Goal: Task Accomplishment & Management: Use online tool/utility

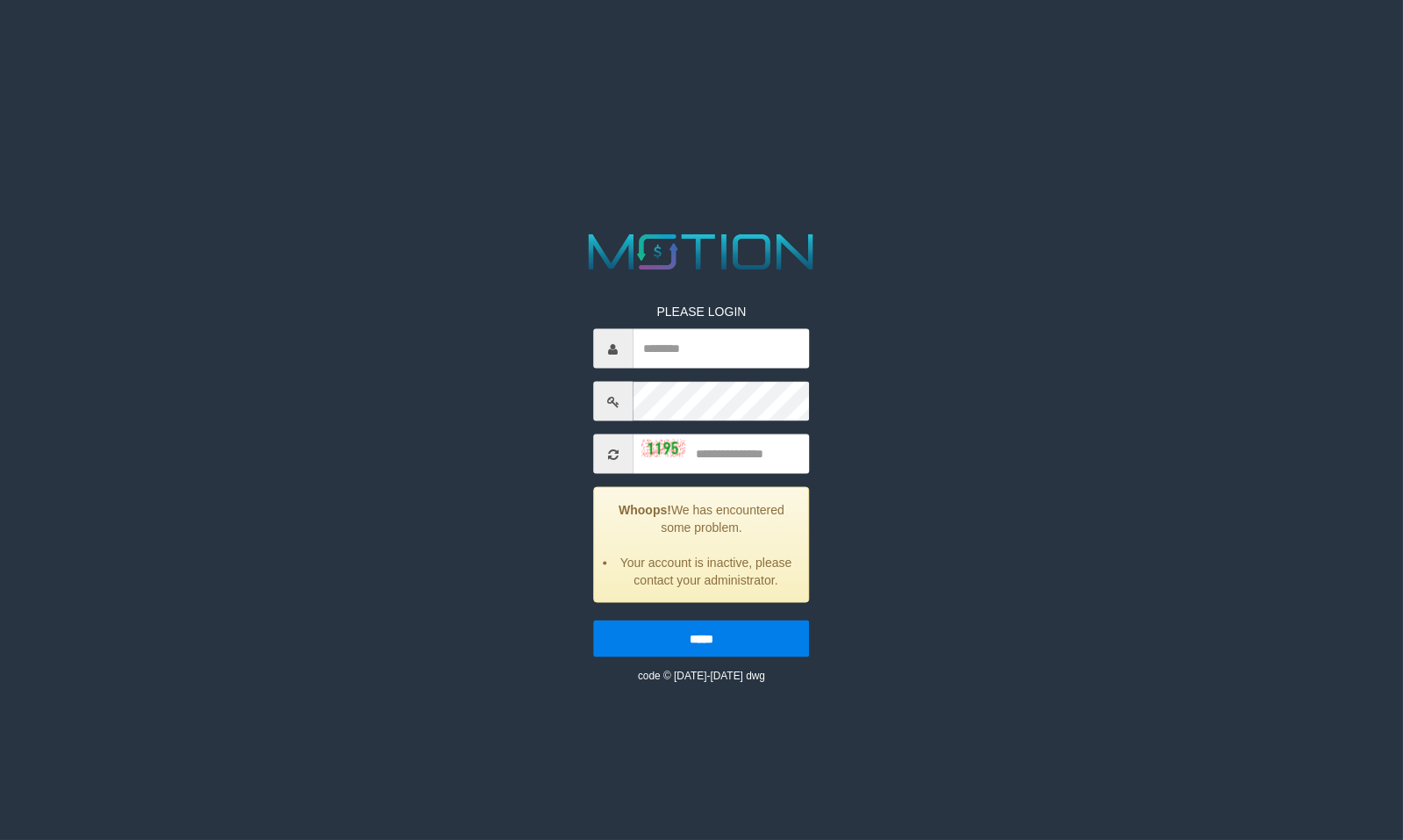
click at [368, 506] on div "PLEASE LOGIN Whoops! We has encountered some problem. Your account is inactive,…" at bounding box center [702, 456] width 728 height 455
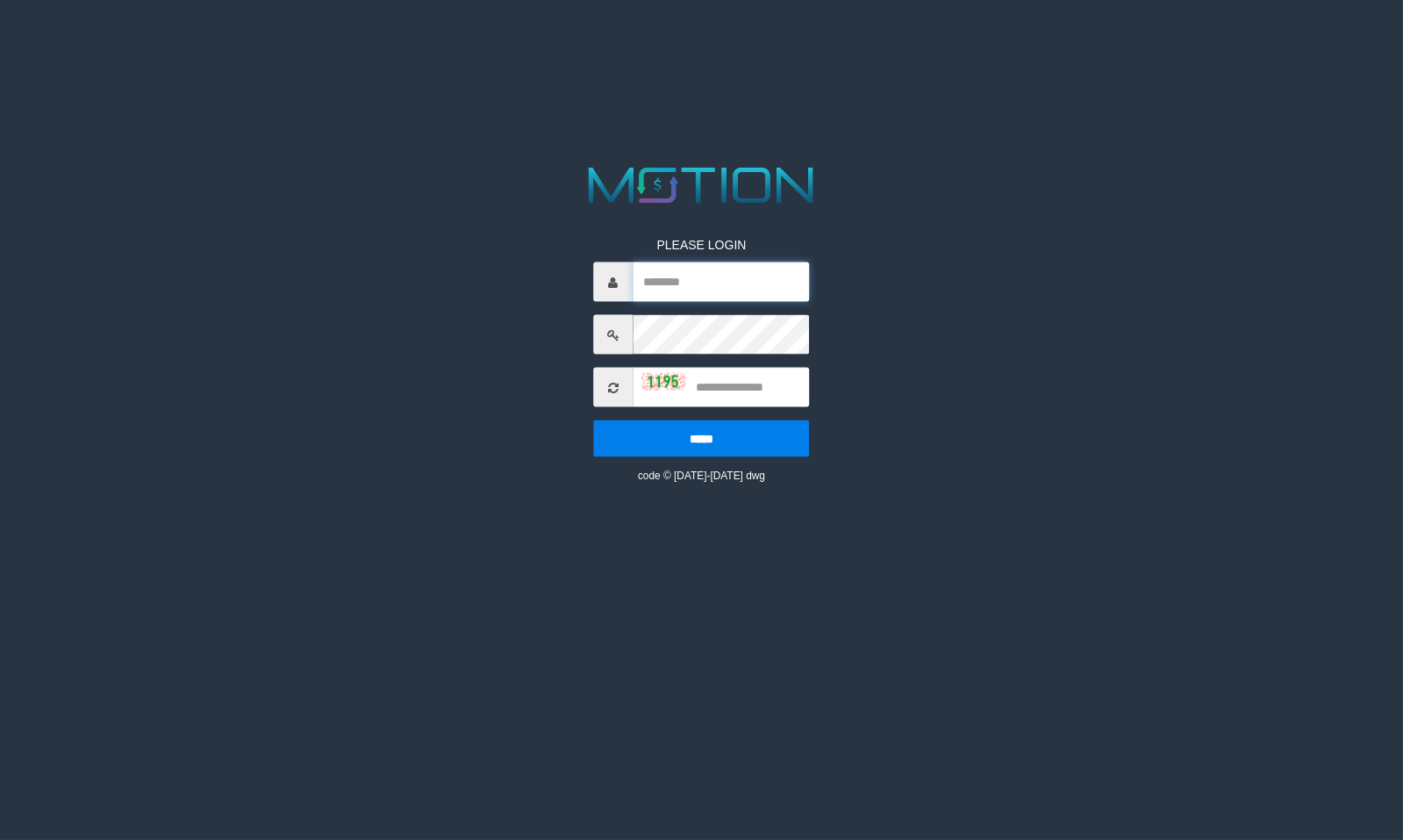
click at [764, 278] on input "text" at bounding box center [721, 282] width 177 height 39
type input "*******"
type input "****"
click at [593, 420] on input "*****" at bounding box center [701, 439] width 216 height 37
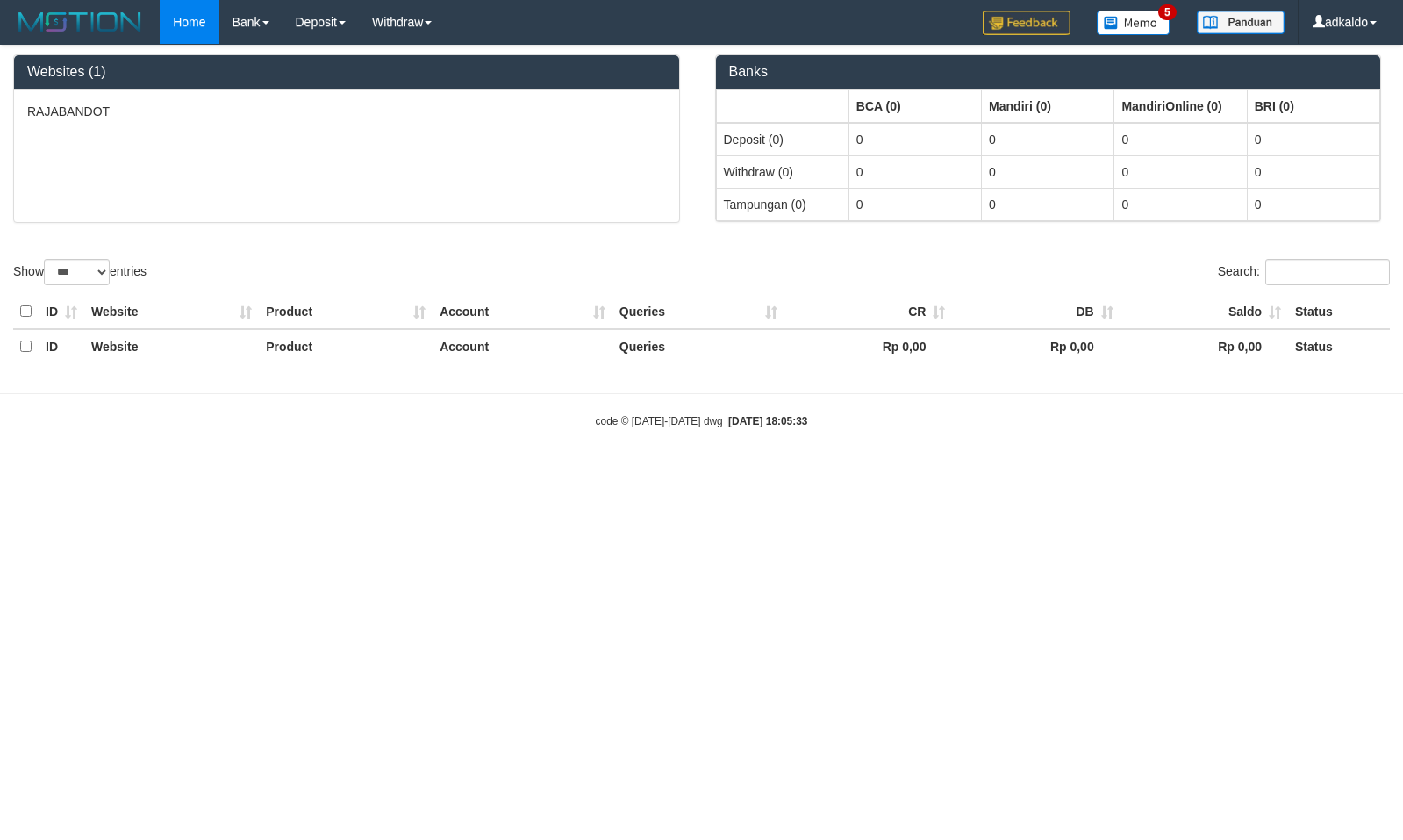
select select "***"
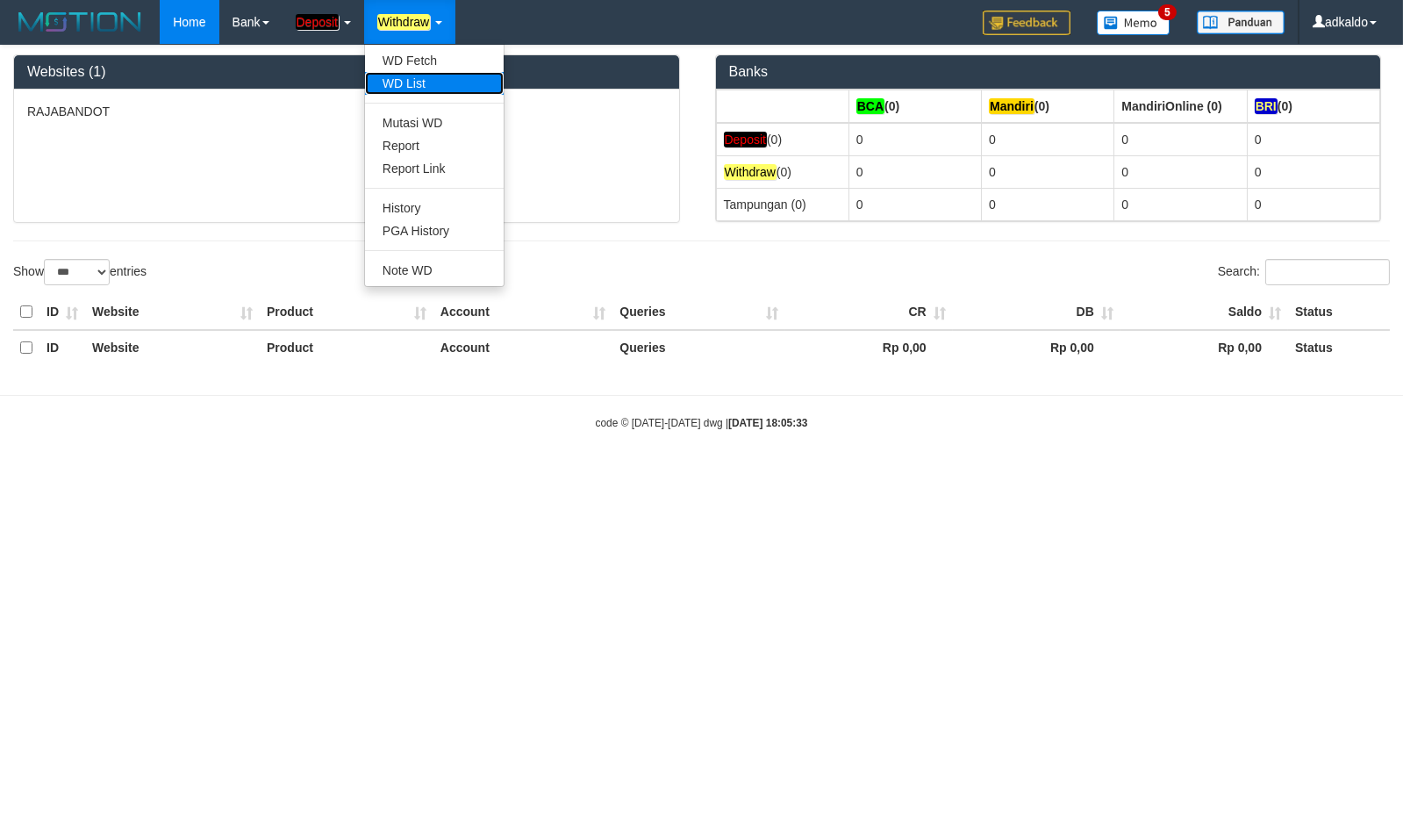
click at [430, 75] on link "WD List" at bounding box center [434, 83] width 138 height 23
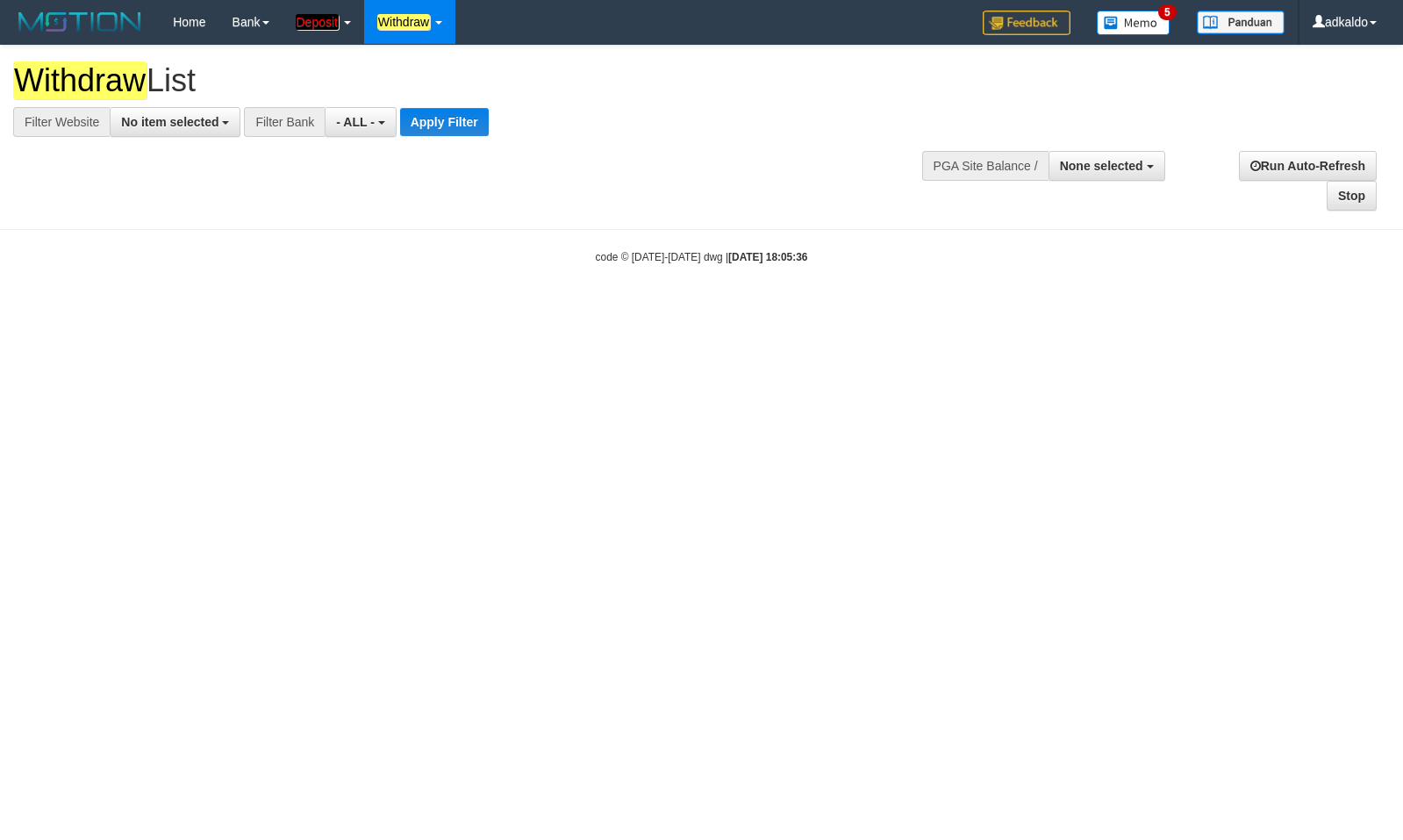
select select
click at [178, 118] on span "No item selected" at bounding box center [169, 122] width 98 height 14
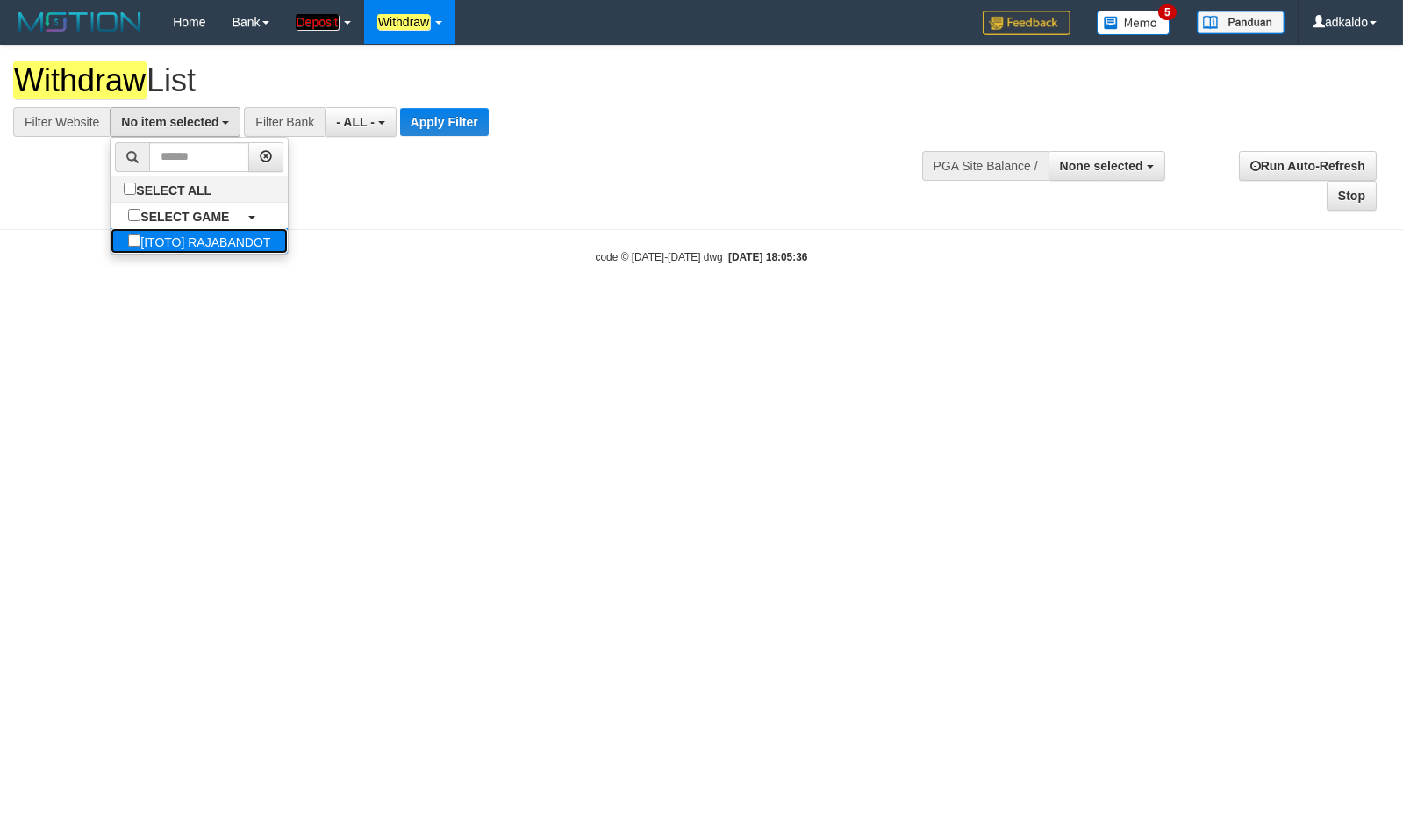
click at [165, 239] on label "[ITOTO] RAJABANDOT" at bounding box center [199, 241] width 177 height 25
select select "***"
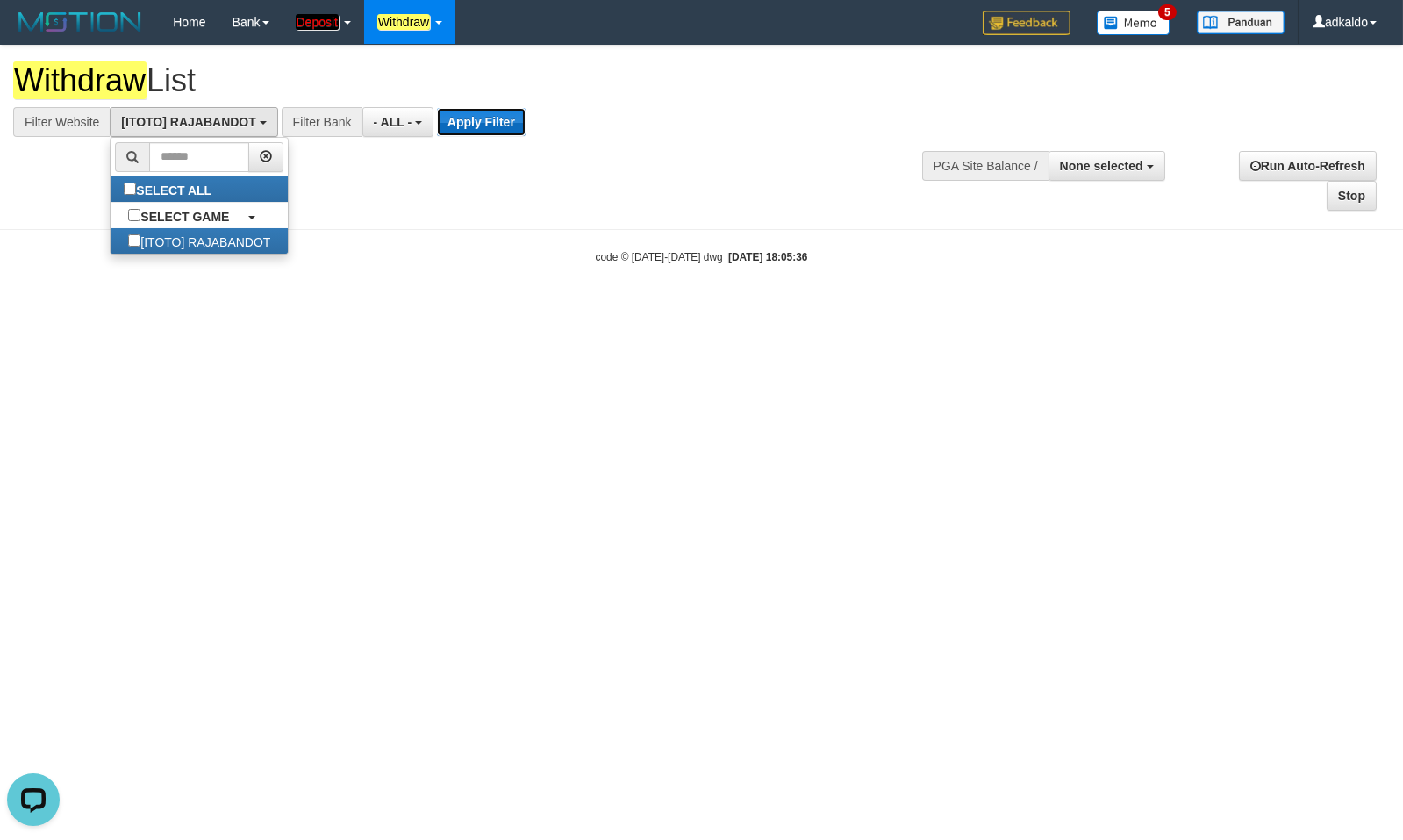
click at [455, 120] on button "Apply Filter" at bounding box center [480, 122] width 88 height 28
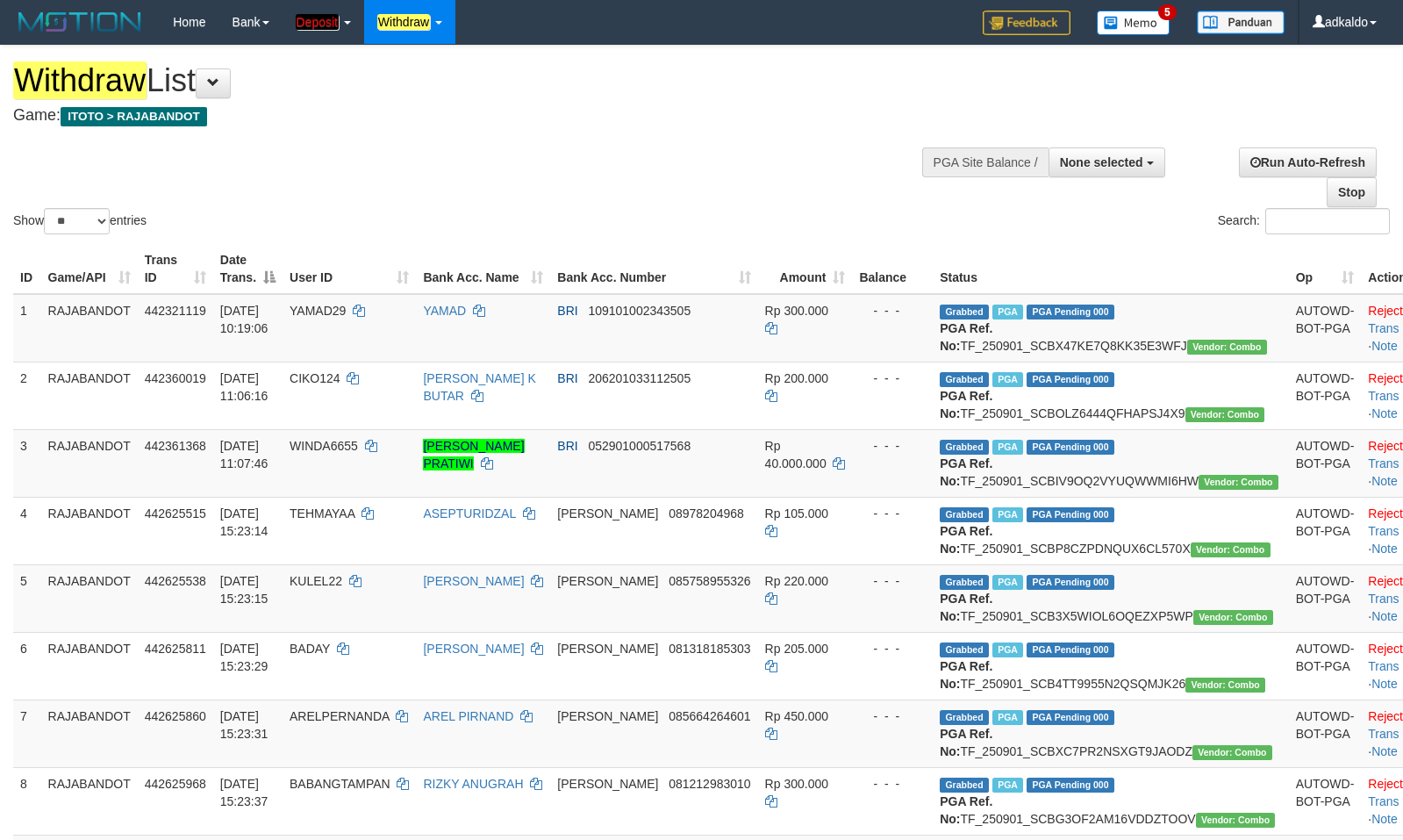
select select
select select "**"
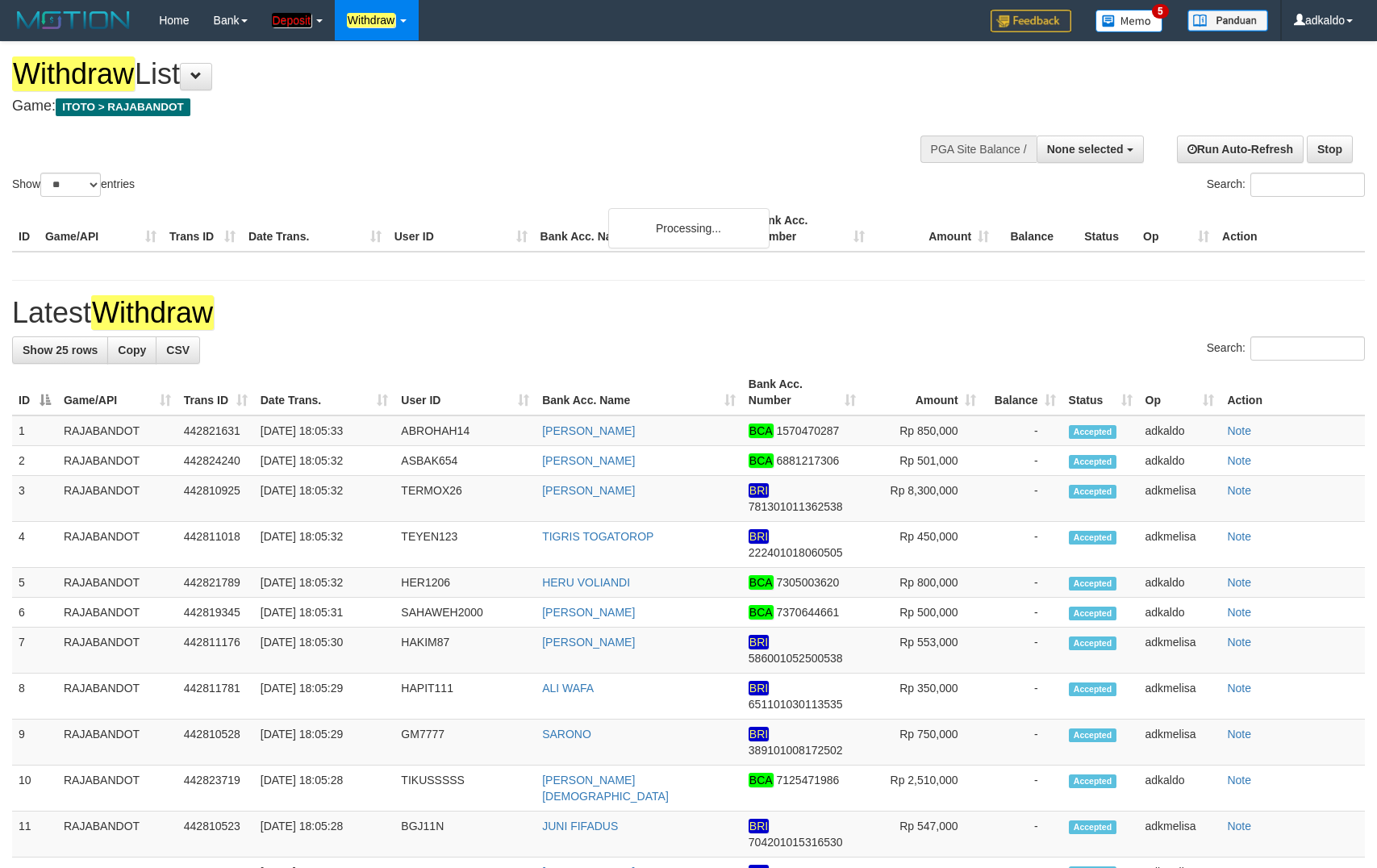
select select
select select "**"
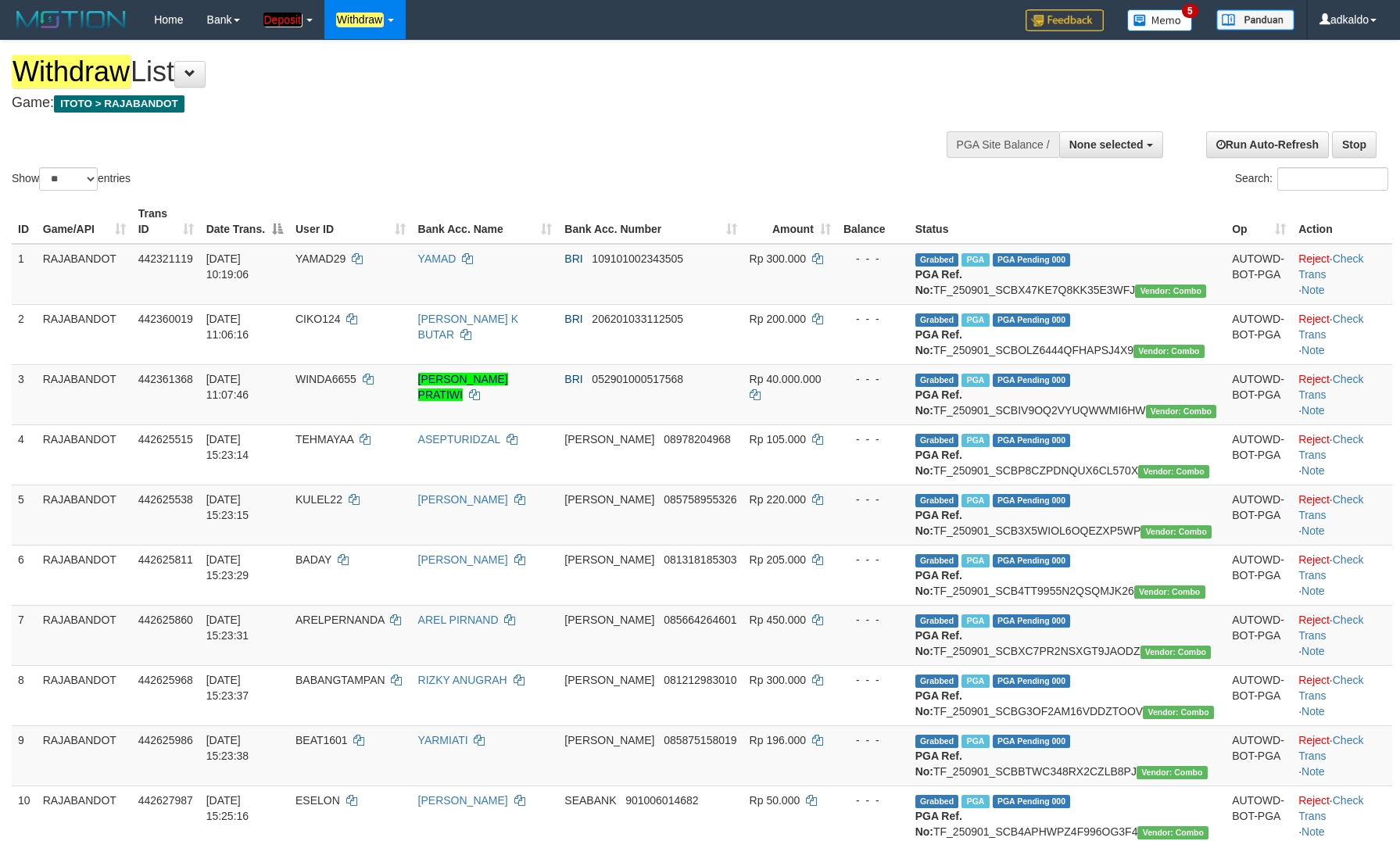
select select
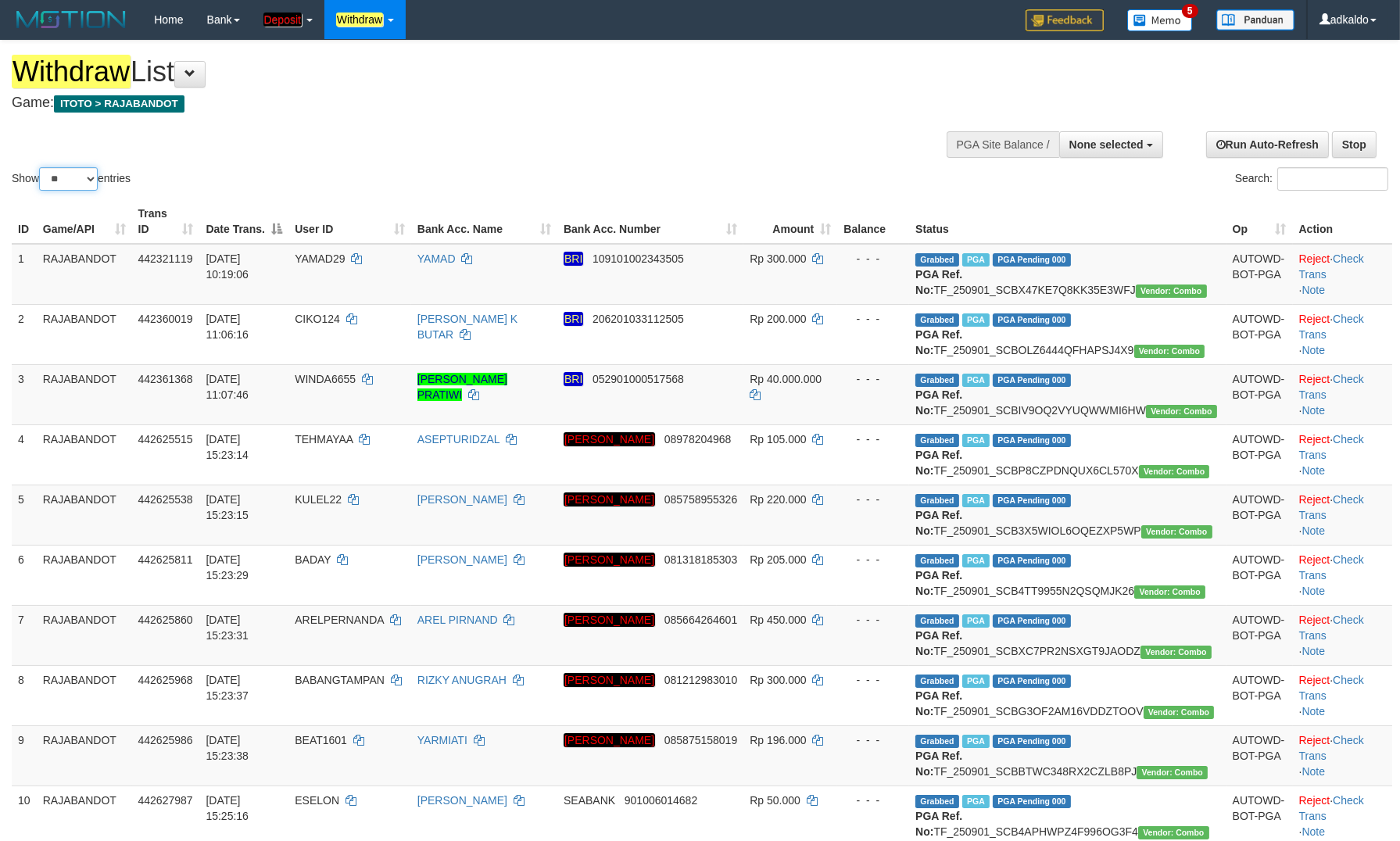
click at [39, 167] on select "** ** ** ***" at bounding box center [68, 179] width 59 height 23
select select "***"
click option "***" at bounding box center [0, 0] width 0 height 0
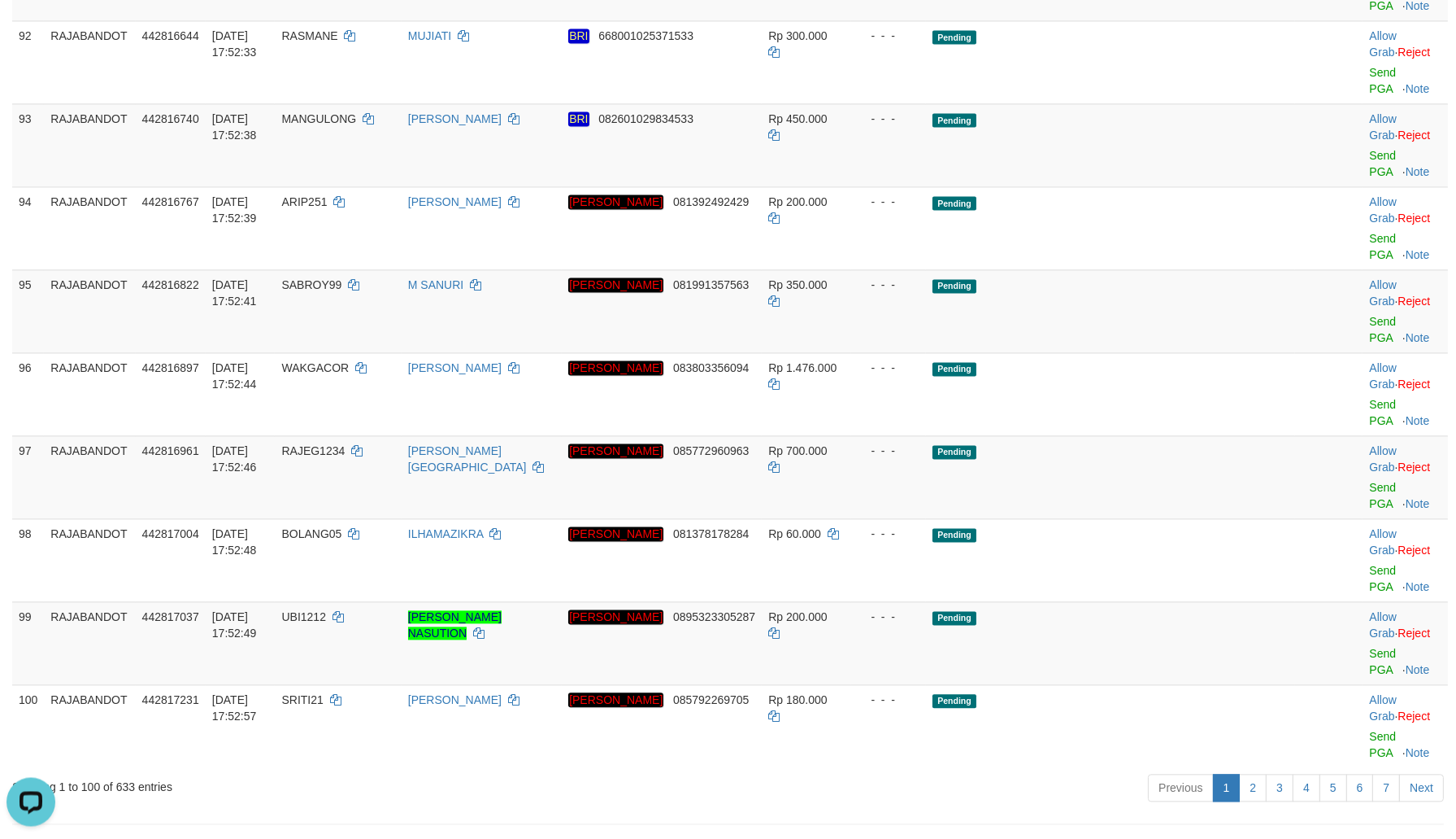
scroll to position [6104, 0]
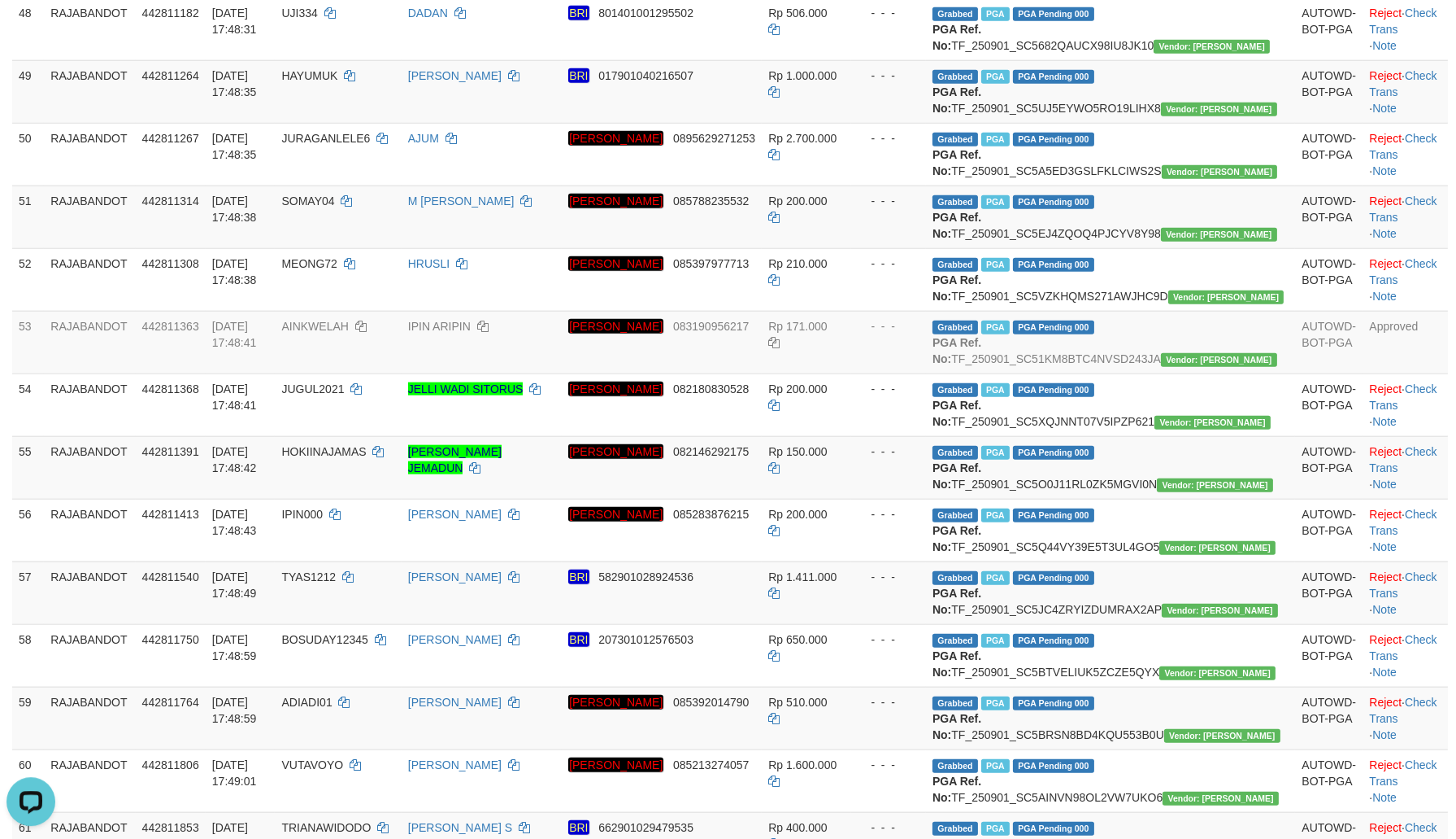
copy td "SYAHNAZ2809"
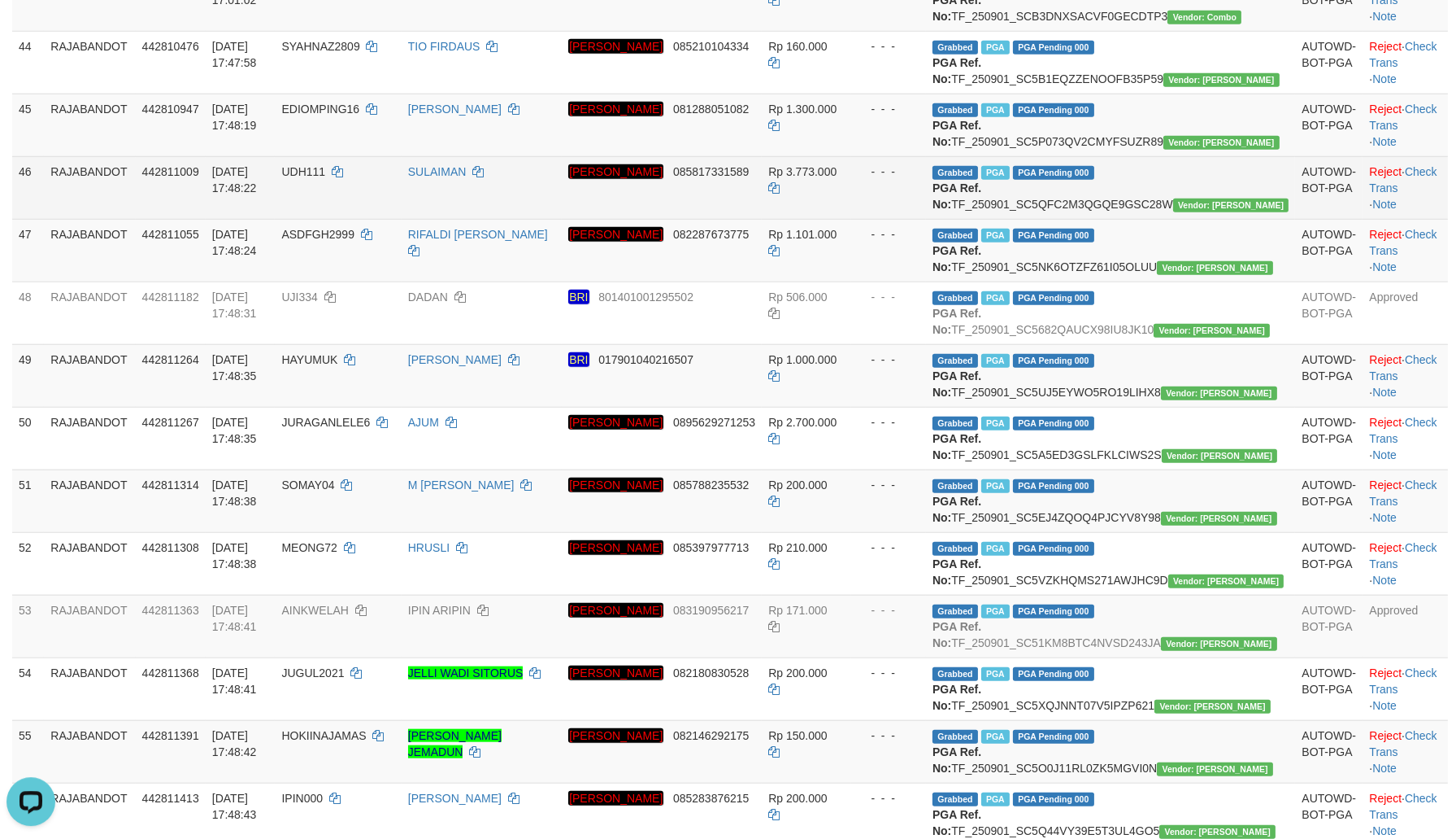
scroll to position [3038, 0]
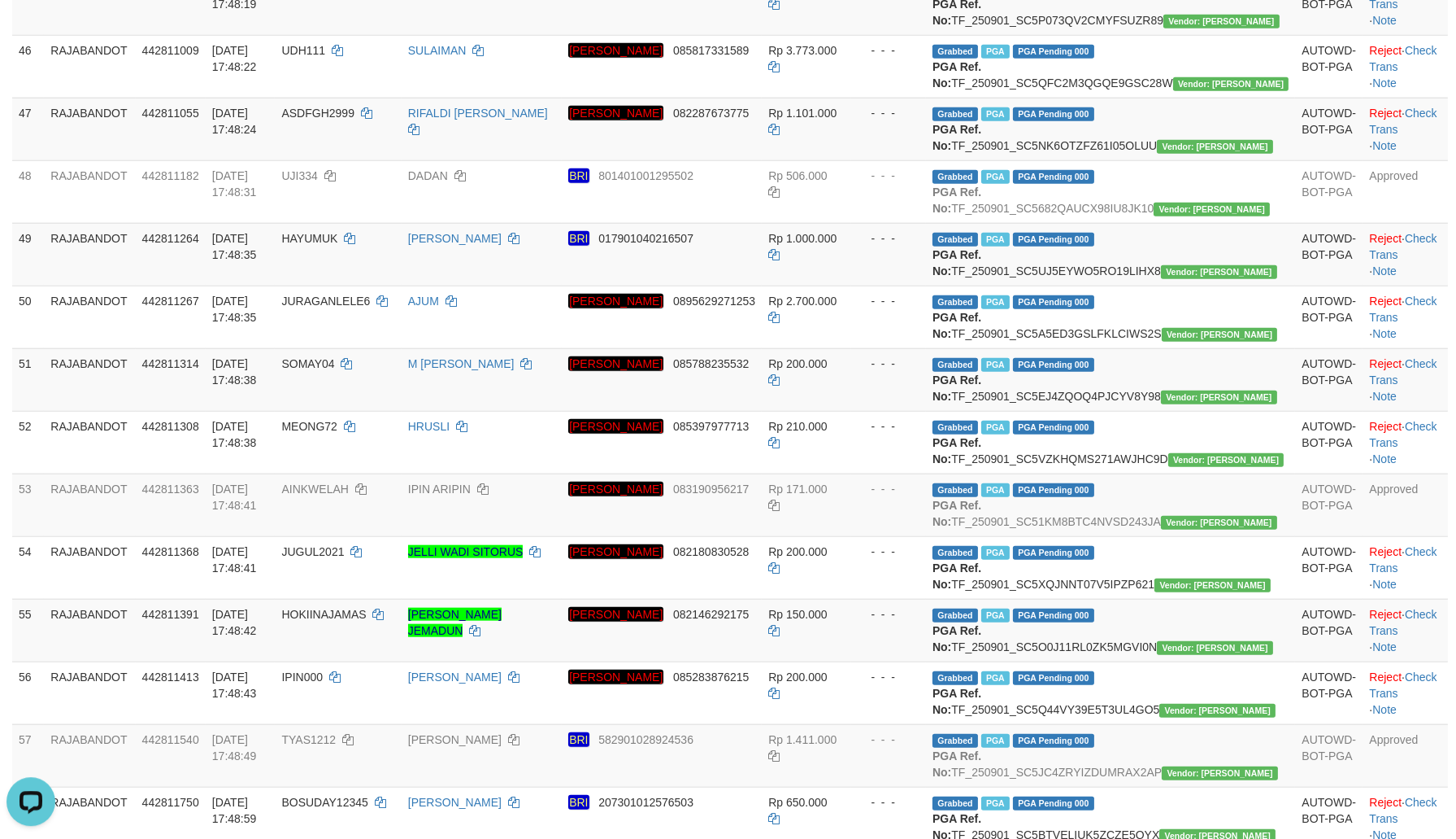
drag, startPoint x: 1211, startPoint y: 300, endPoint x: 1169, endPoint y: 589, distance: 292.0
click at [1169, 589] on tbody "1 RAJABANDOT 442321119 01/09/2025 10:19:06 YAMAD29 YAMAD BRI 109101002343505 Rp…" at bounding box center [730, 573] width 1436 height 6715
copy div "- - -"
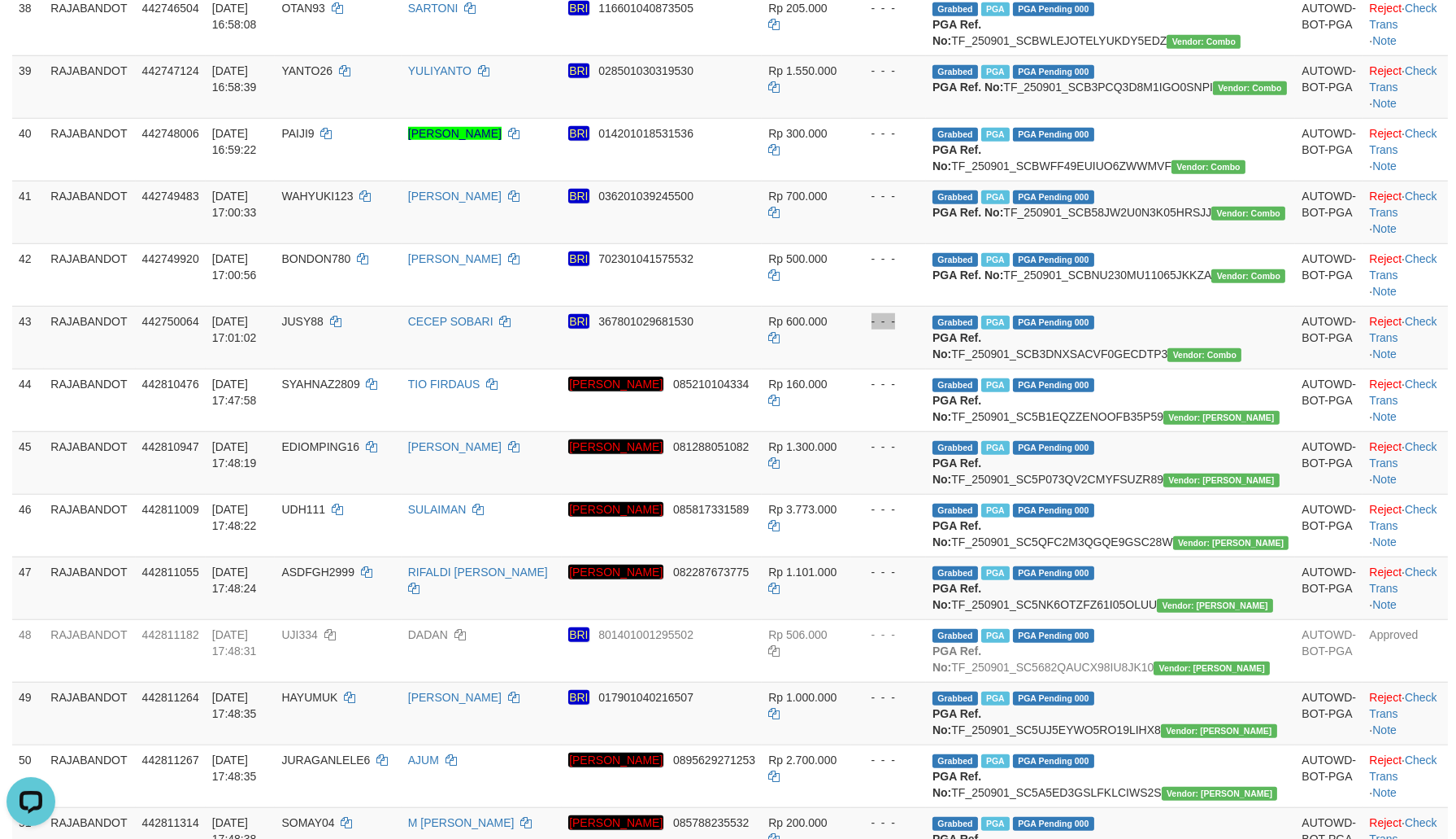
scroll to position [2340, 0]
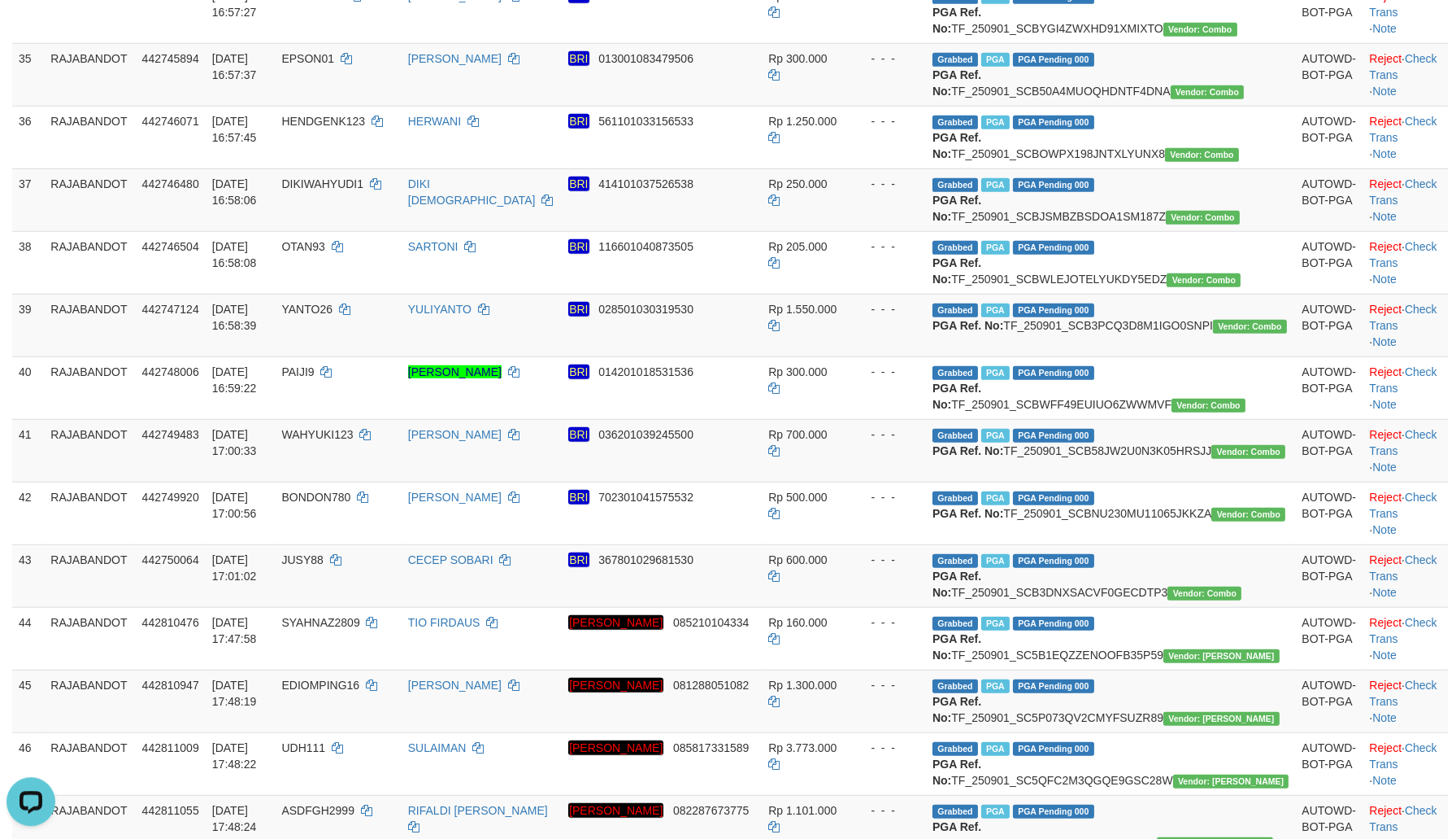
copy td "MTC1234"
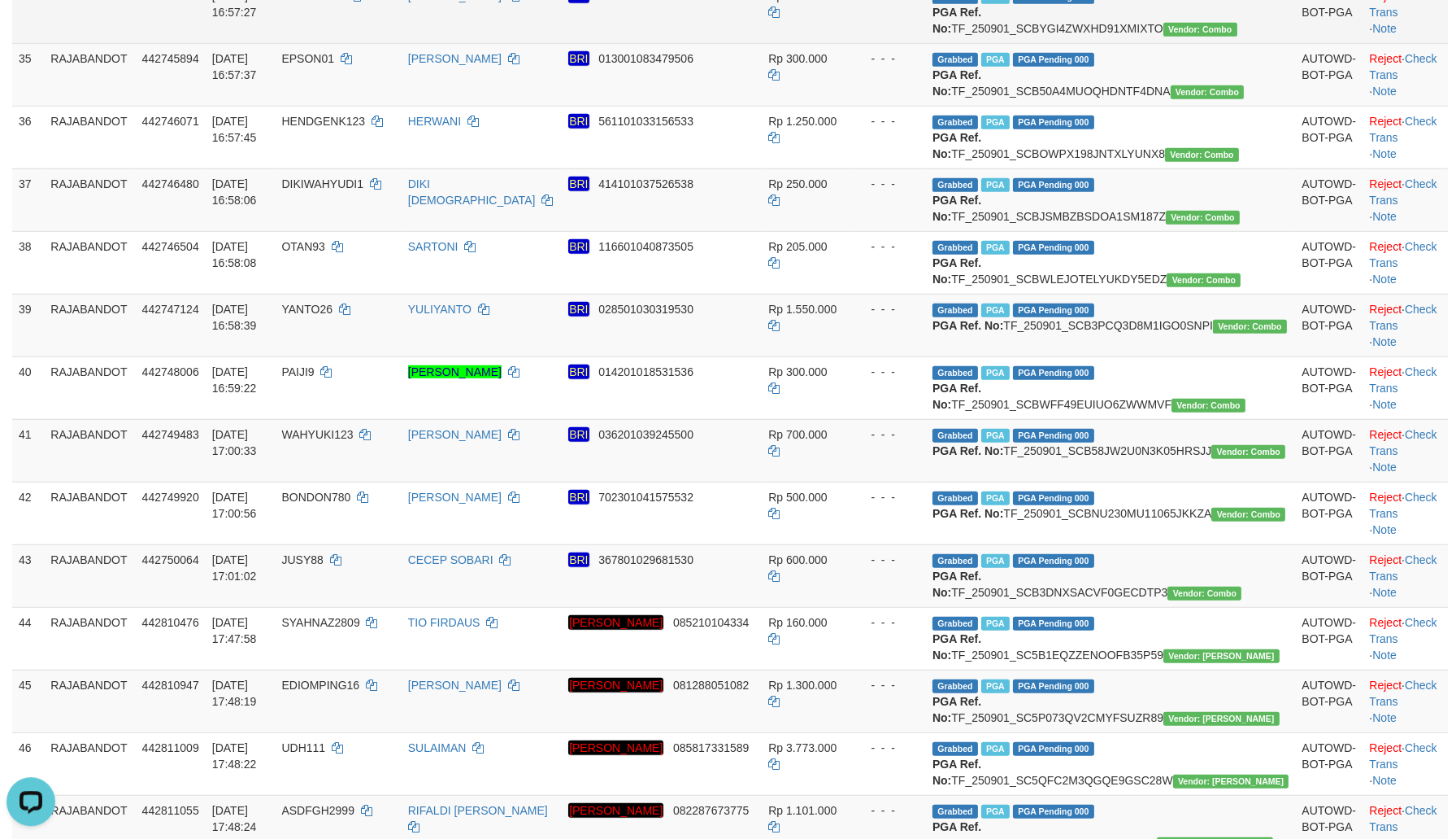
click at [387, 43] on td "KECONG01" at bounding box center [338, 11] width 126 height 63
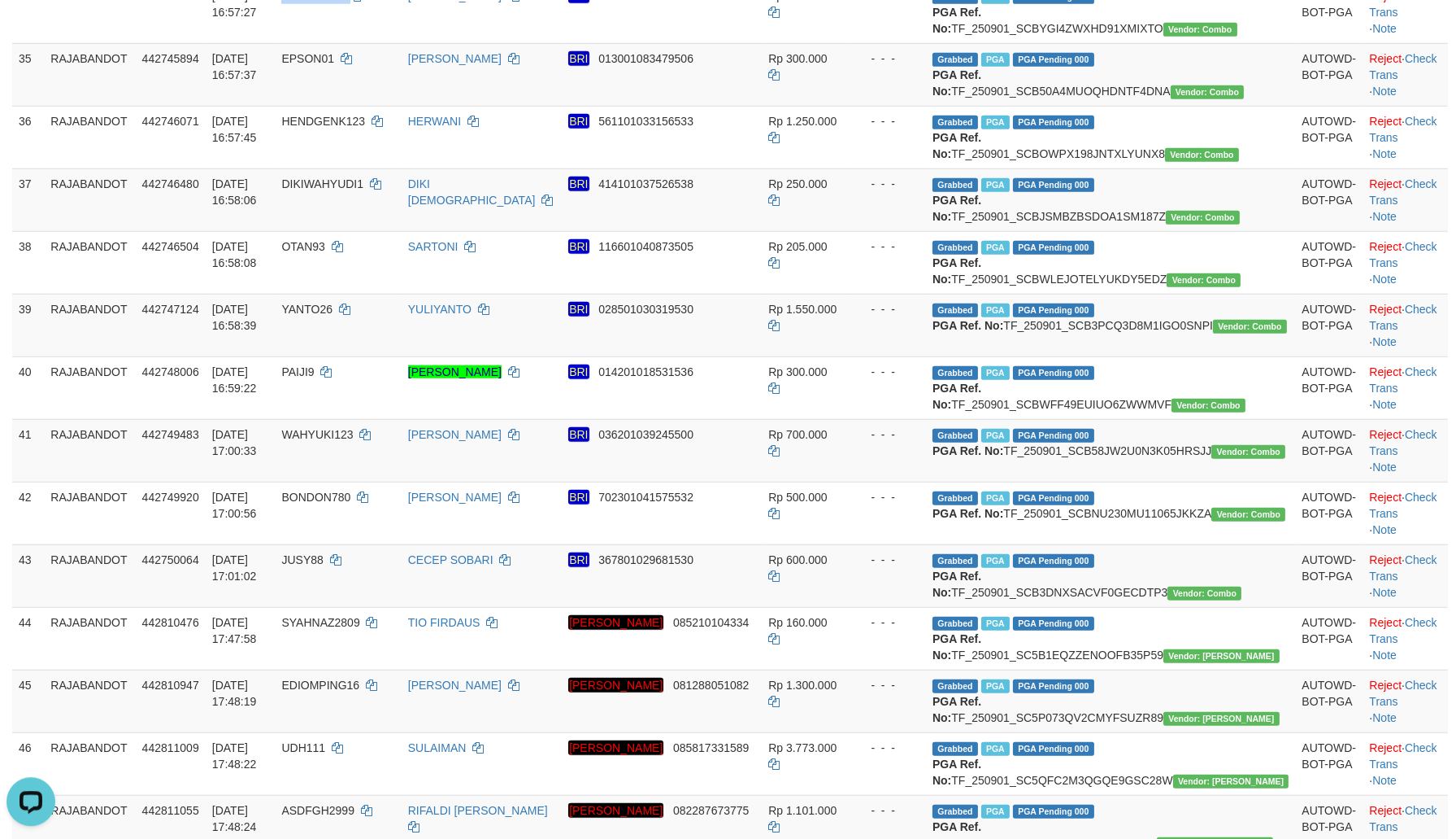
copy td "KECONG01"
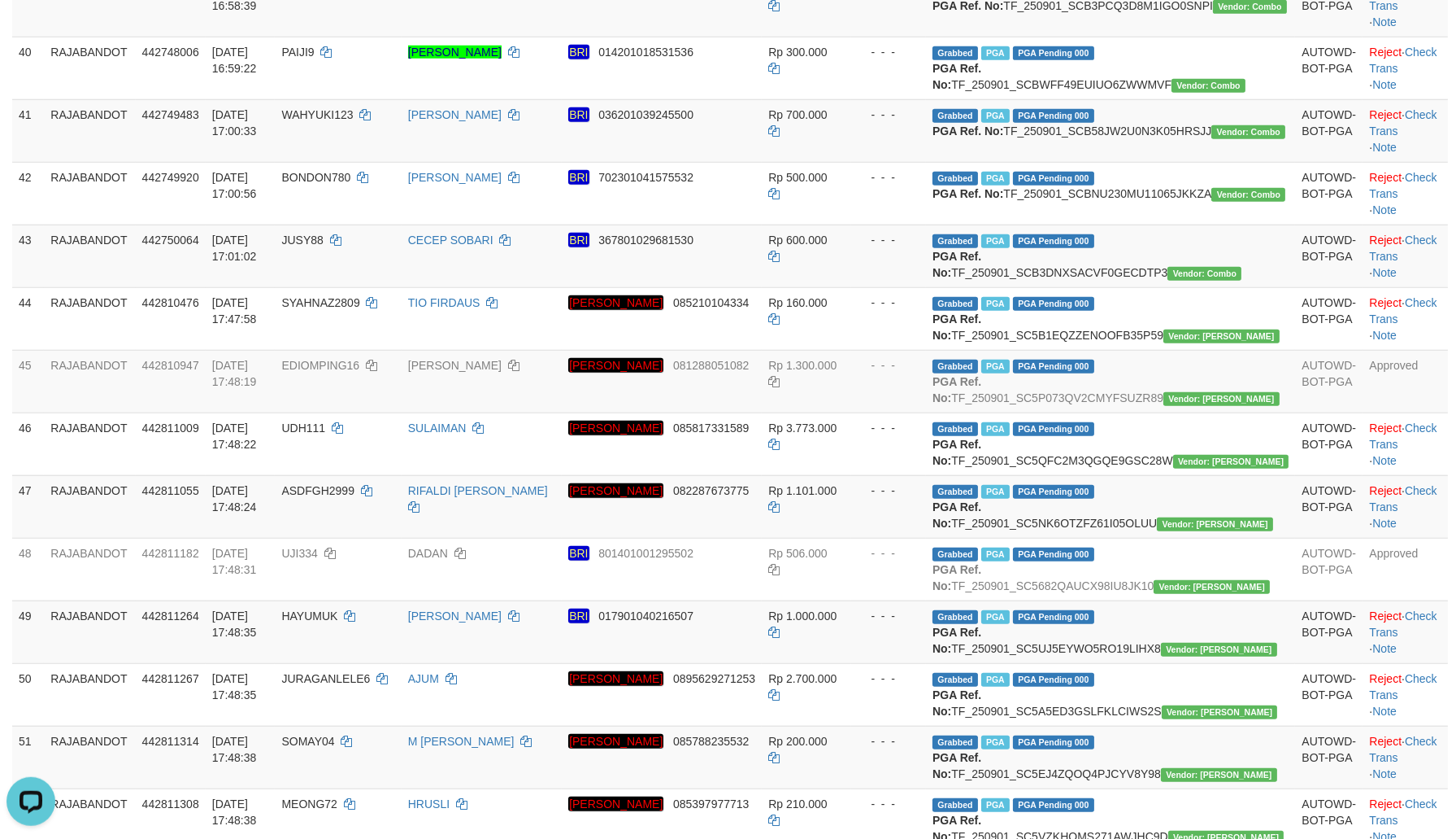
scroll to position [2689, 0]
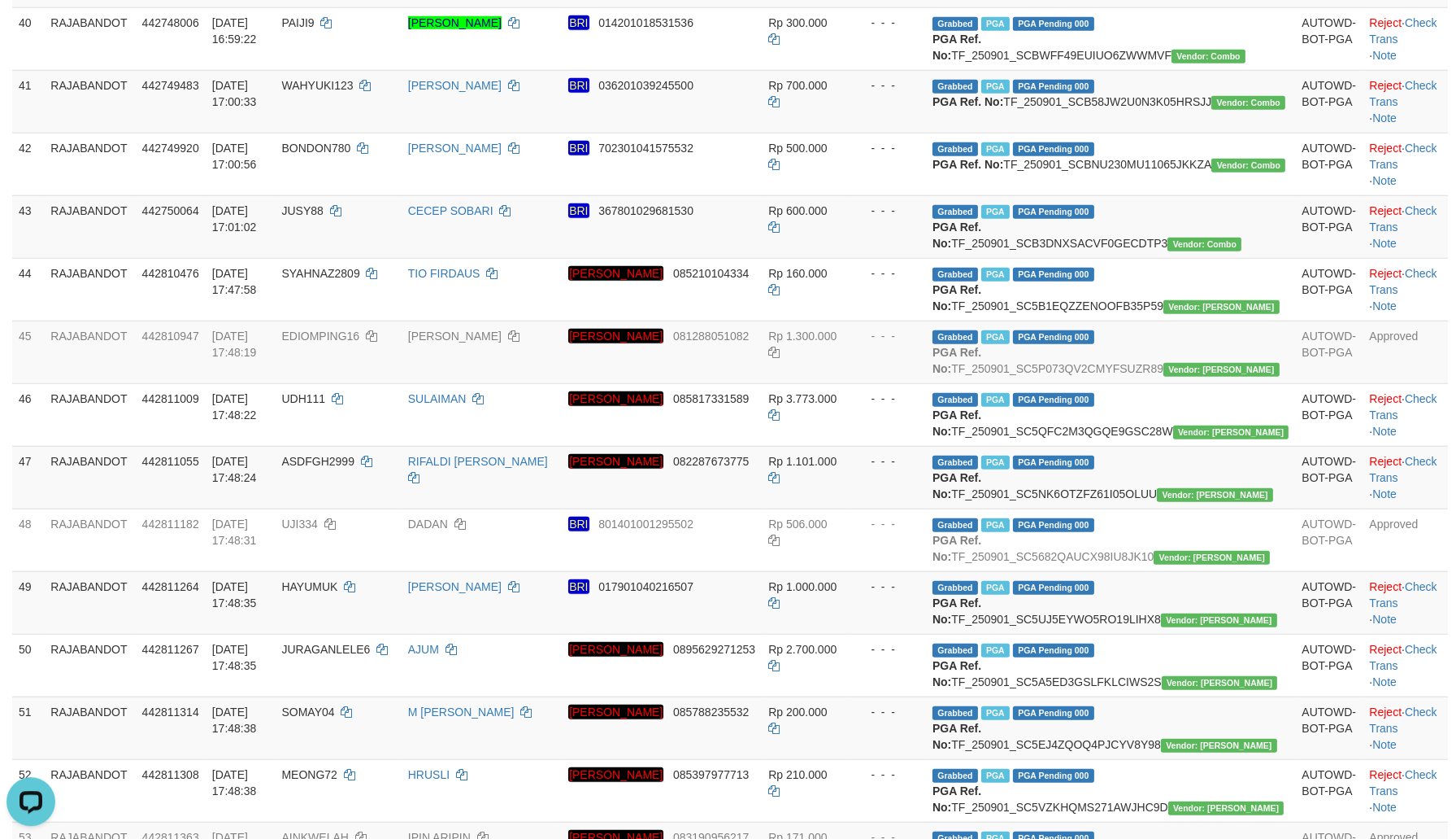
copy td "EPSON01"
drag, startPoint x: 868, startPoint y: 460, endPoint x: 792, endPoint y: 475, distance: 77.5
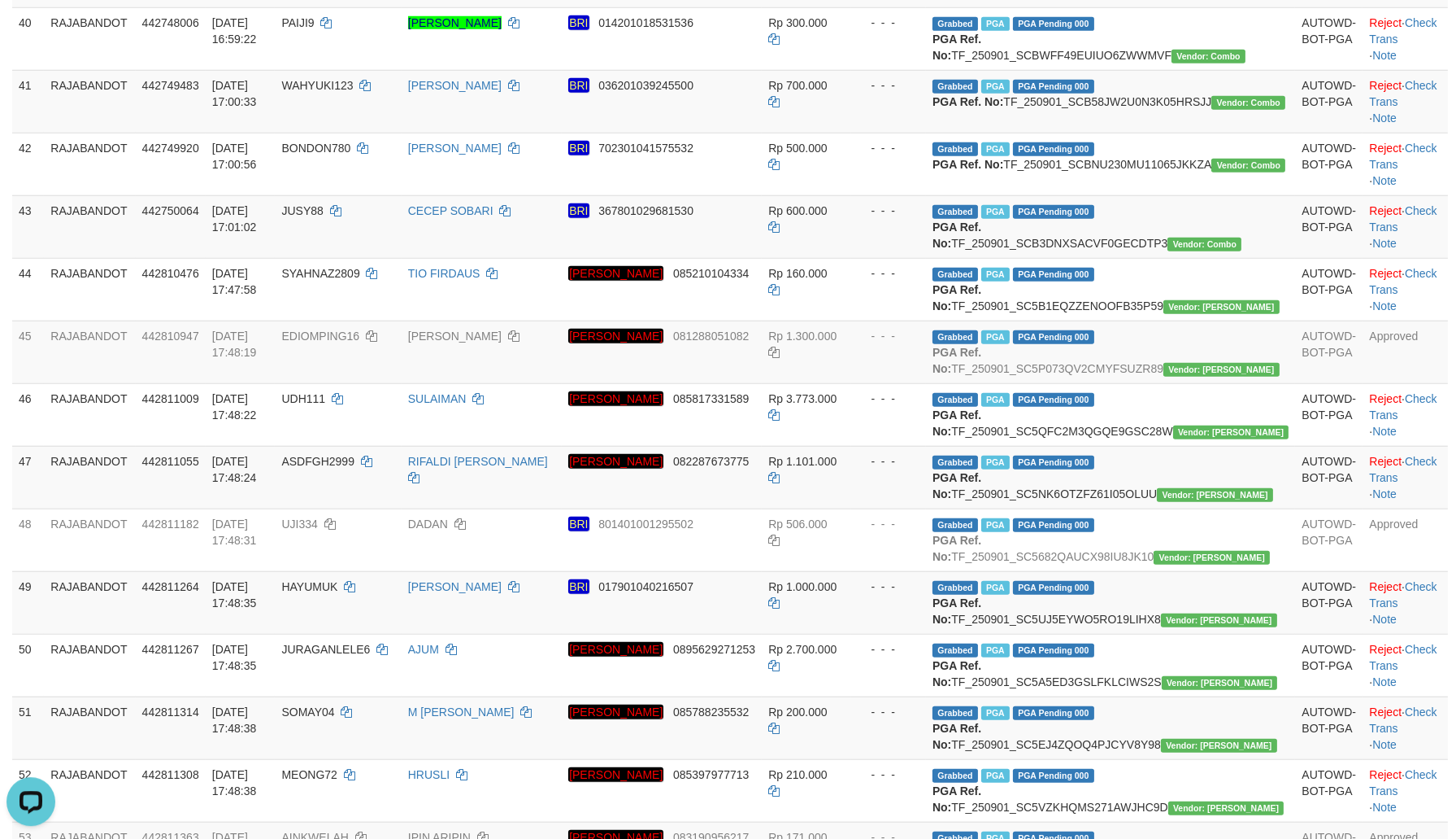
copy td "HENDGENK123"
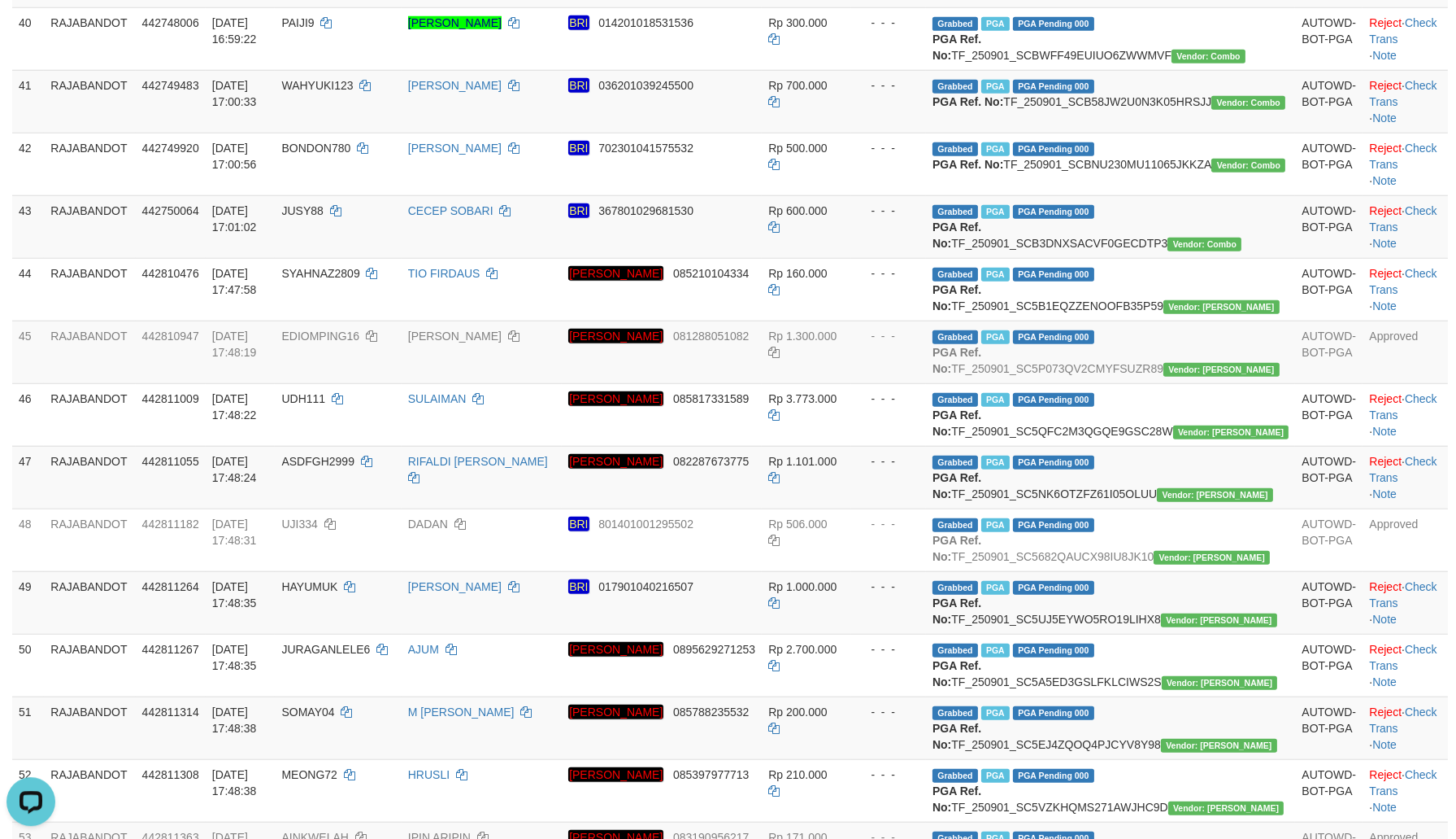
copy td "DIKIWAHYUDI1"
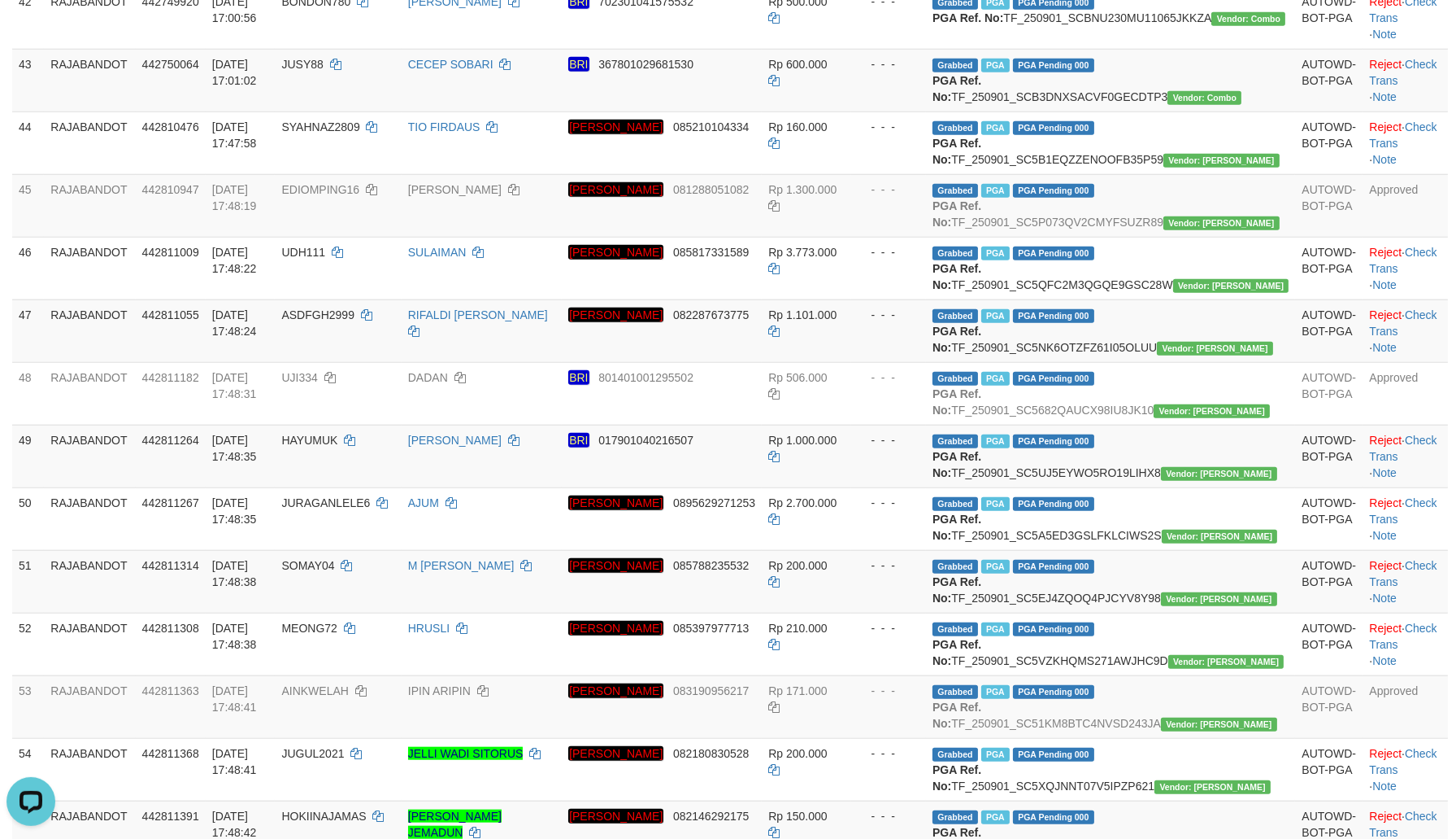
scroll to position [2863, 0]
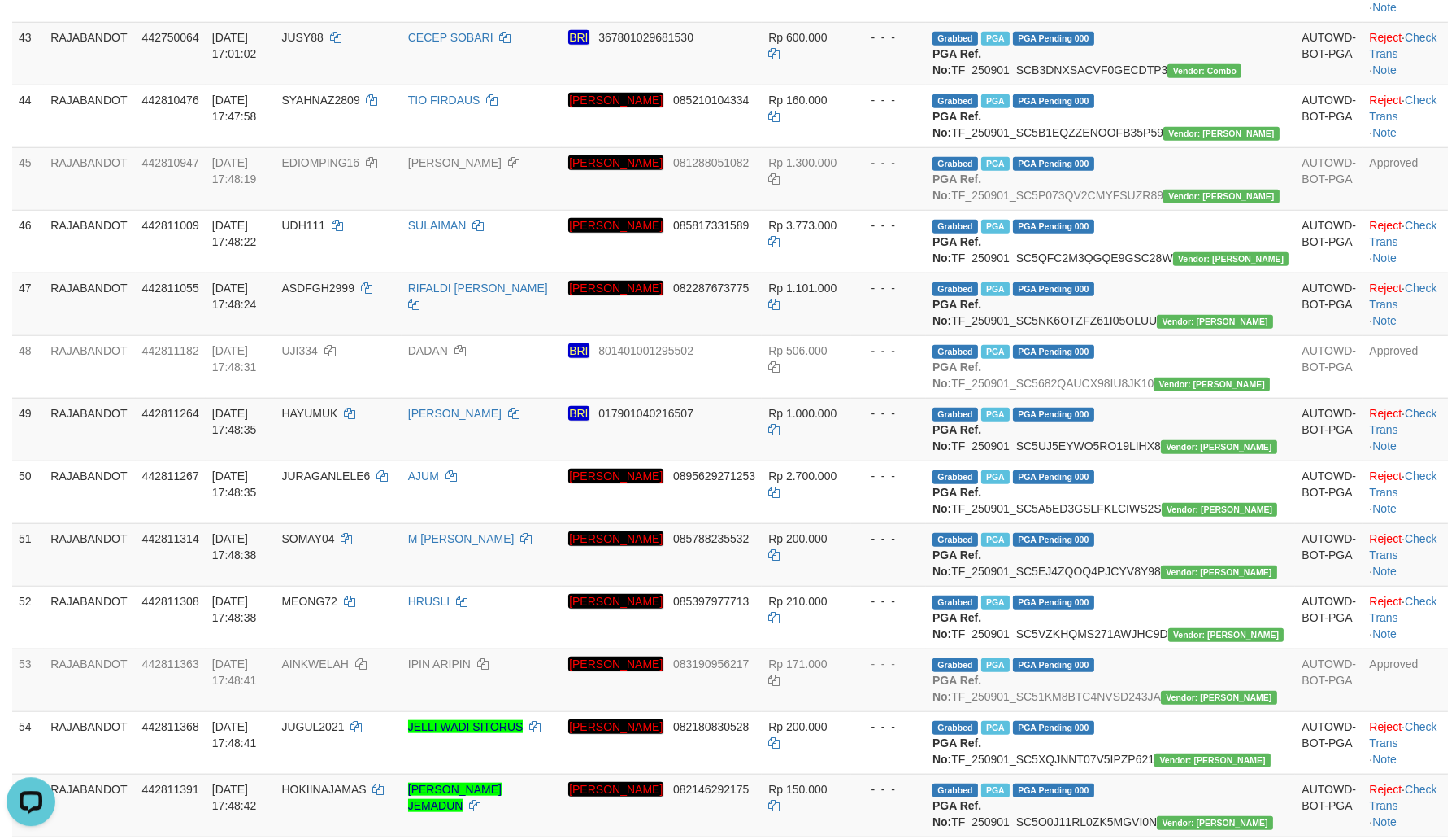
copy td "OTAN93"
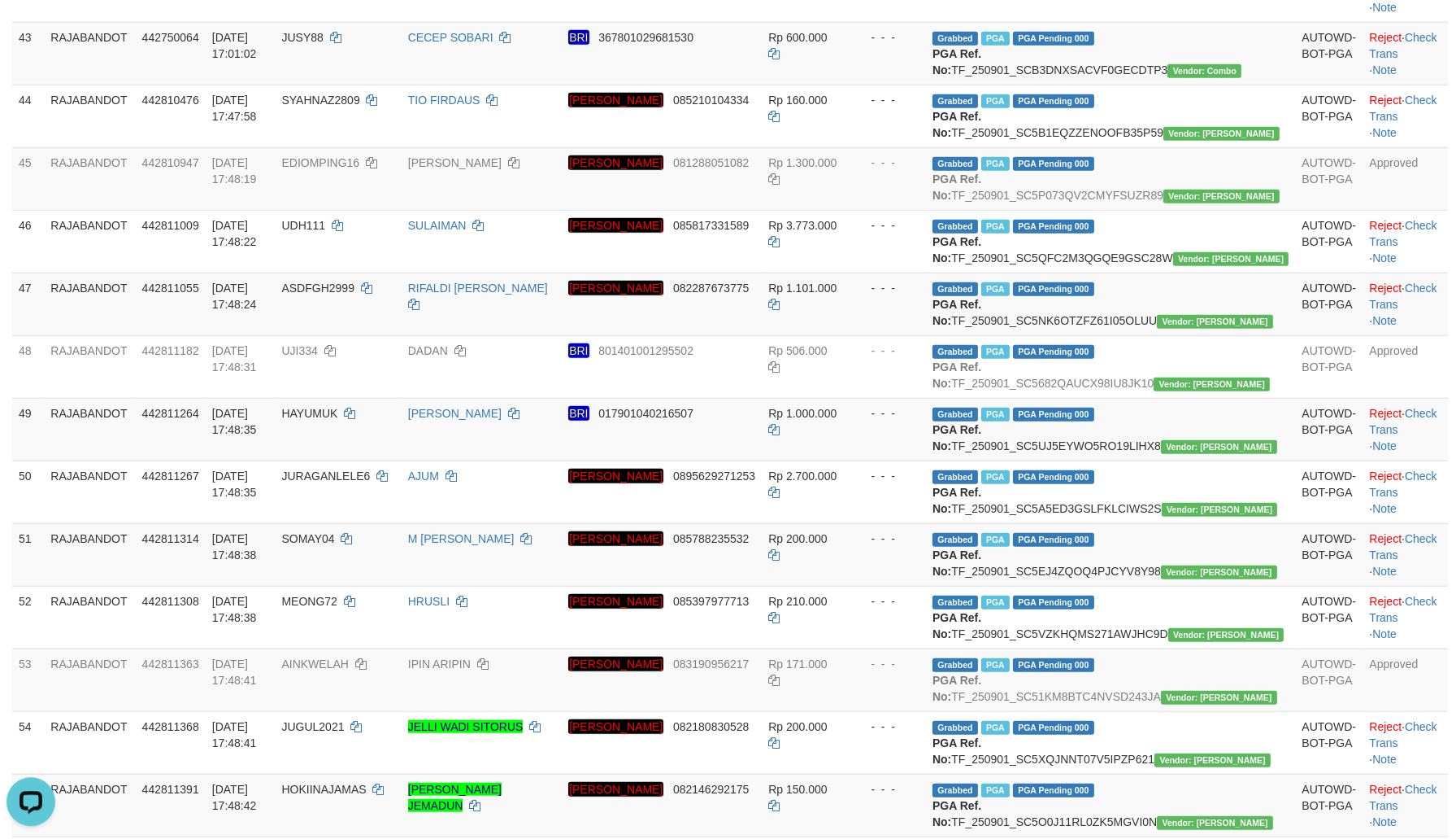
copy td "[DATE] 16:58:08"
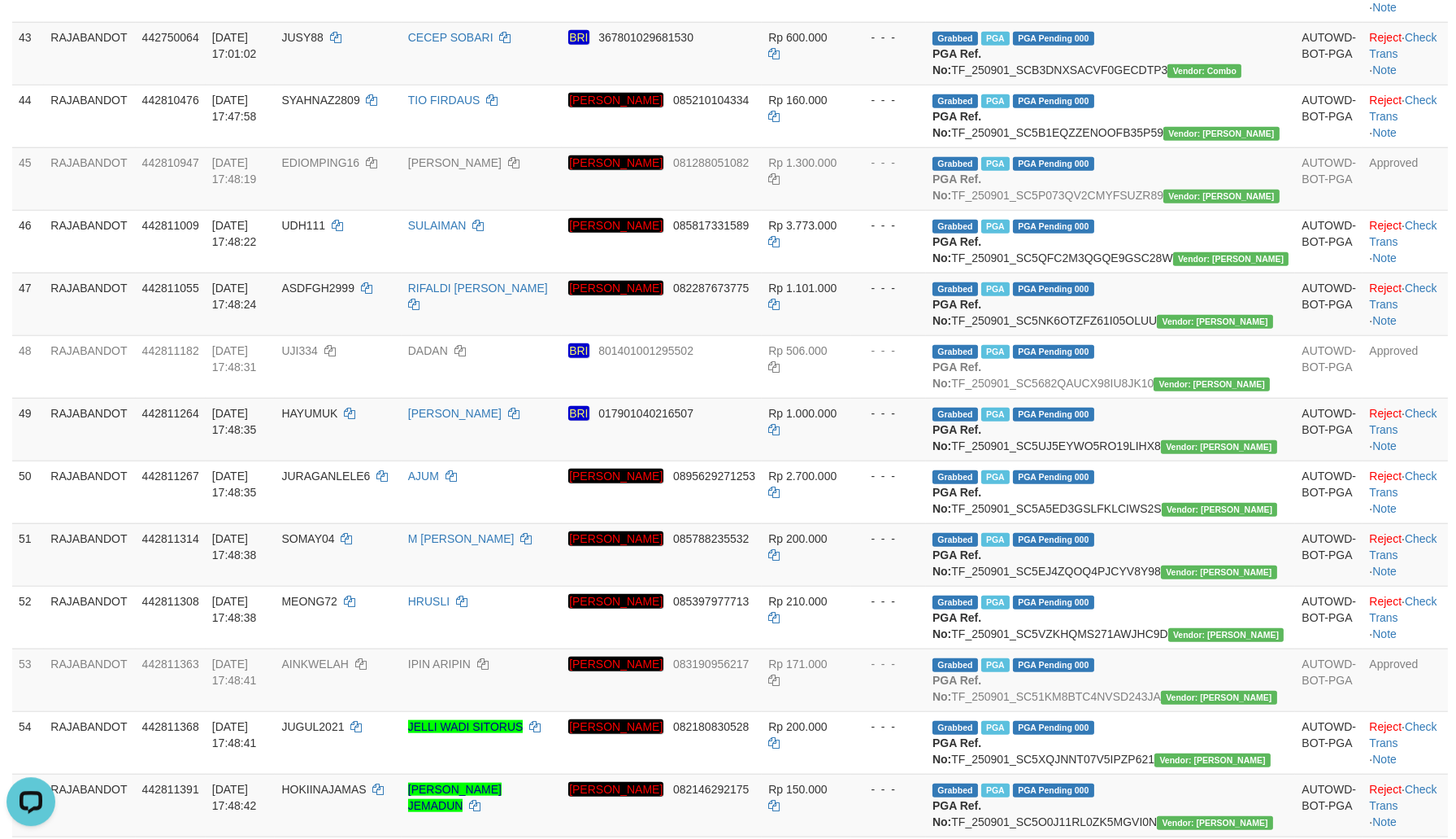
copy td "YANTO26"
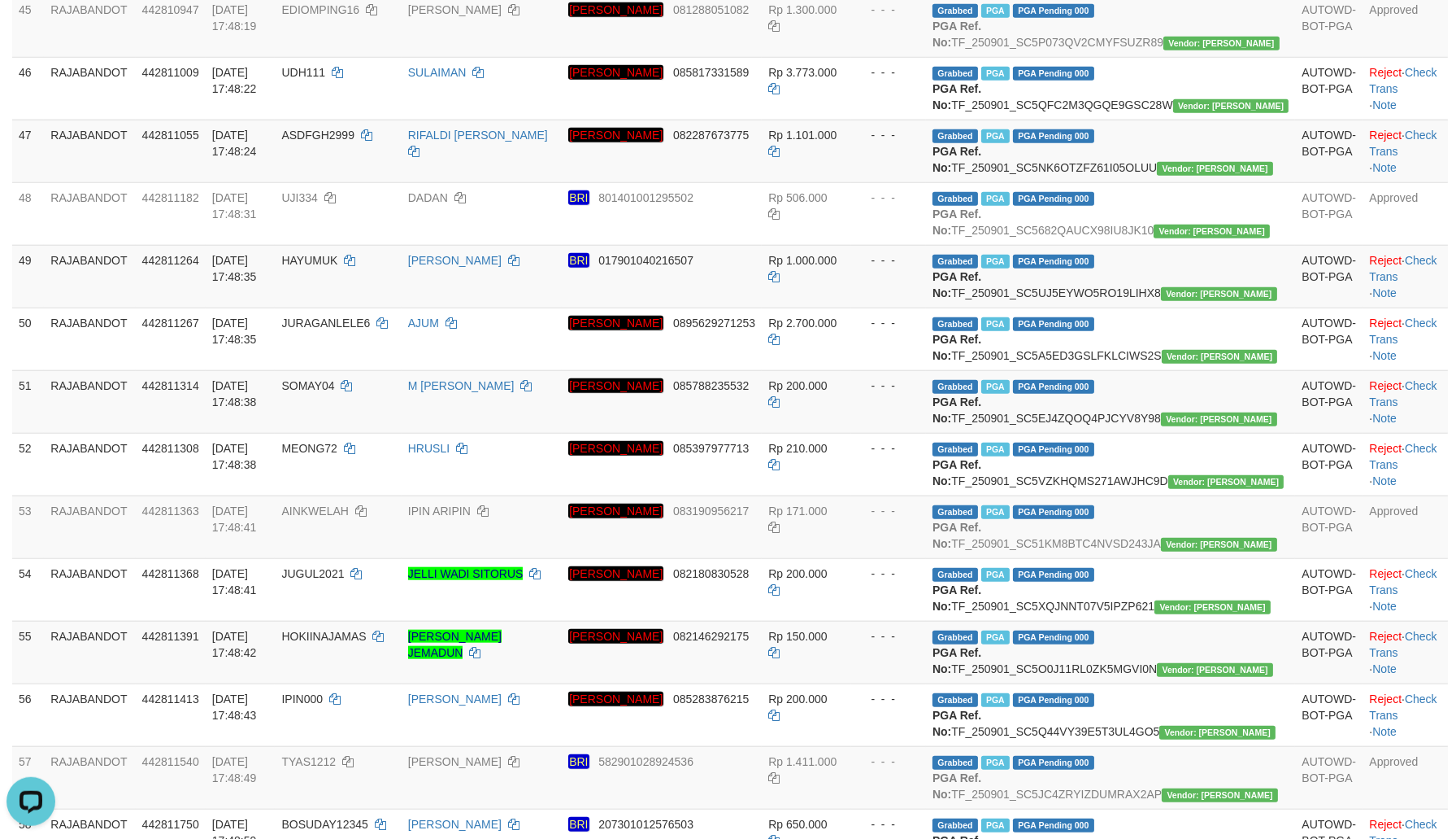
scroll to position [3038, 0]
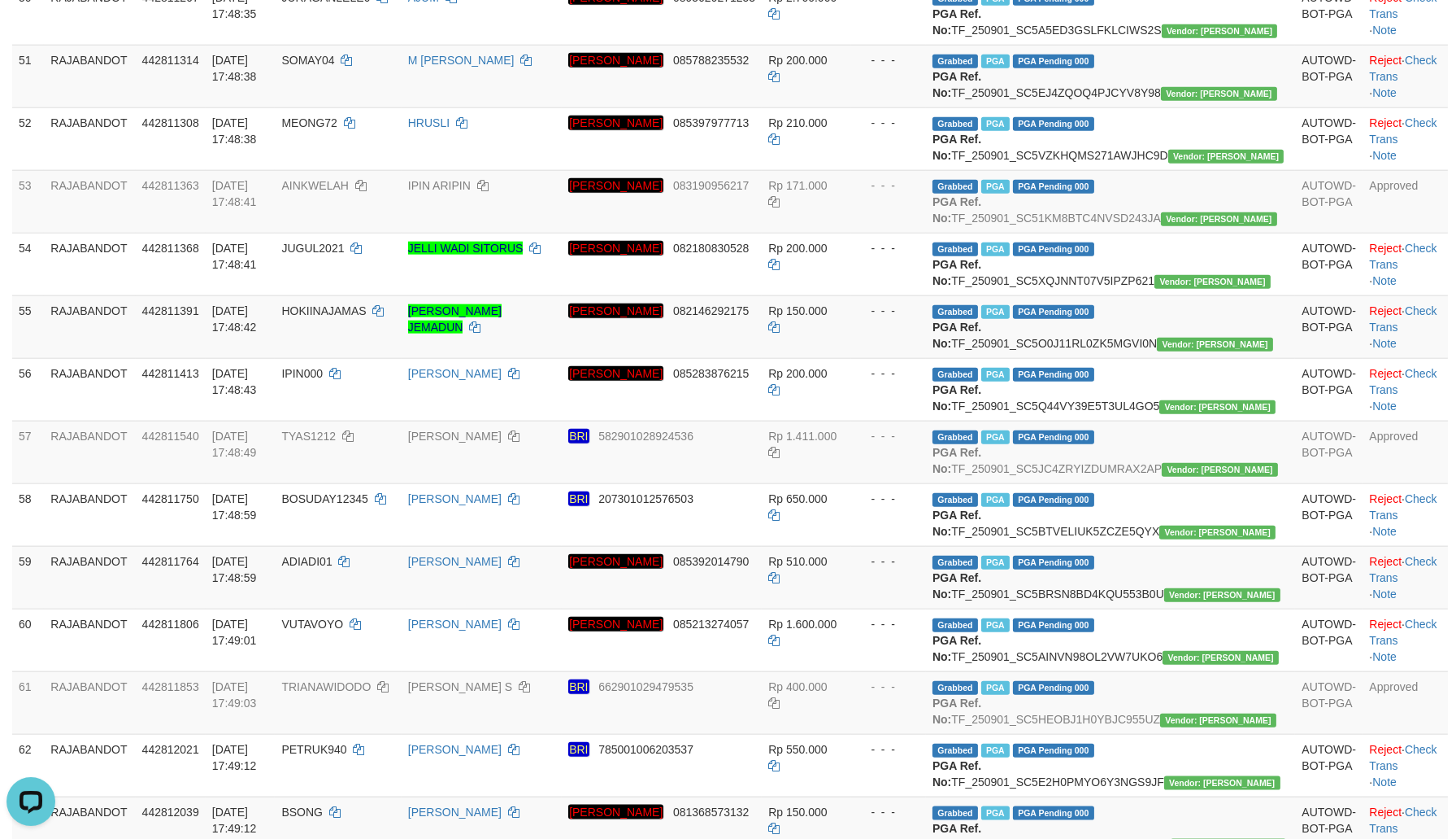
scroll to position [3387, 0]
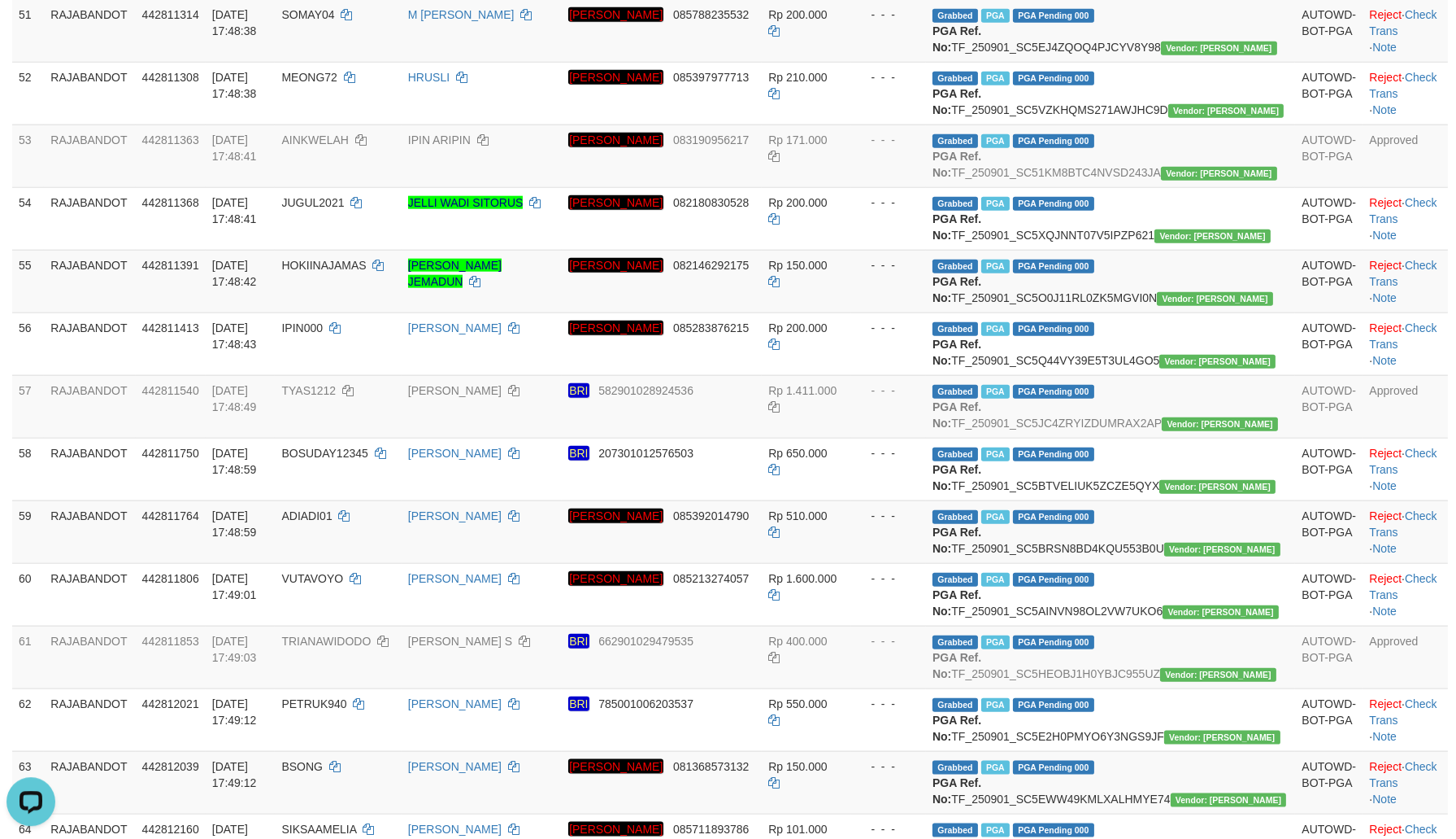
drag, startPoint x: 375, startPoint y: 124, endPoint x: 1304, endPoint y: 351, distance: 956.3
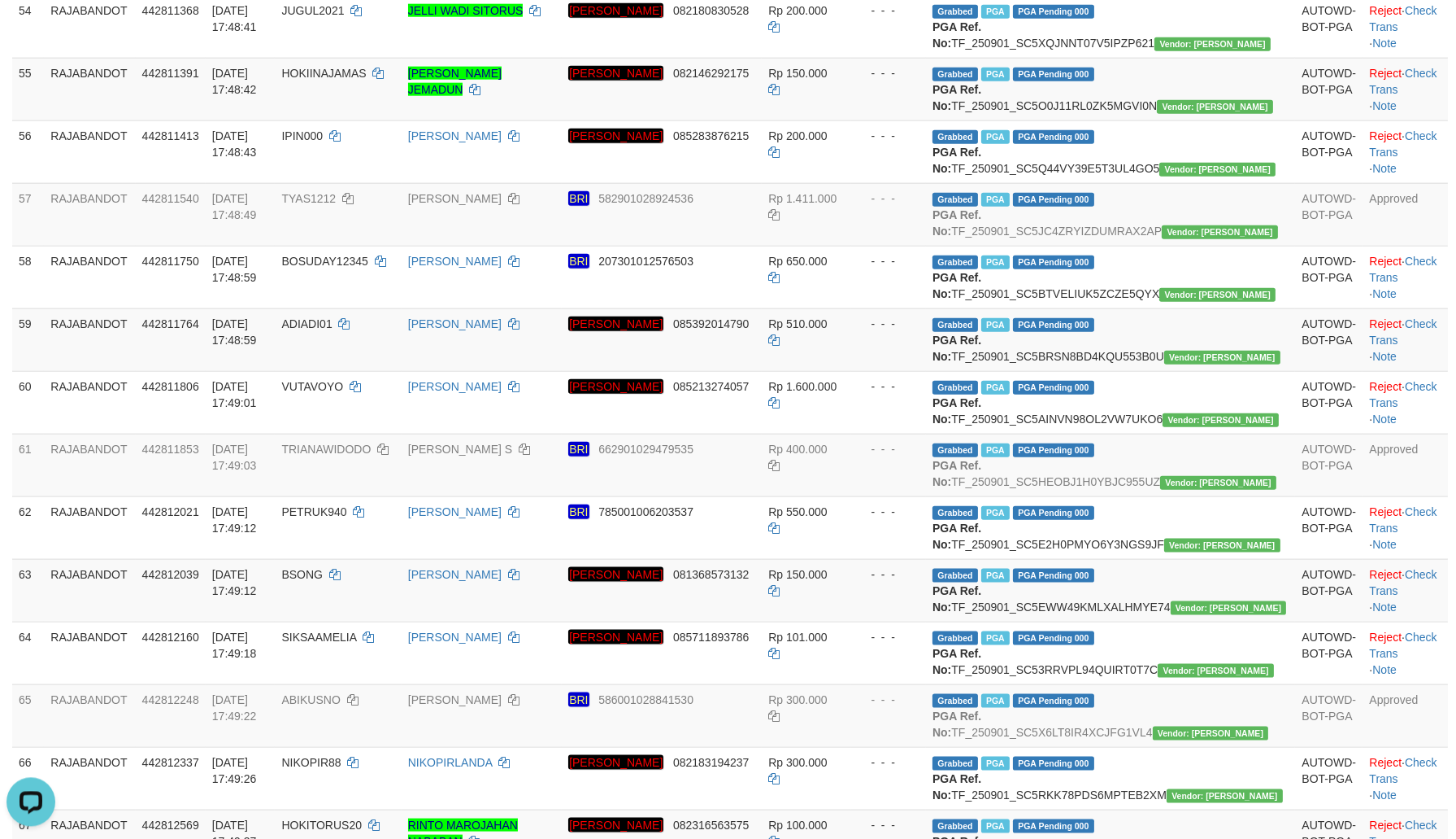
scroll to position [3561, 0]
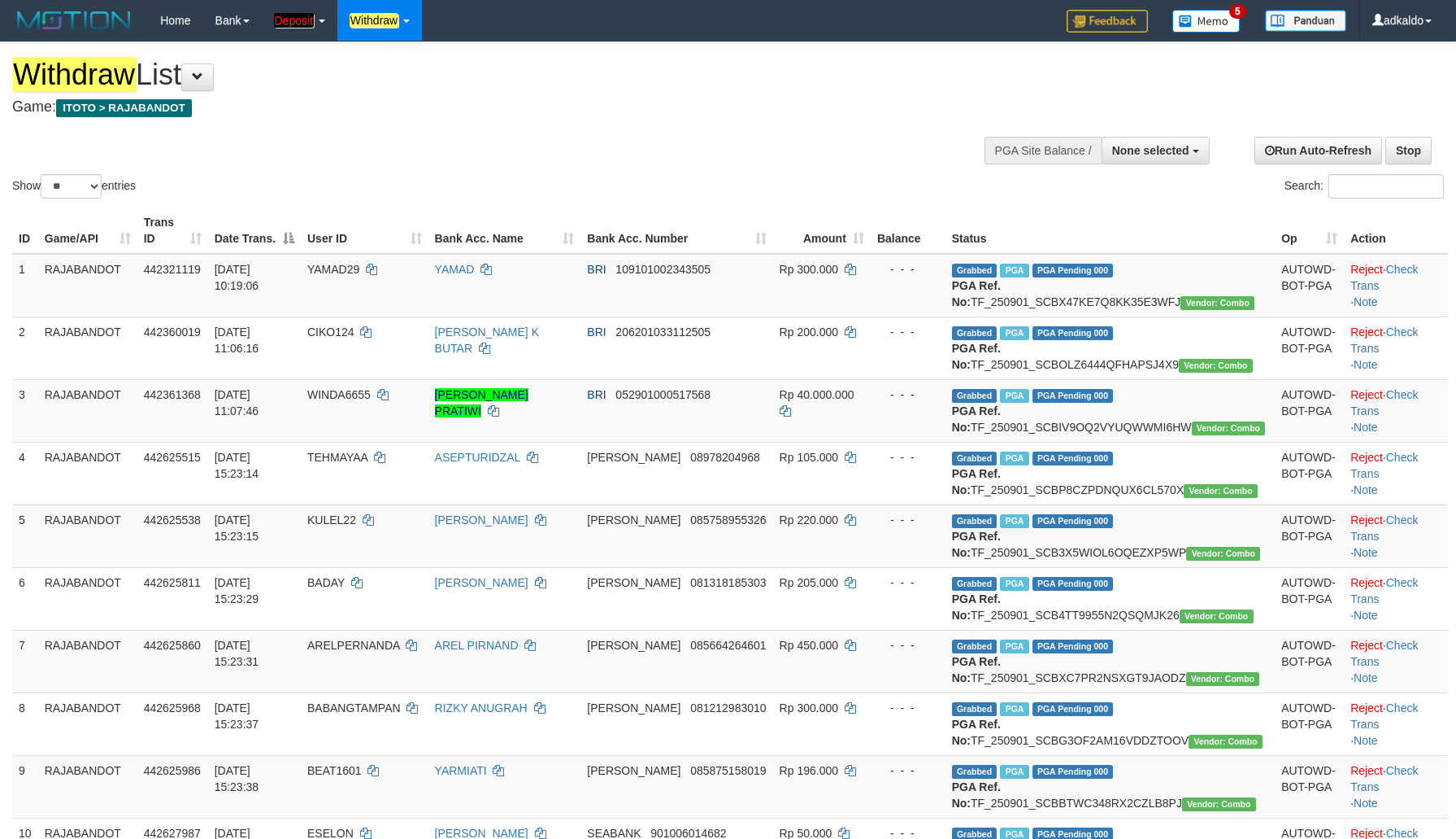
select select
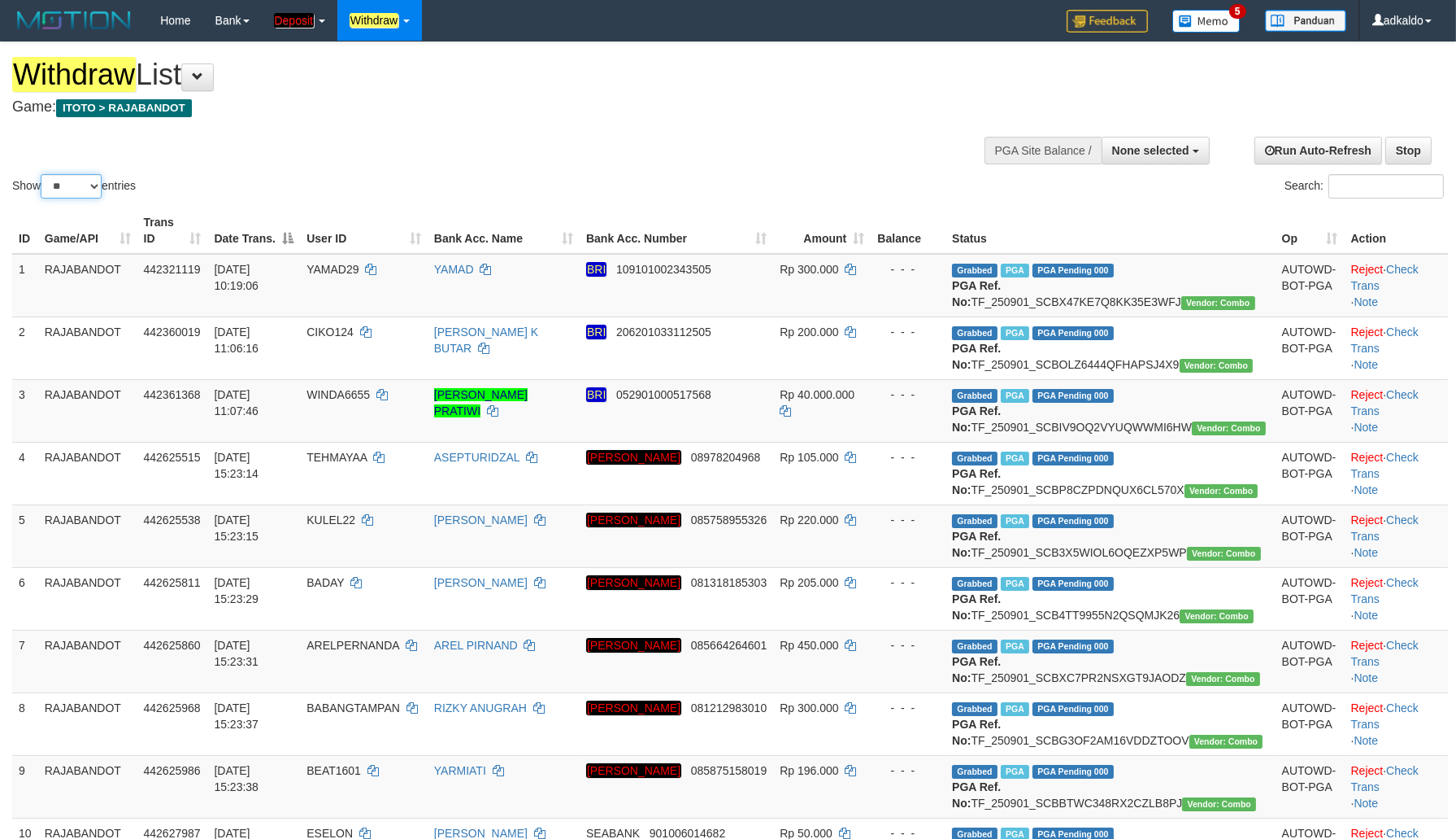
click at [40, 174] on select "** ** ** ***" at bounding box center [71, 186] width 61 height 24
select select "***"
click option "***" at bounding box center [0, 0] width 0 height 0
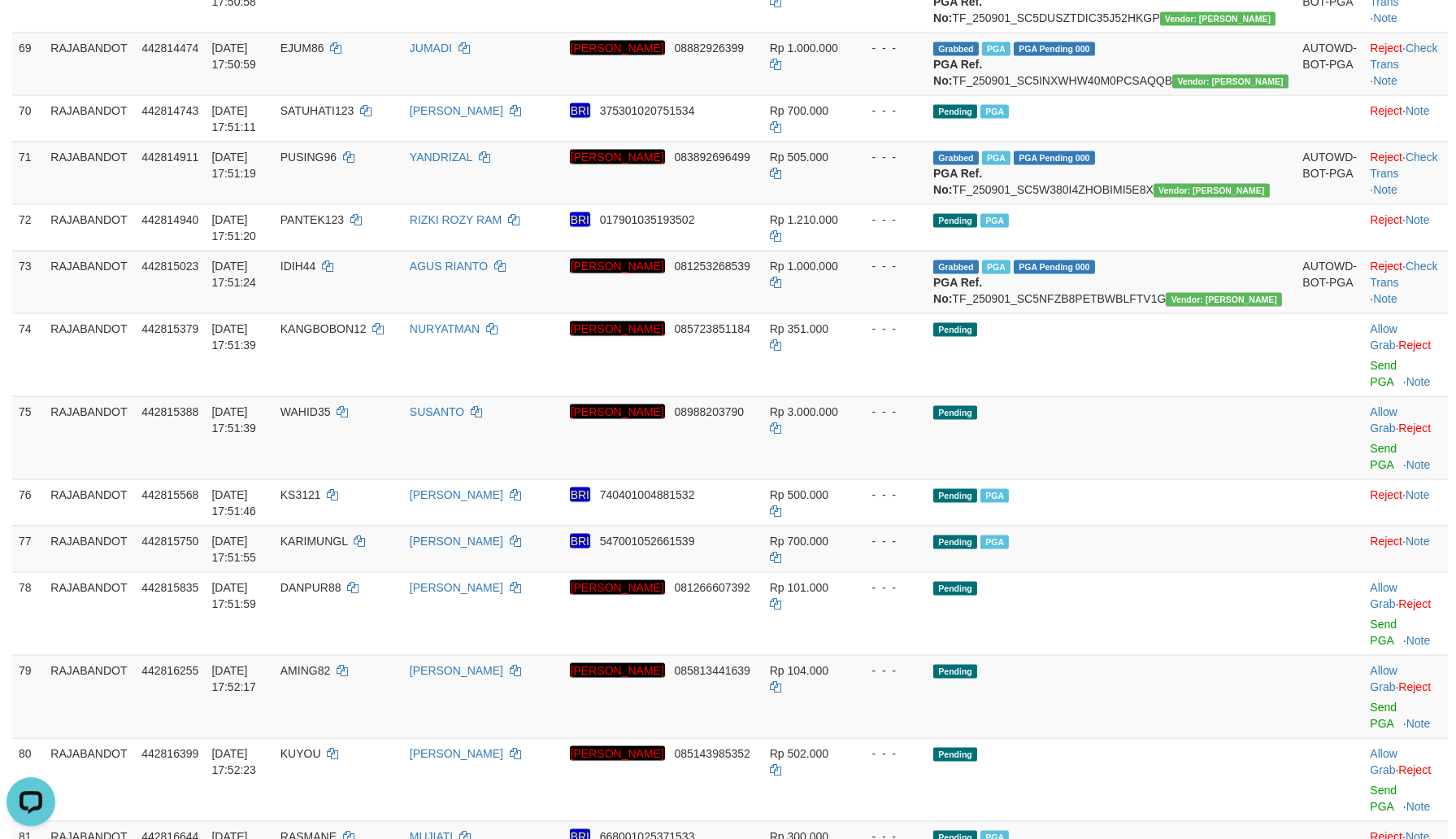
scroll to position [4565, 0]
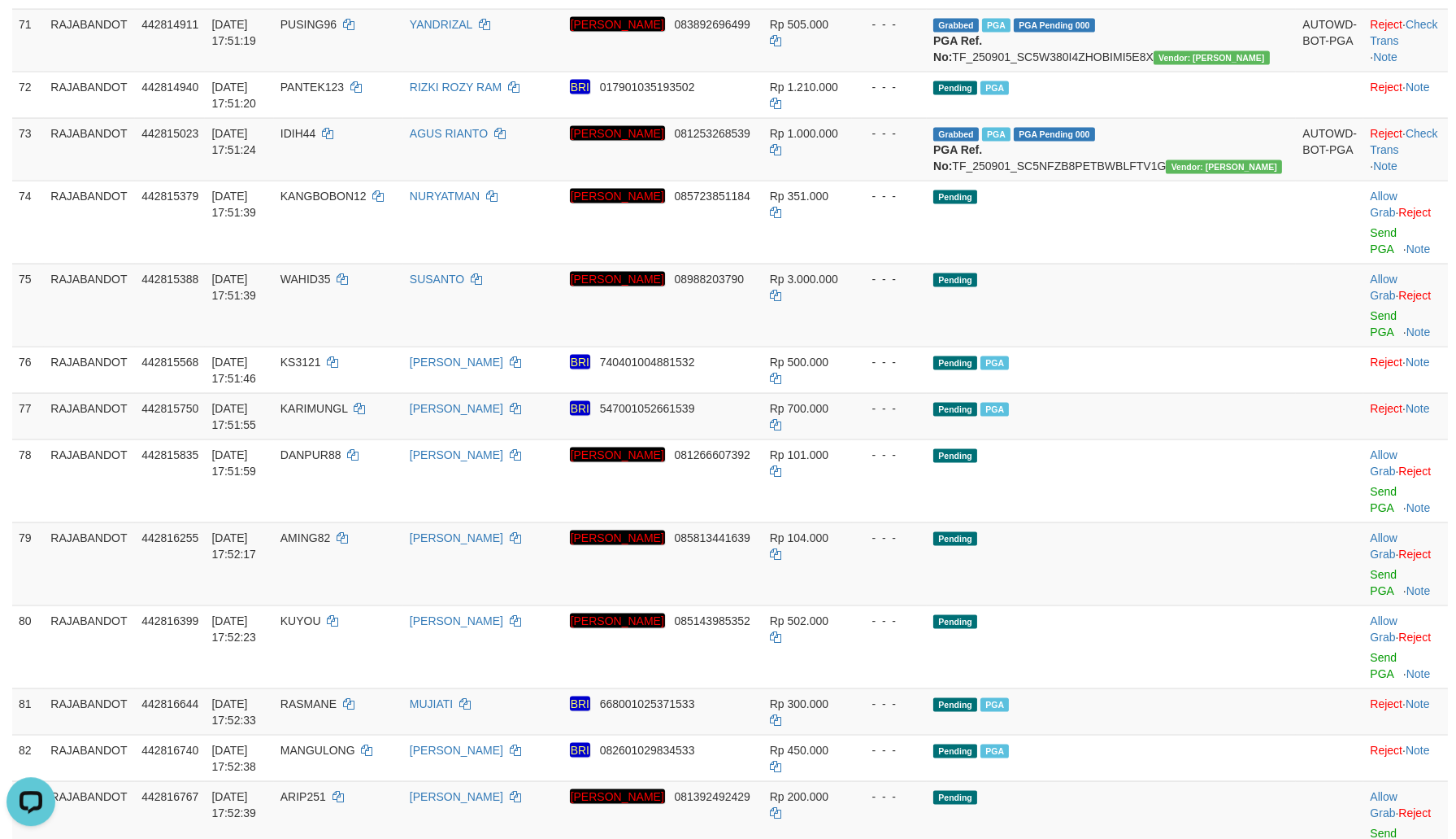
drag, startPoint x: 1201, startPoint y: 53, endPoint x: 1166, endPoint y: 560, distance: 508.2
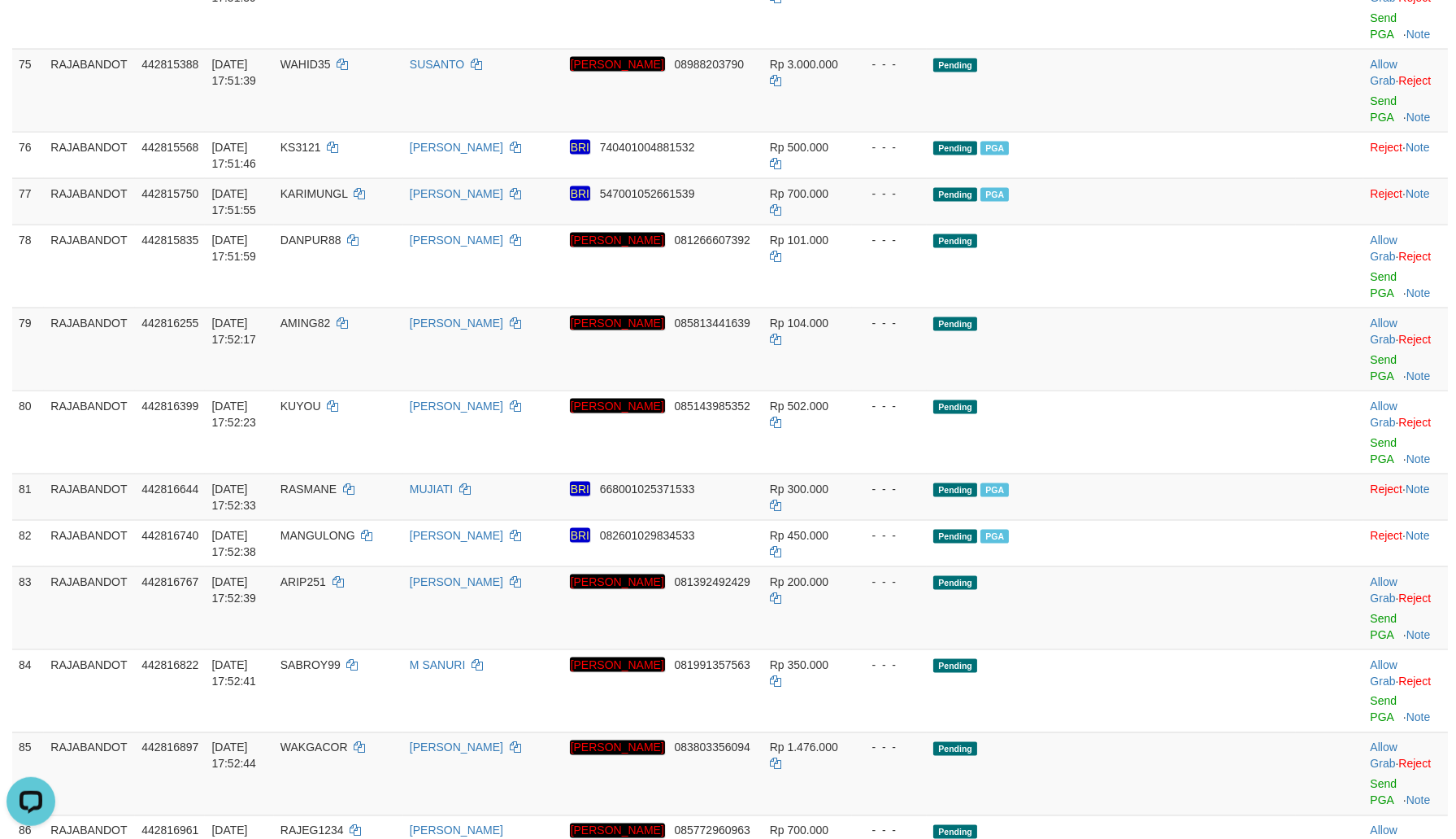
scroll to position [4913, 0]
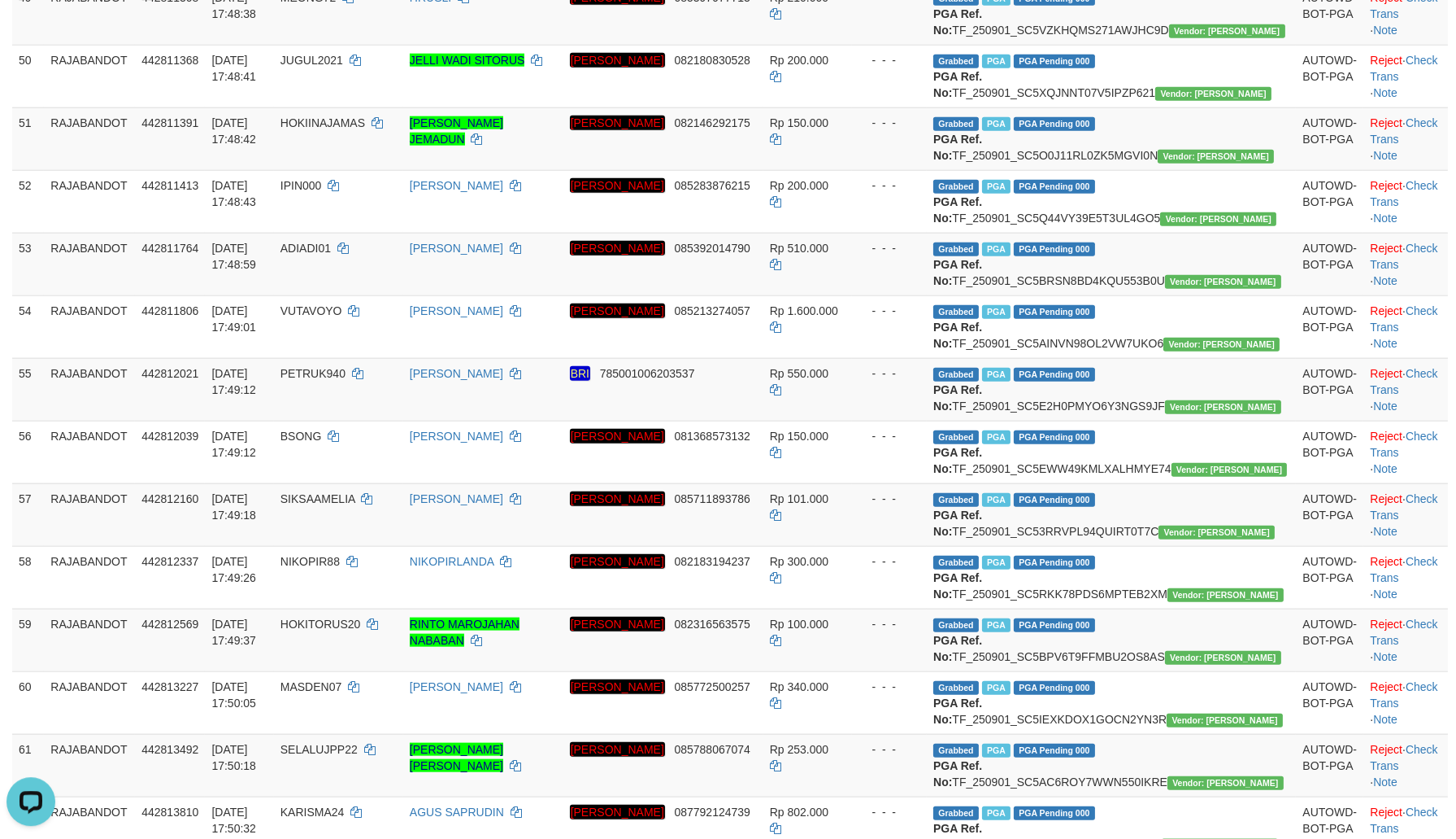
drag, startPoint x: 405, startPoint y: 393, endPoint x: 886, endPoint y: 443, distance: 483.6
copy td "01/09/2025 17:47:58"
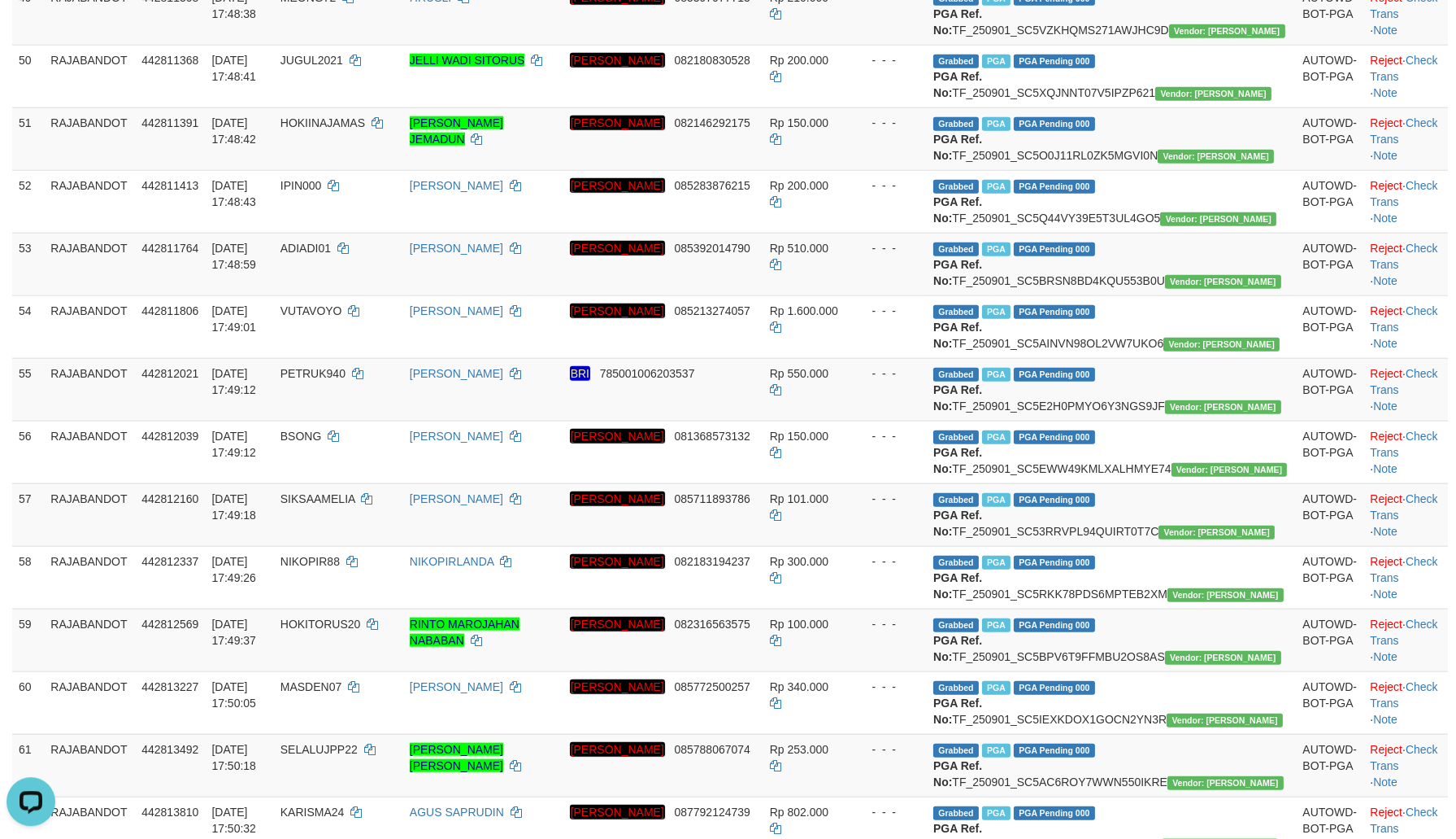
copy td "UDH111"
drag, startPoint x: 819, startPoint y: 431, endPoint x: 767, endPoint y: 438, distance: 52.5
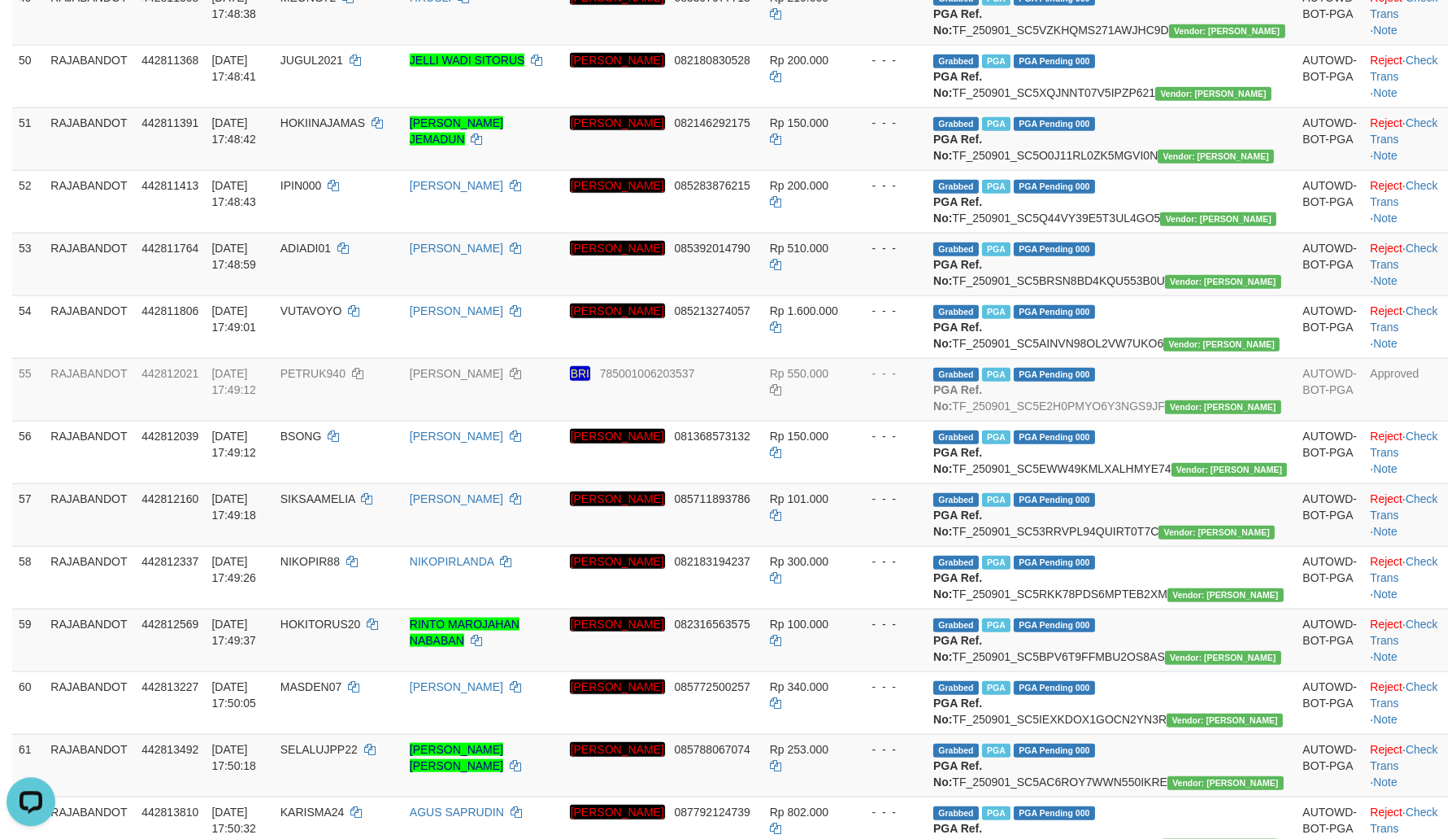
drag, startPoint x: 382, startPoint y: 546, endPoint x: 1402, endPoint y: 451, distance: 1024.4
copy td "01/09/2025 17:48:24"
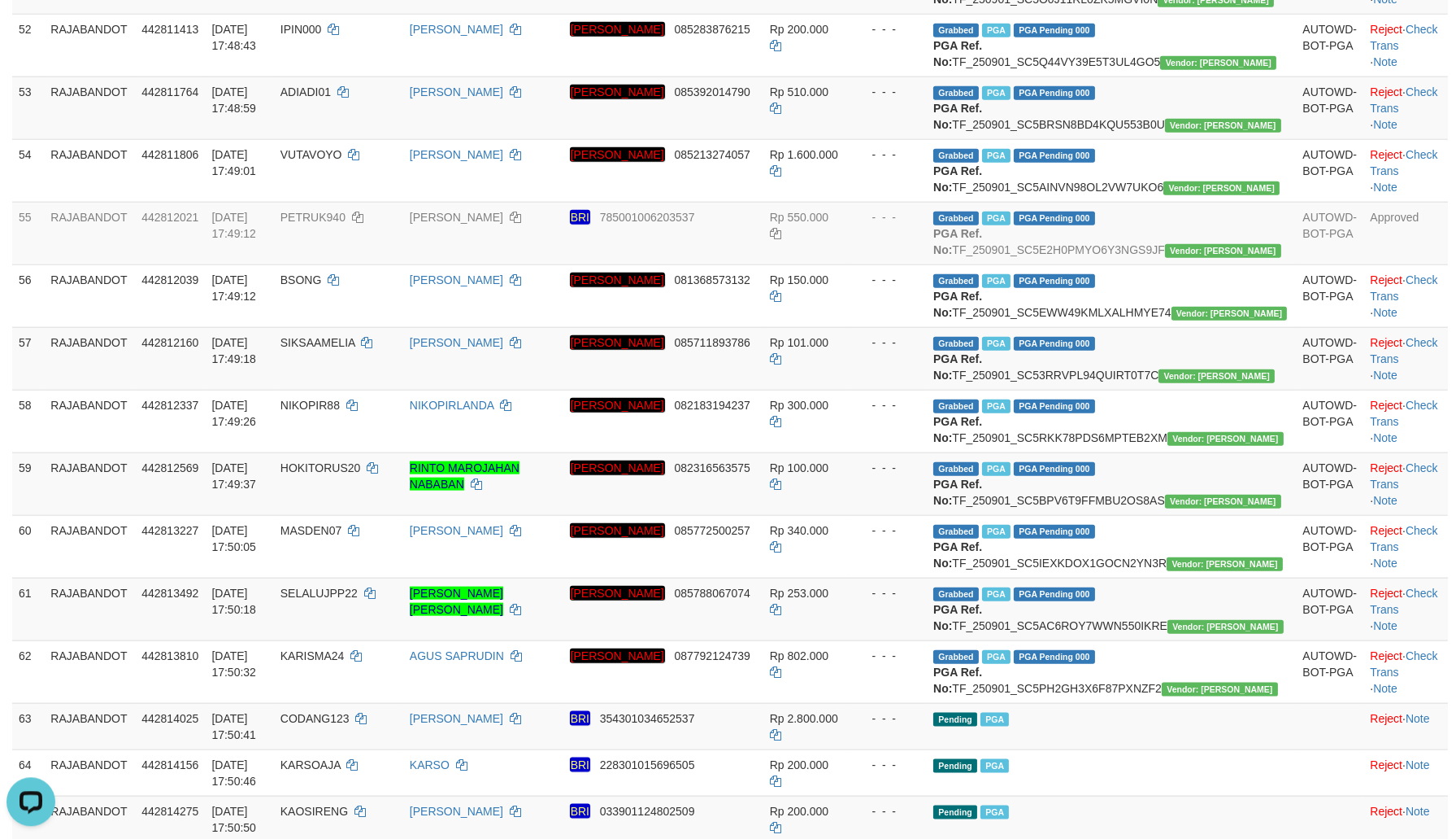
scroll to position [3452, 0]
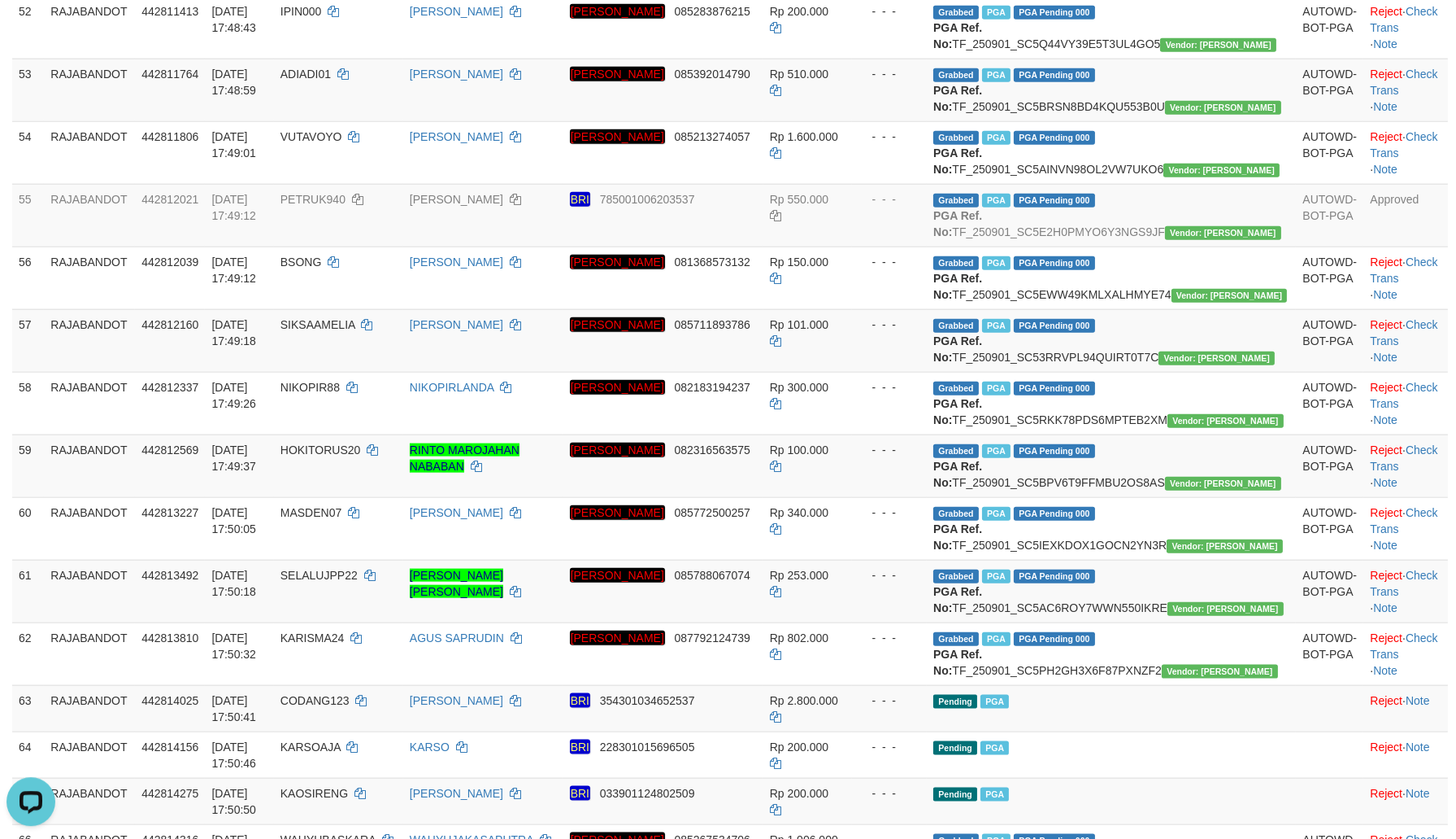
copy td "JURAGANLELE6"
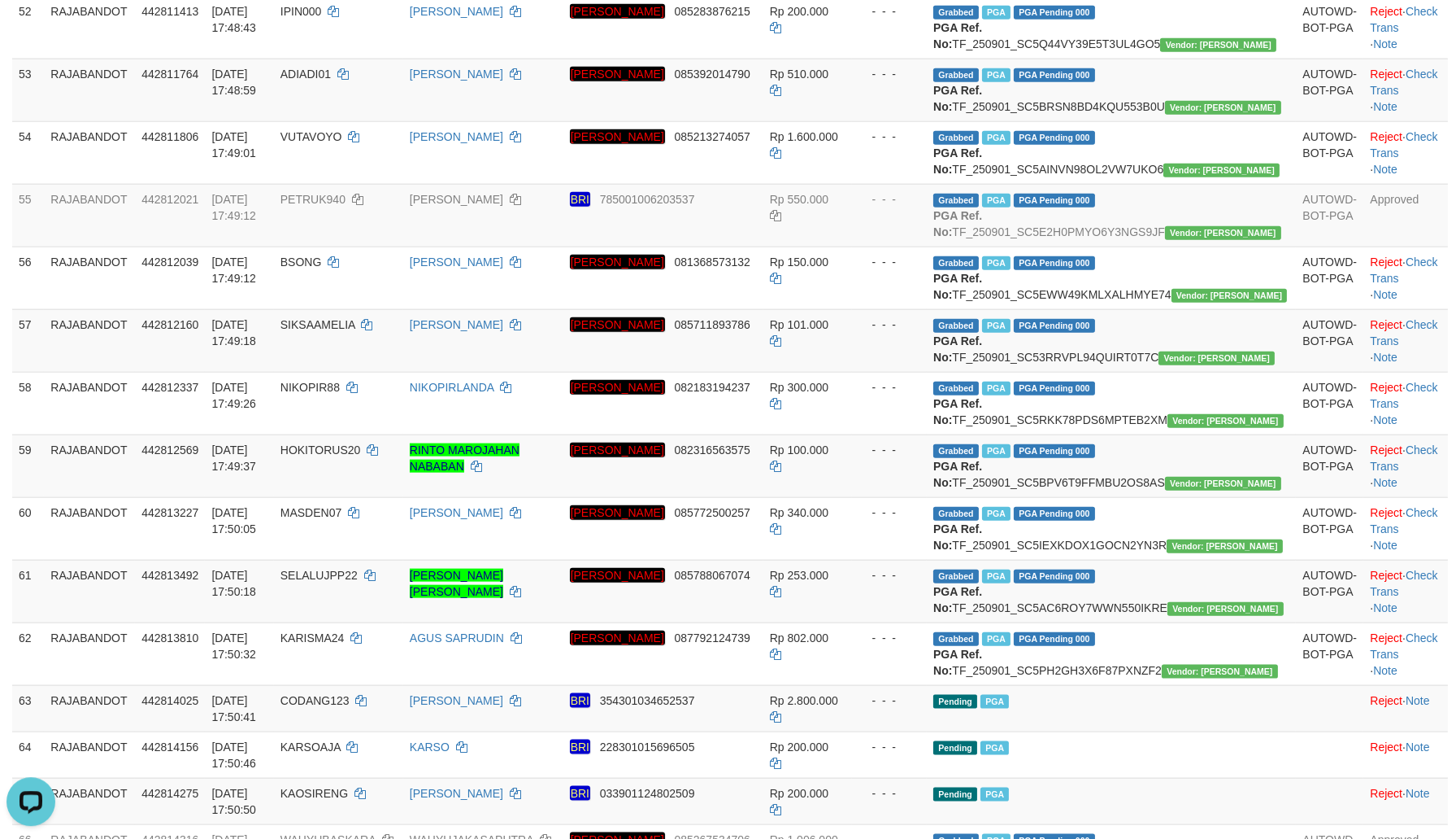
copy td "SOMAY04"
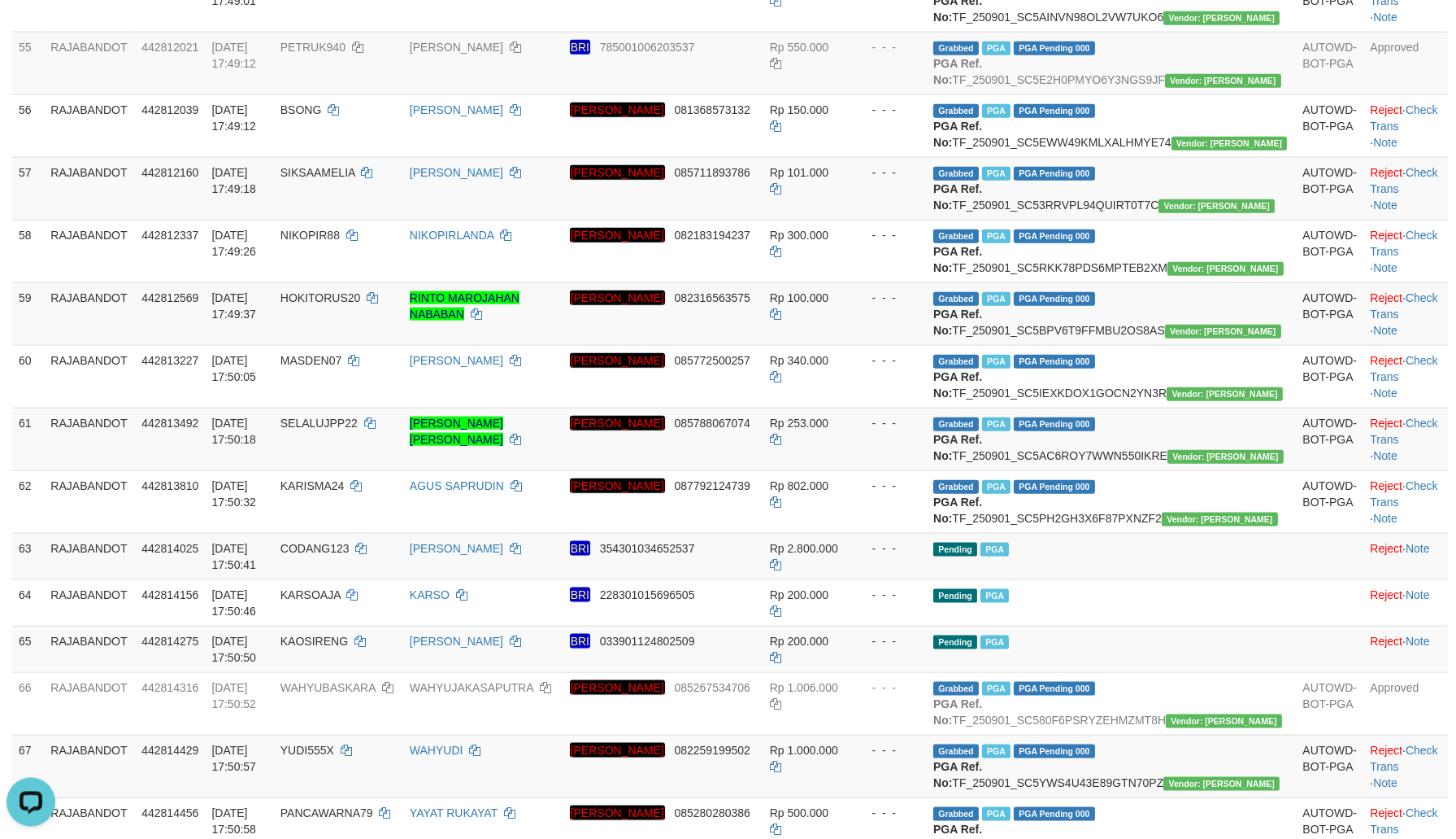
scroll to position [3626, 0]
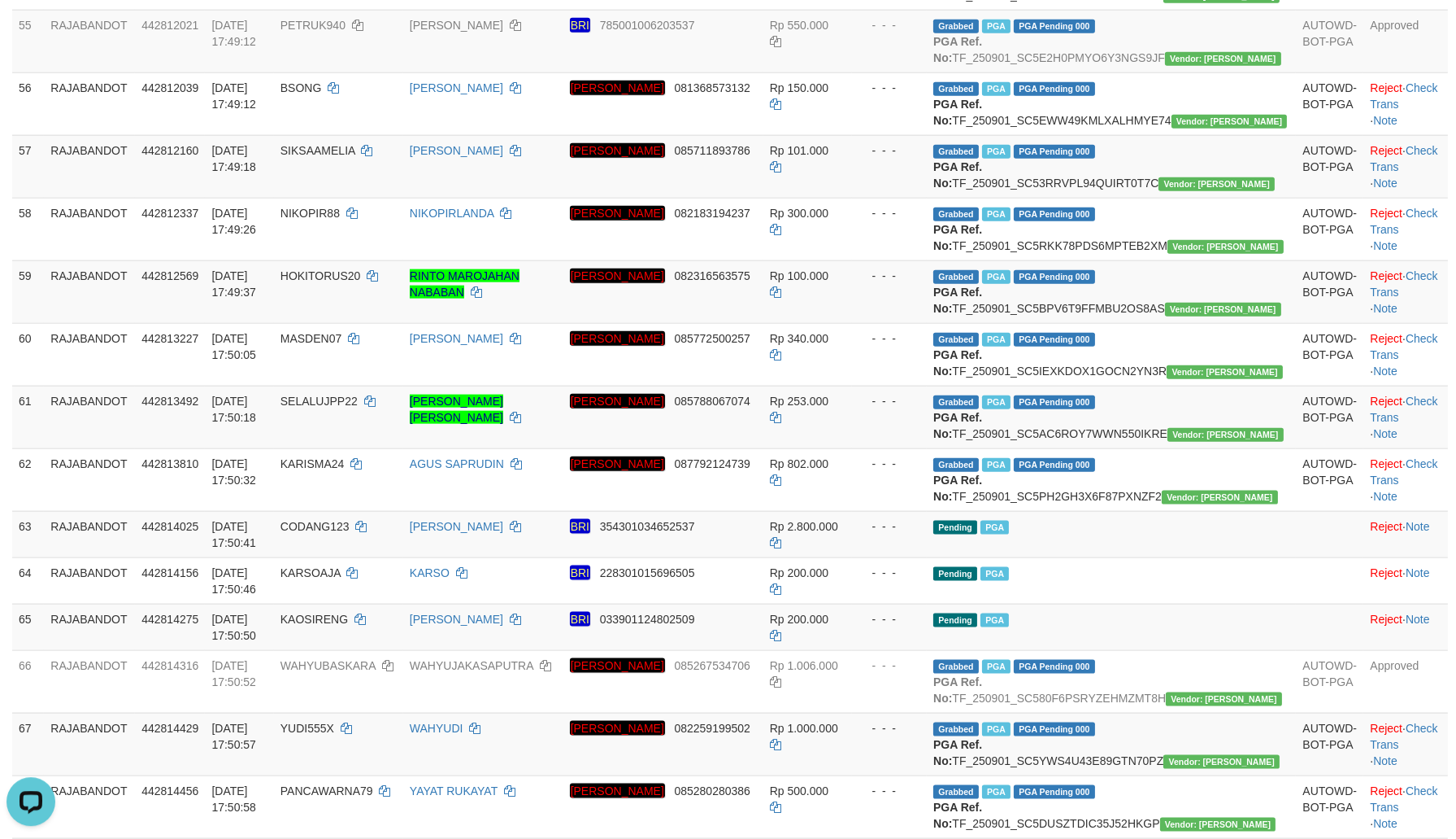
copy td "MEONG72"
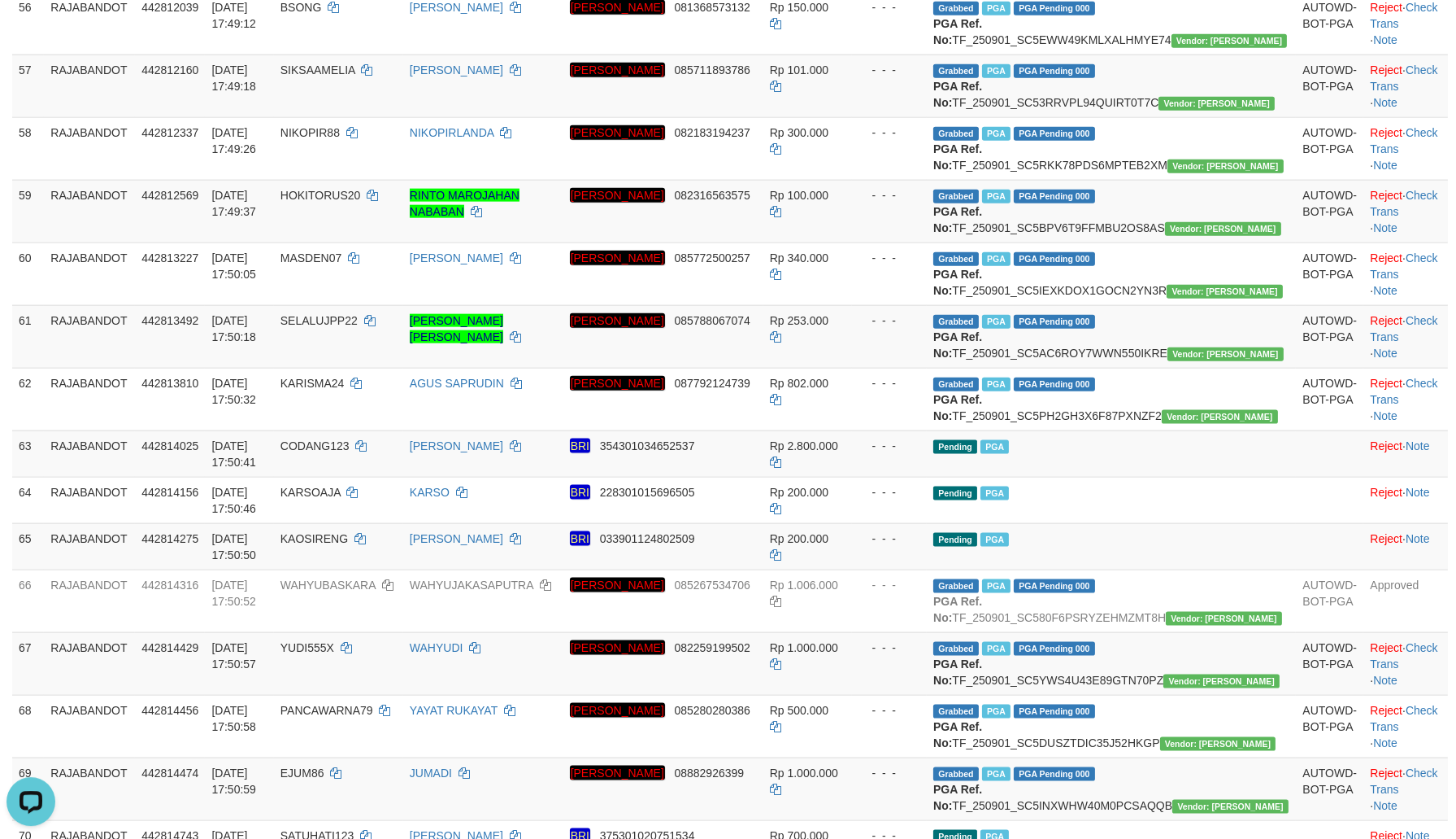
scroll to position [3801, 0]
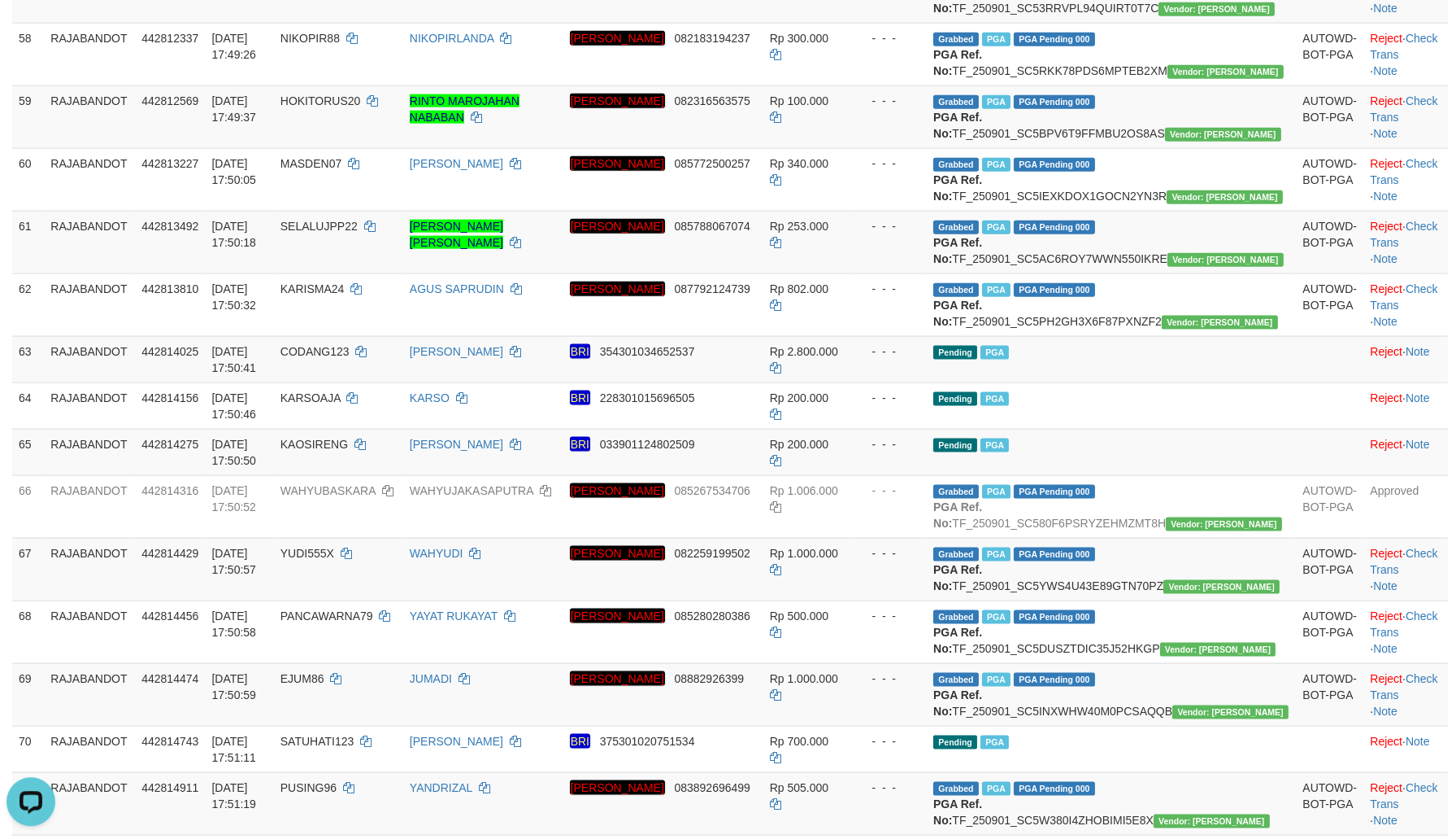
copy td "JUGUL2021"
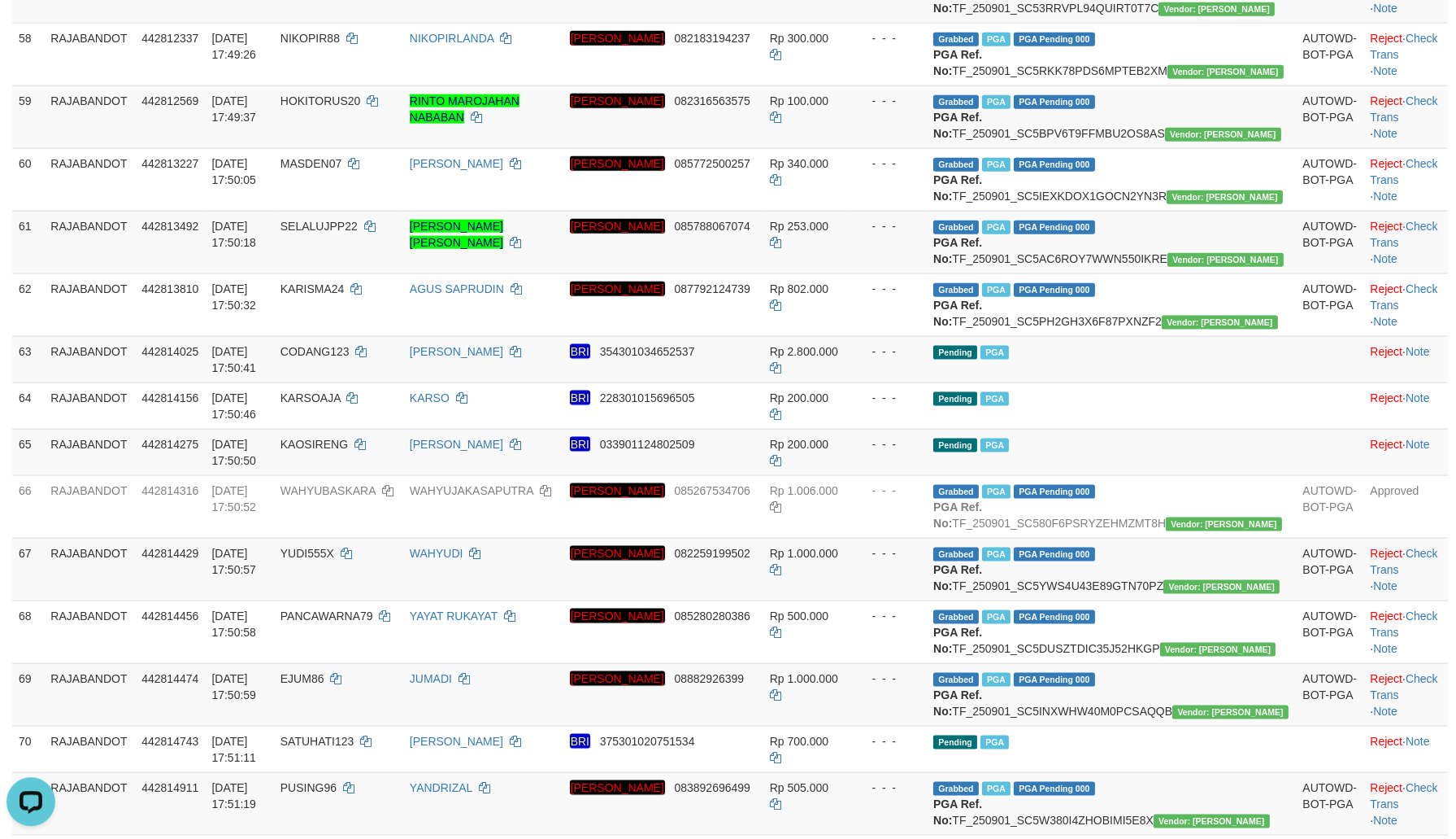
drag, startPoint x: 378, startPoint y: 435, endPoint x: 1400, endPoint y: 485, distance: 1023.2
copy td "01/09/2025 17:48:42"
drag, startPoint x: 954, startPoint y: 485, endPoint x: 918, endPoint y: 491, distance: 36.5
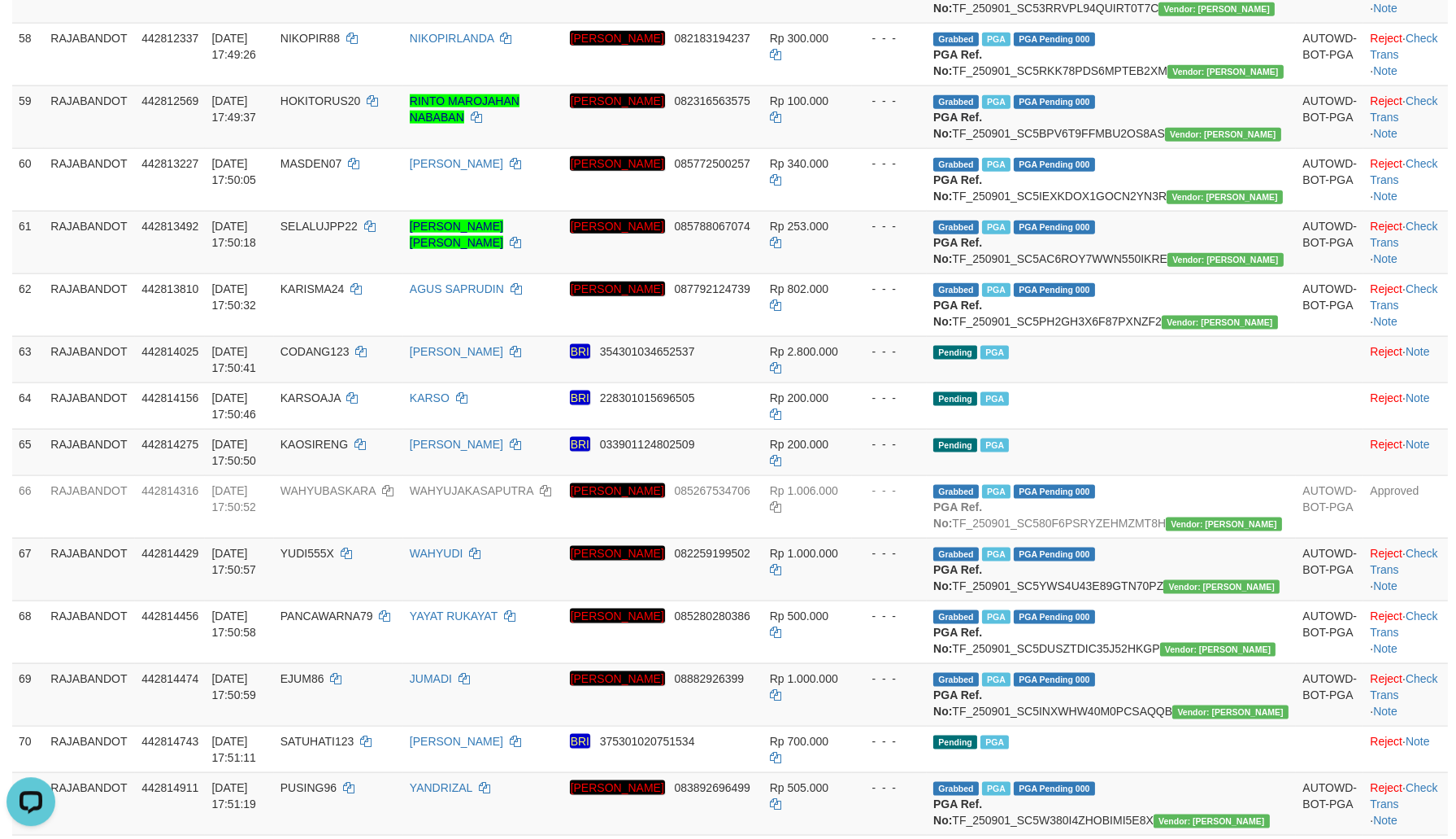
copy td "IPIN000"
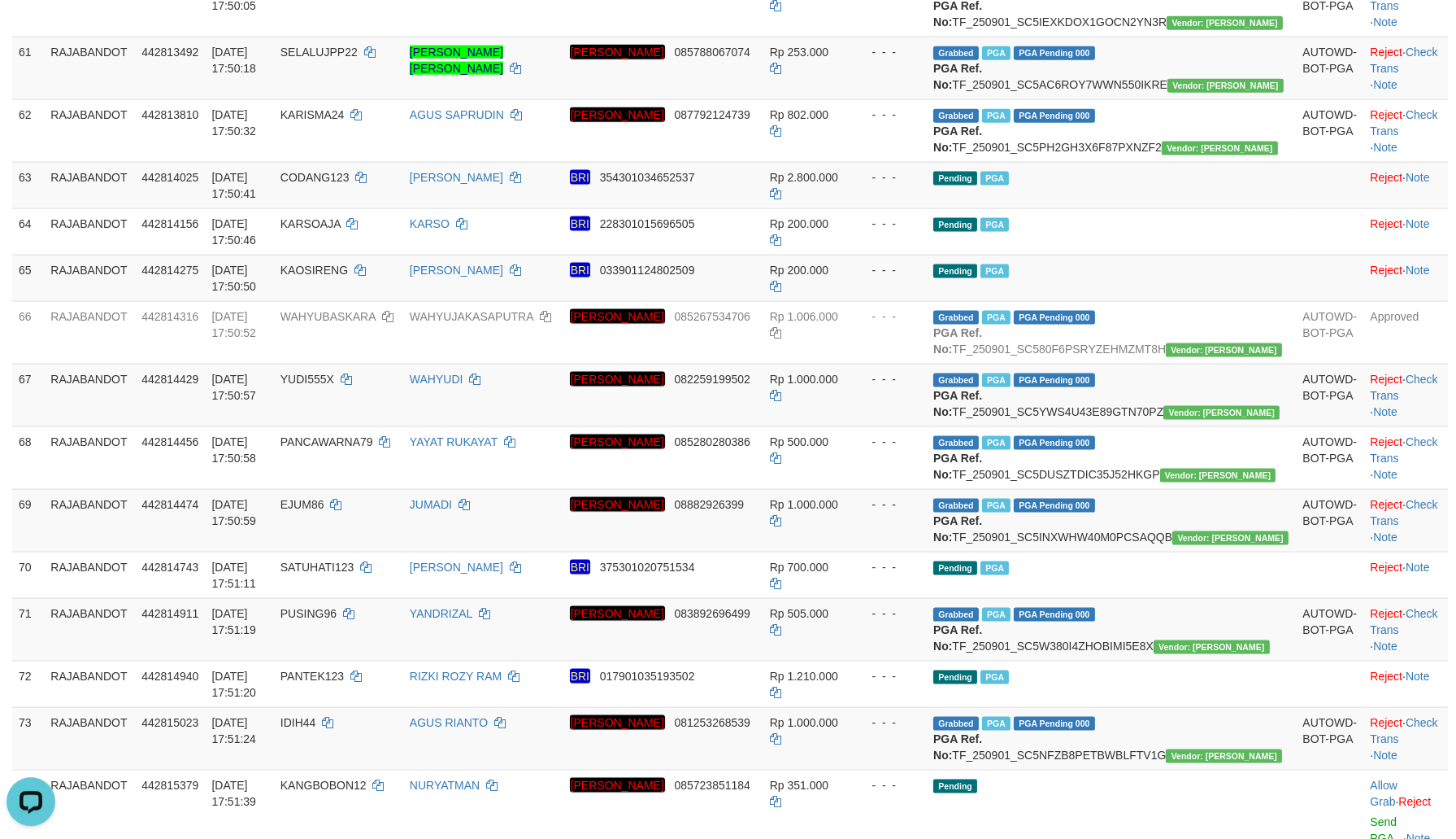
drag, startPoint x: 396, startPoint y: 421, endPoint x: 611, endPoint y: 443, distance: 216.1
copy td "01/09/2025 17:48:59"
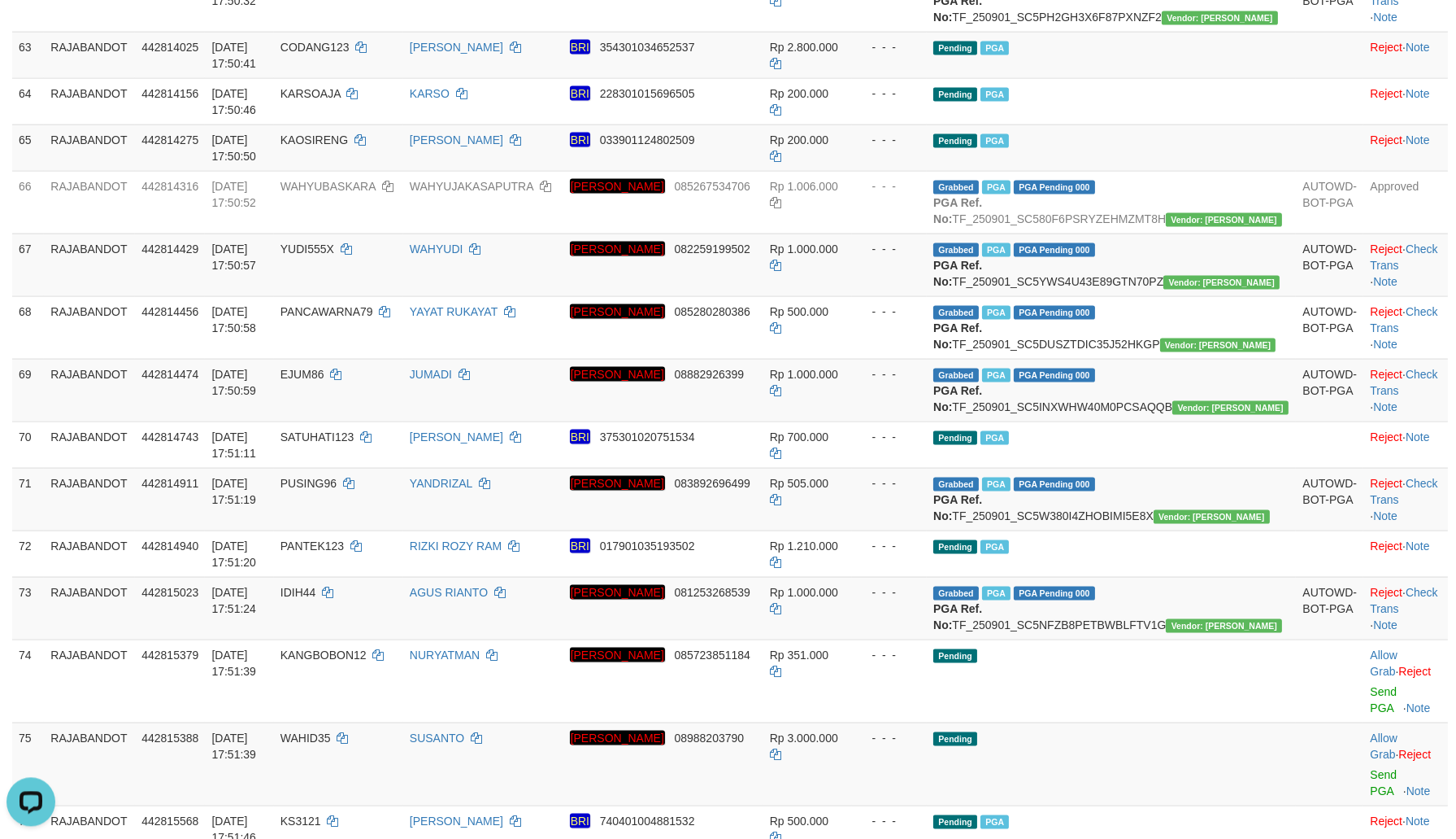
scroll to position [4325, 0]
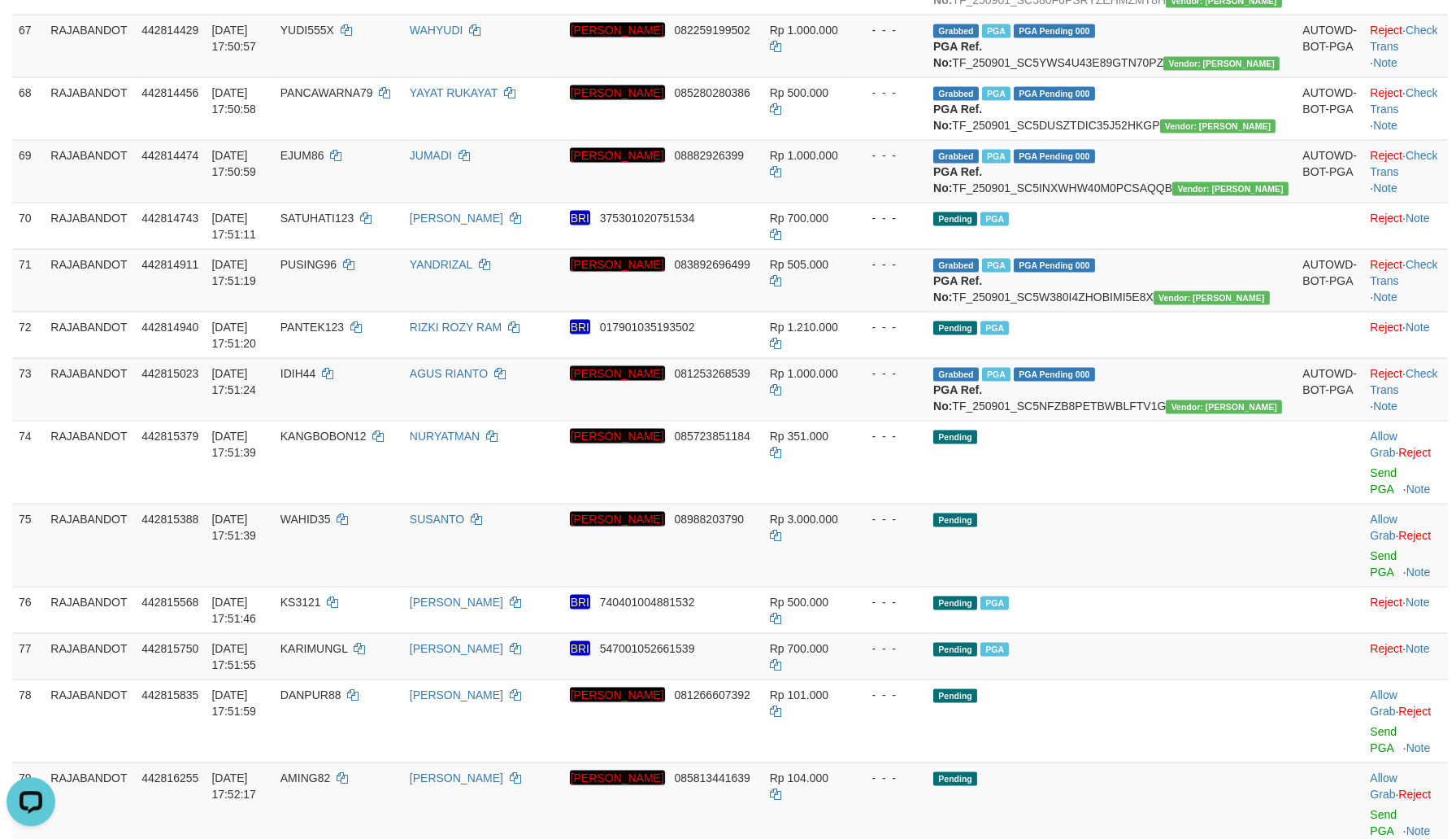
drag, startPoint x: 883, startPoint y: 429, endPoint x: 858, endPoint y: 431, distance: 25.1
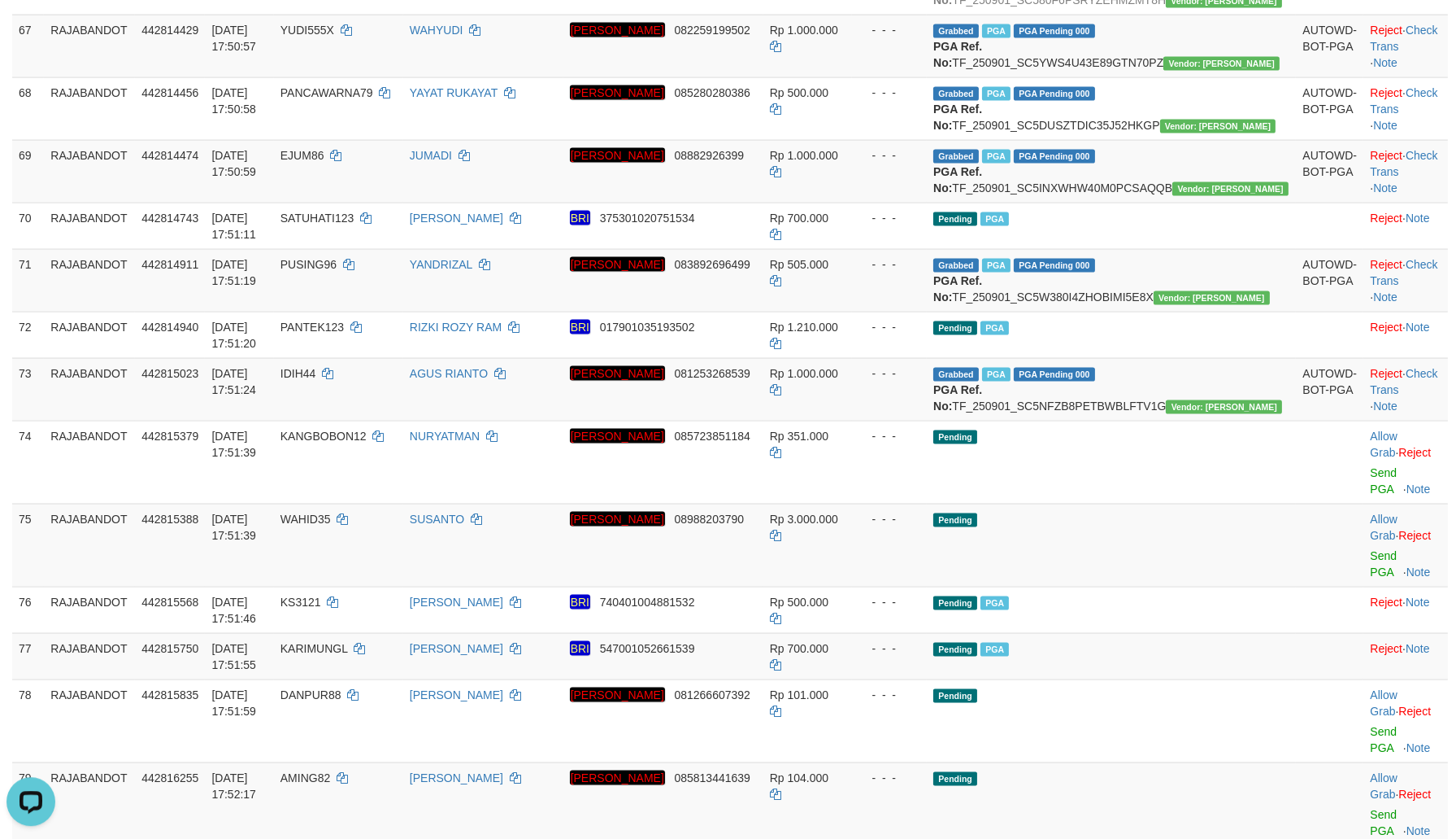
drag, startPoint x: 963, startPoint y: 487, endPoint x: 926, endPoint y: 500, distance: 39.2
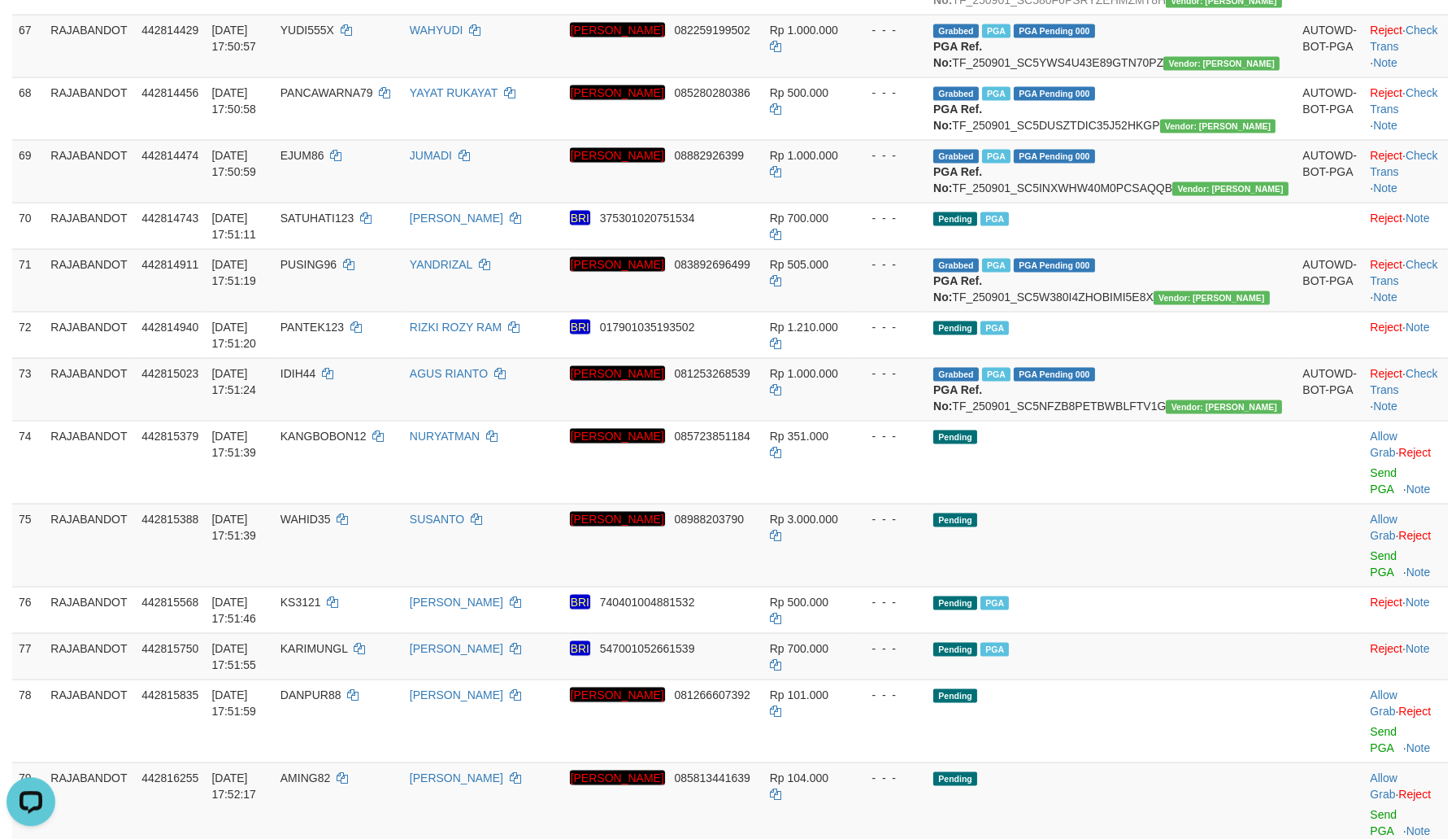
drag, startPoint x: 893, startPoint y: 542, endPoint x: 853, endPoint y: 553, distance: 41.5
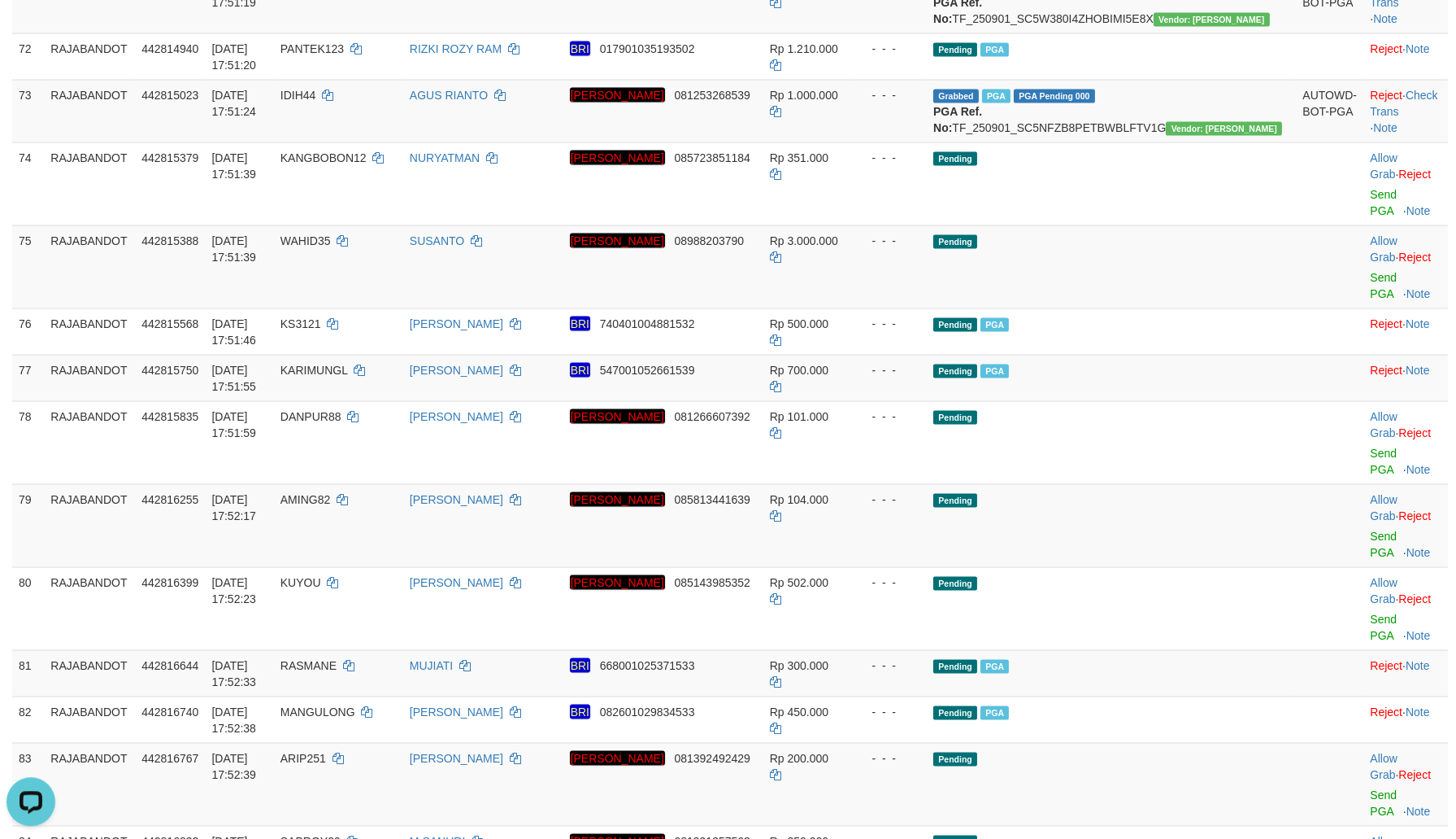
scroll to position [4674, 0]
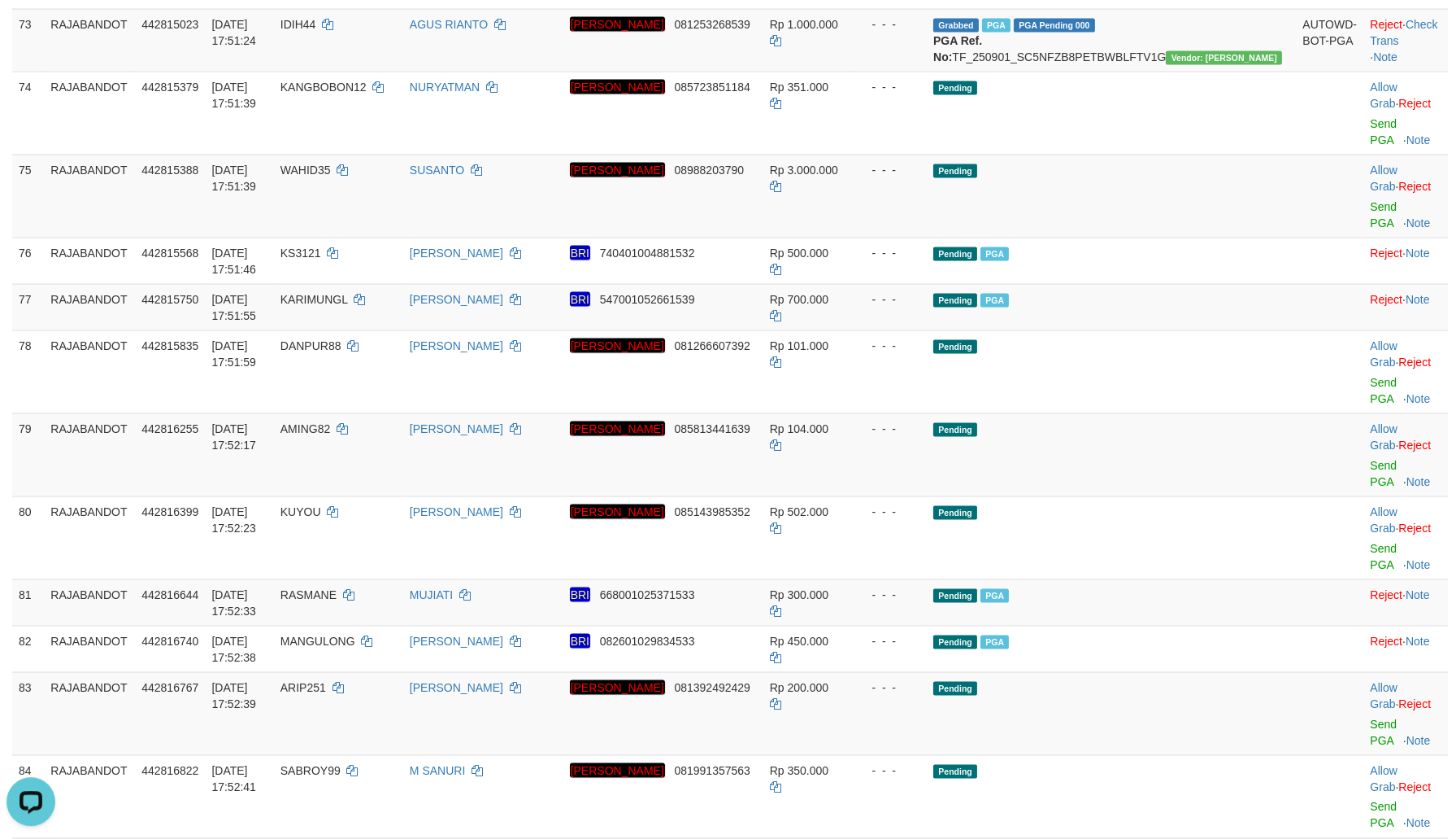
drag, startPoint x: 926, startPoint y: 470, endPoint x: 892, endPoint y: 469, distance: 34.0
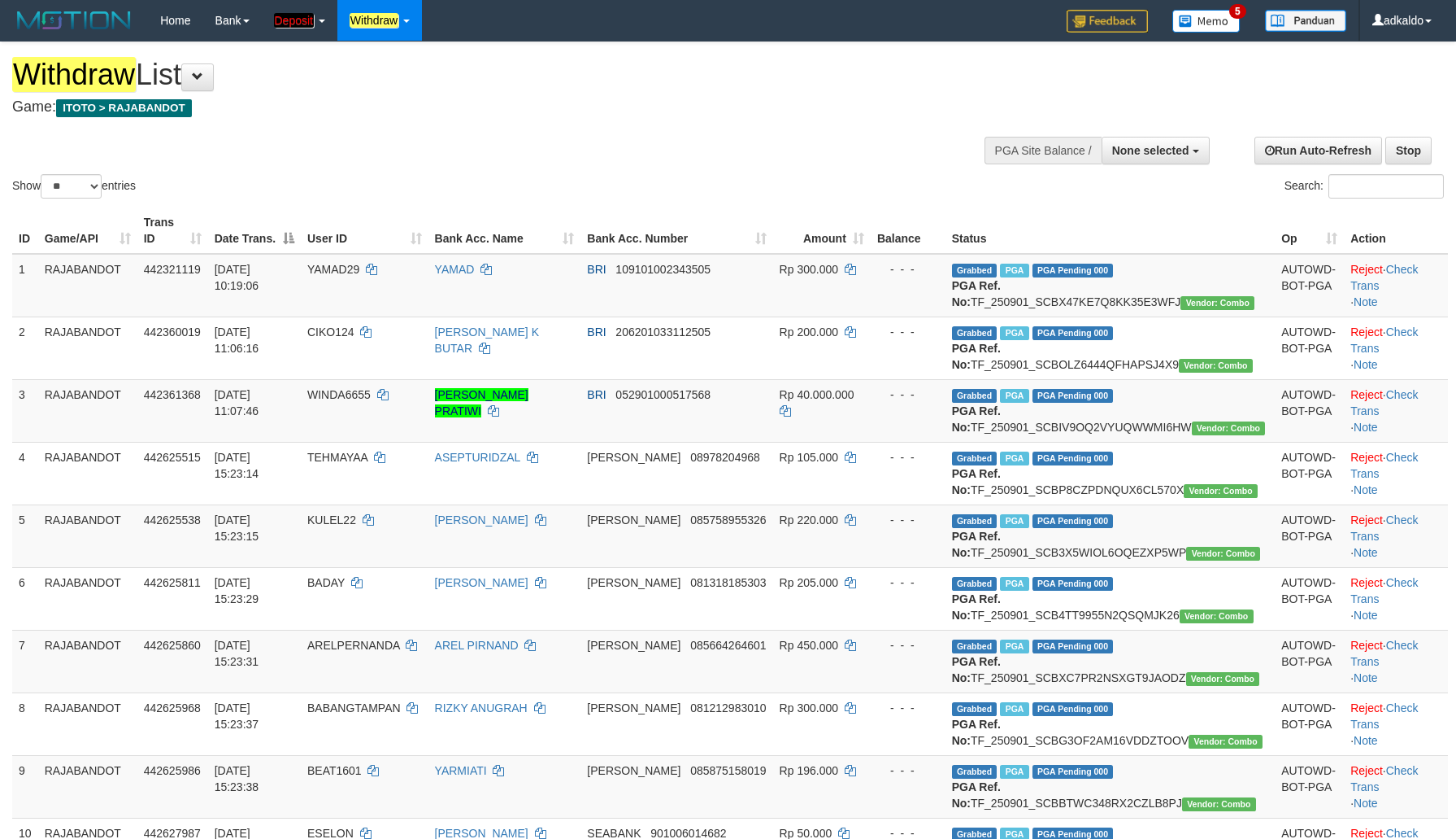
select select
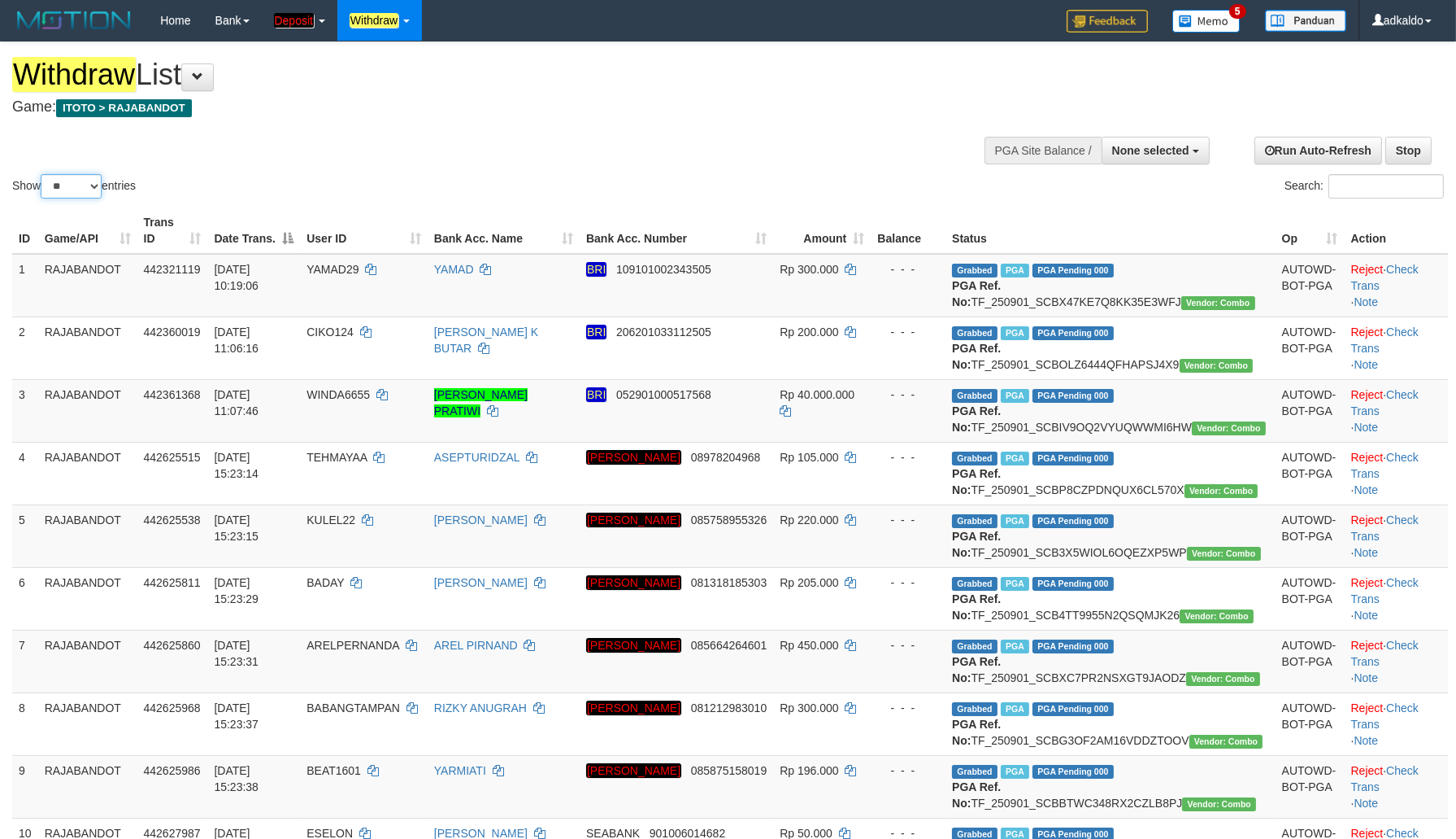
click at [40, 174] on select "** ** ** ***" at bounding box center [71, 186] width 61 height 24
select select "***"
click option "***" at bounding box center [0, 0] width 0 height 0
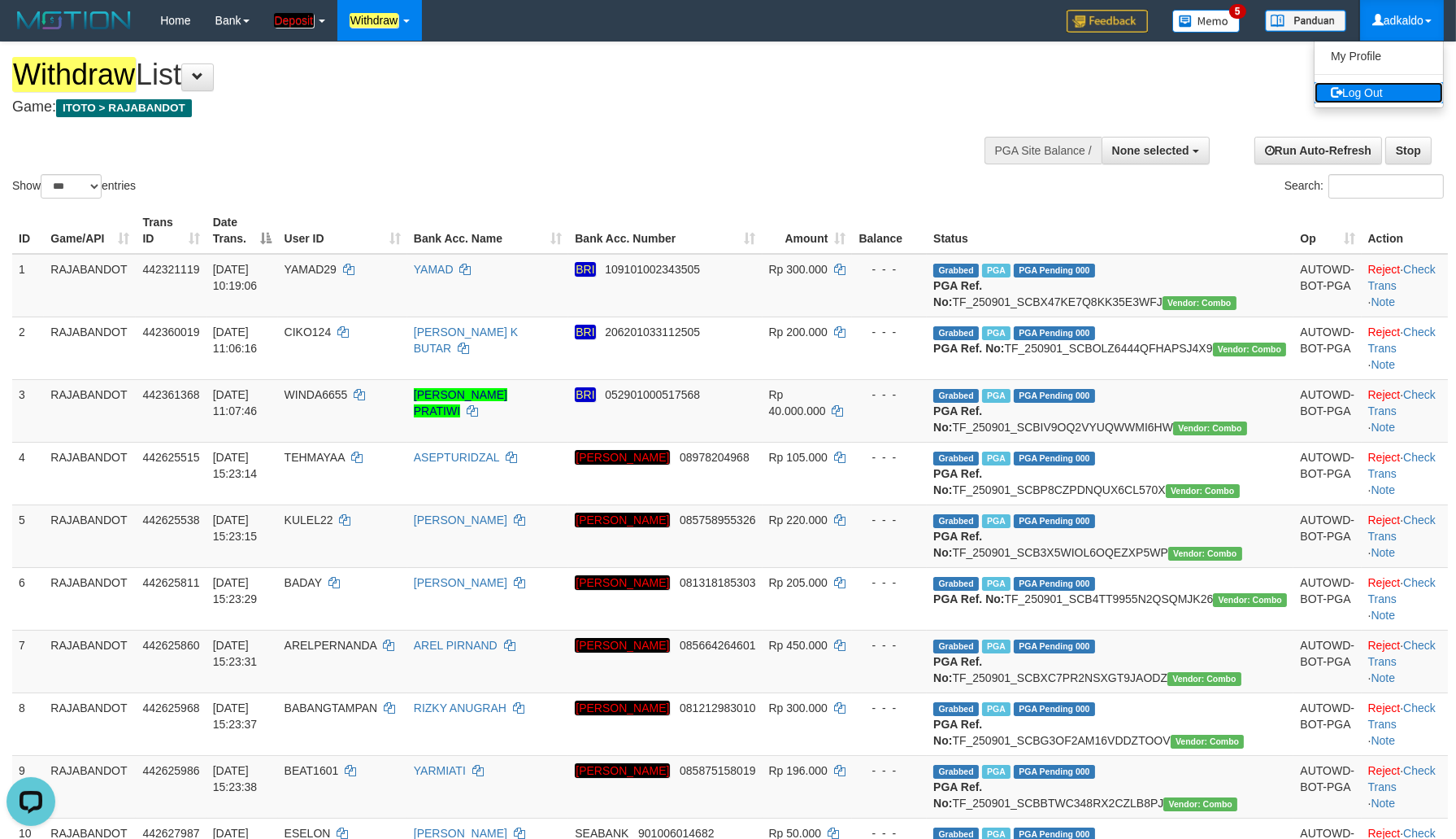
click at [1375, 95] on link "Log Out" at bounding box center [1379, 92] width 128 height 22
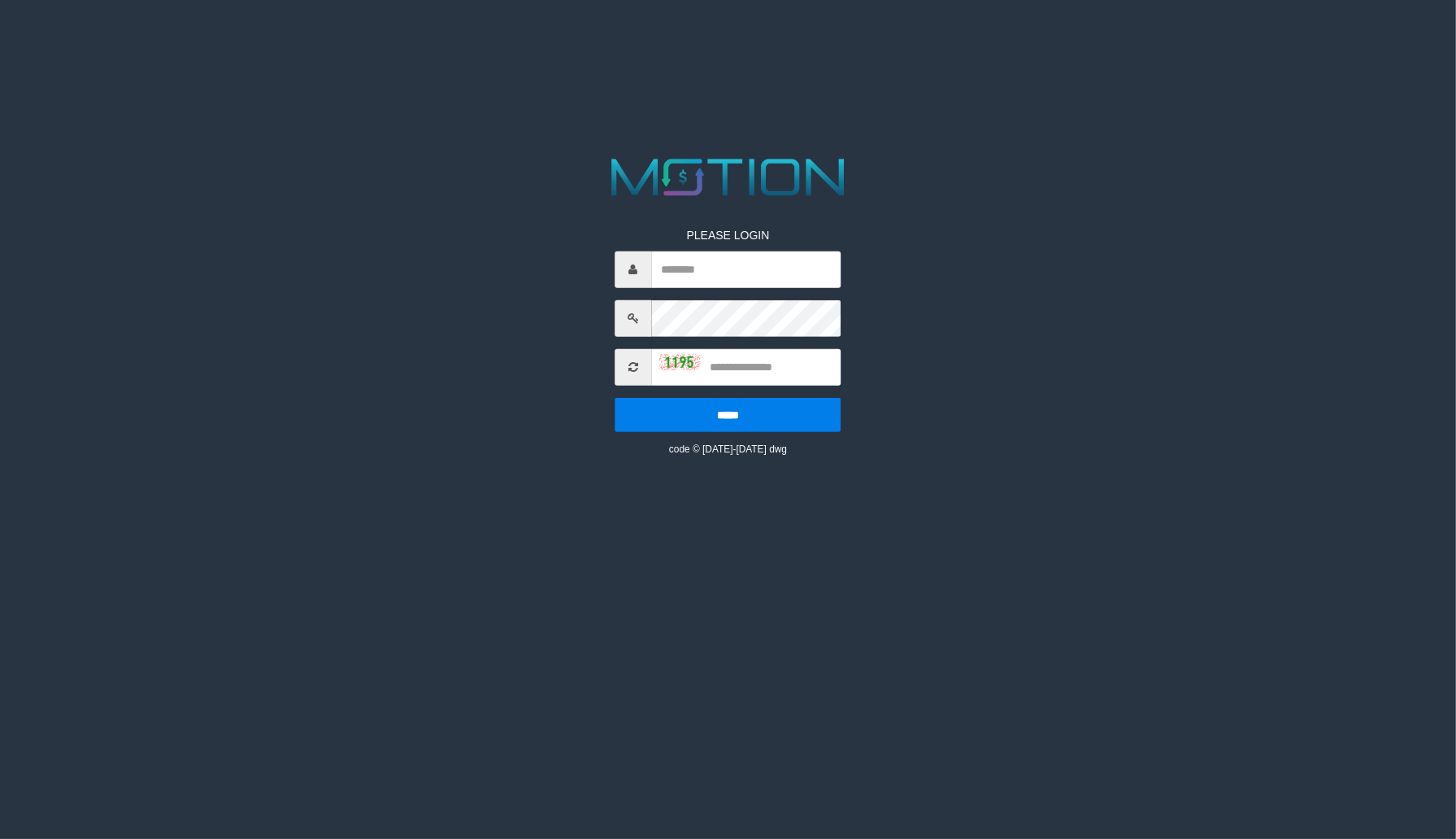
click at [361, 40] on html "PLEASE LOGIN ***** code © [DATE]-[DATE] dwg" at bounding box center [728, 20] width 1456 height 40
click at [709, 265] on input "text" at bounding box center [746, 270] width 189 height 36
type input "*******"
type input "****"
click at [615, 398] on input "*****" at bounding box center [728, 415] width 226 height 34
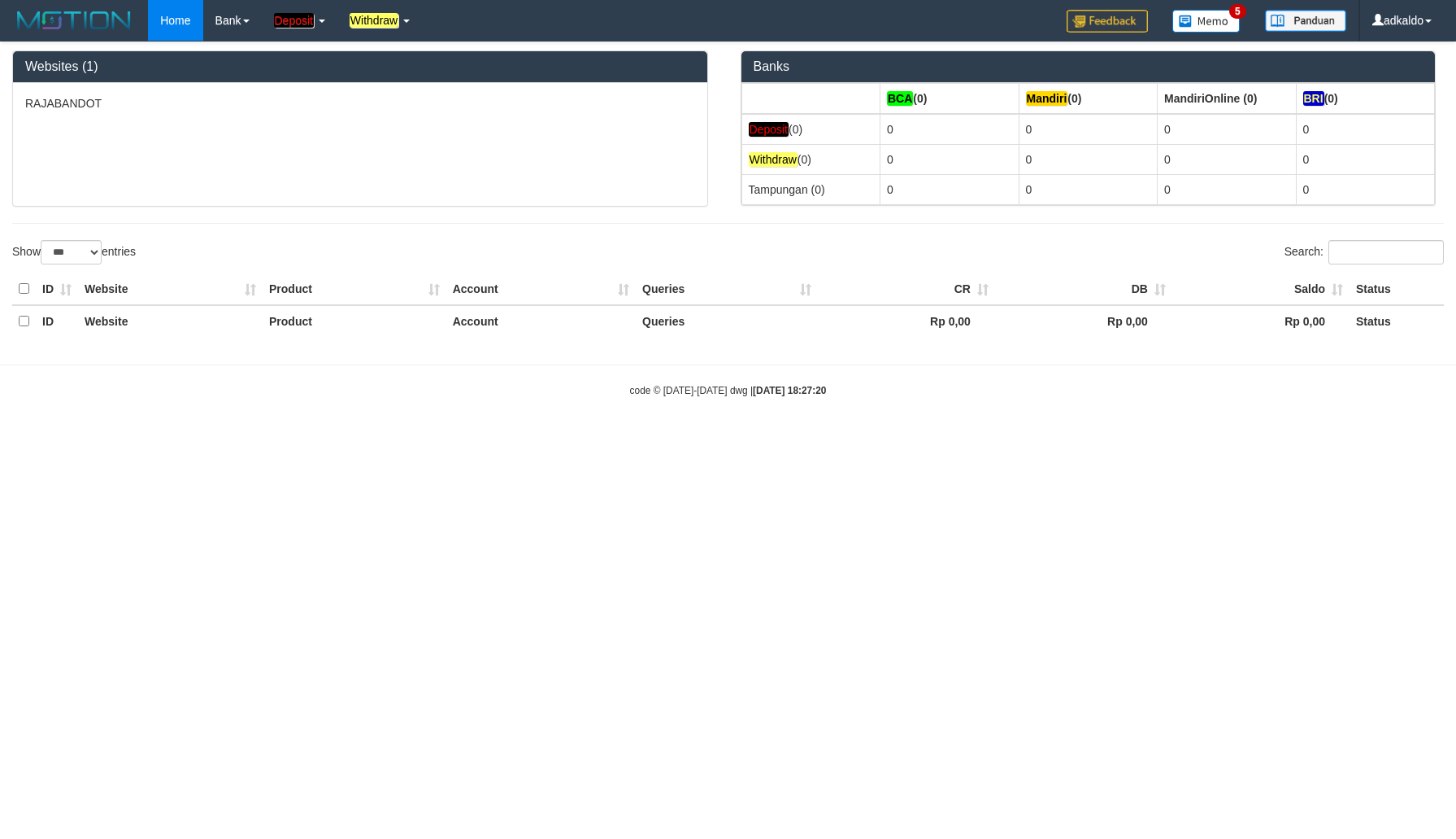
select select "***"
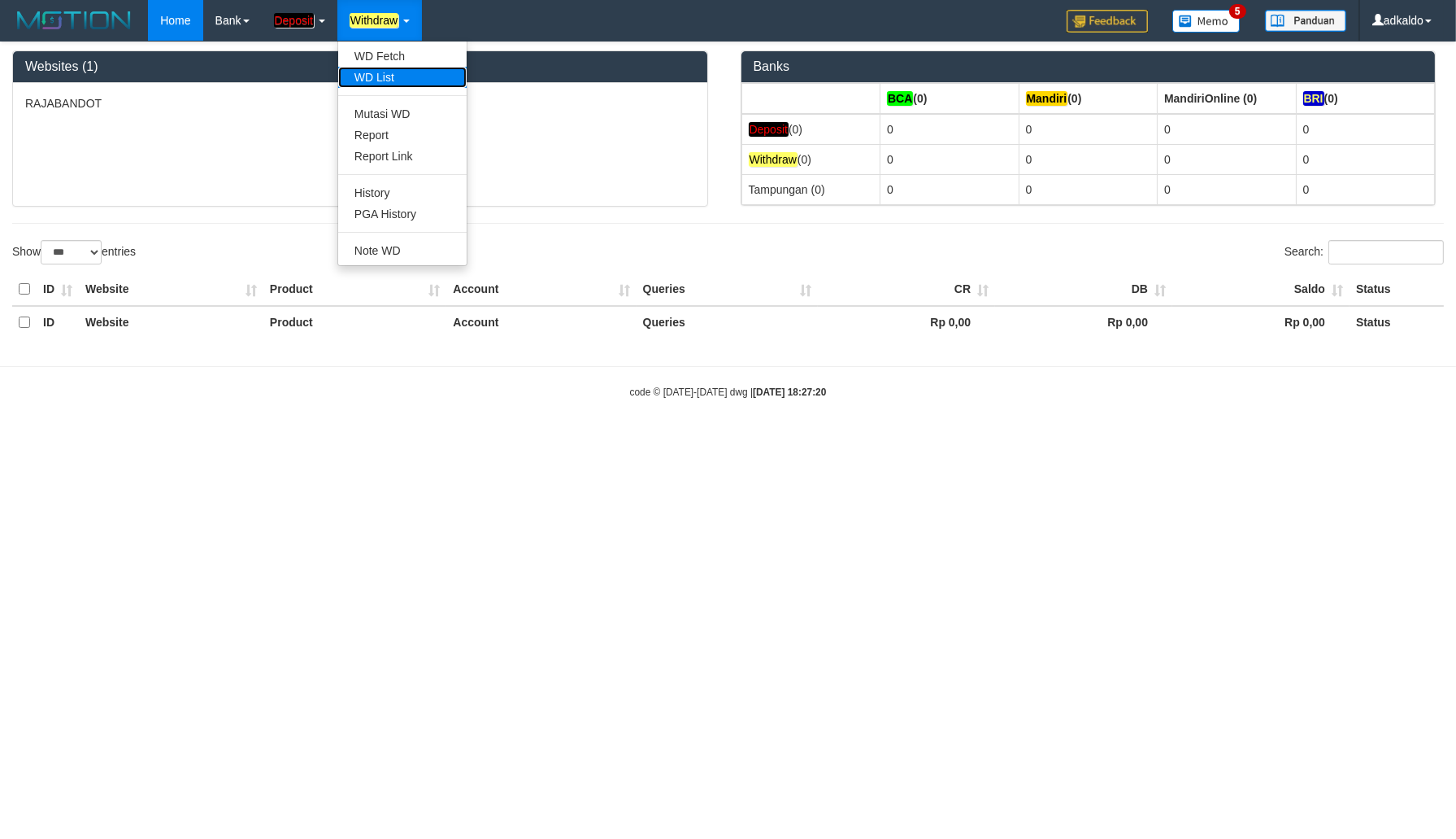
click at [396, 71] on link "WD List" at bounding box center [402, 77] width 128 height 22
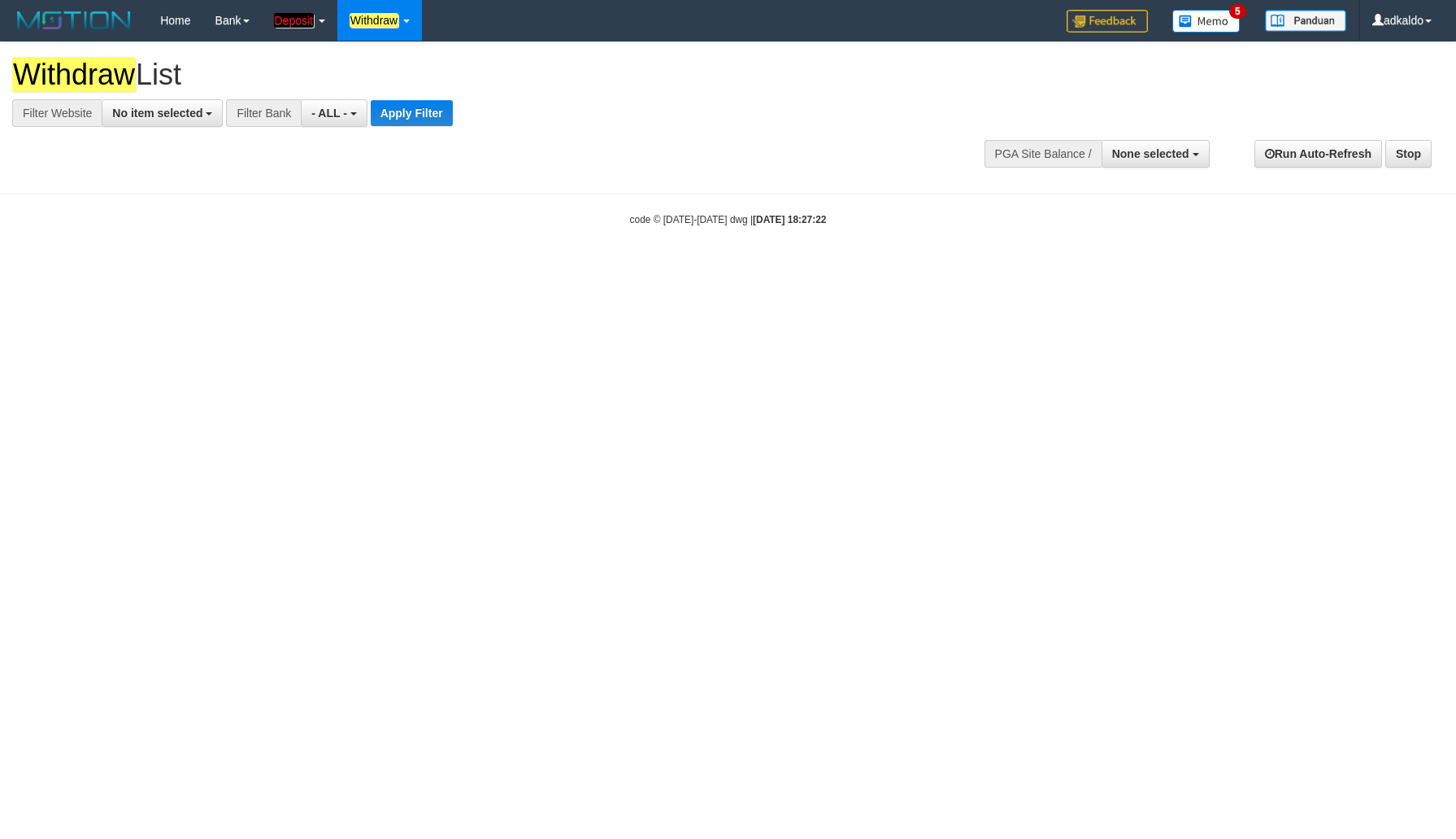
select select
click at [135, 109] on span "No item selected" at bounding box center [157, 113] width 90 height 13
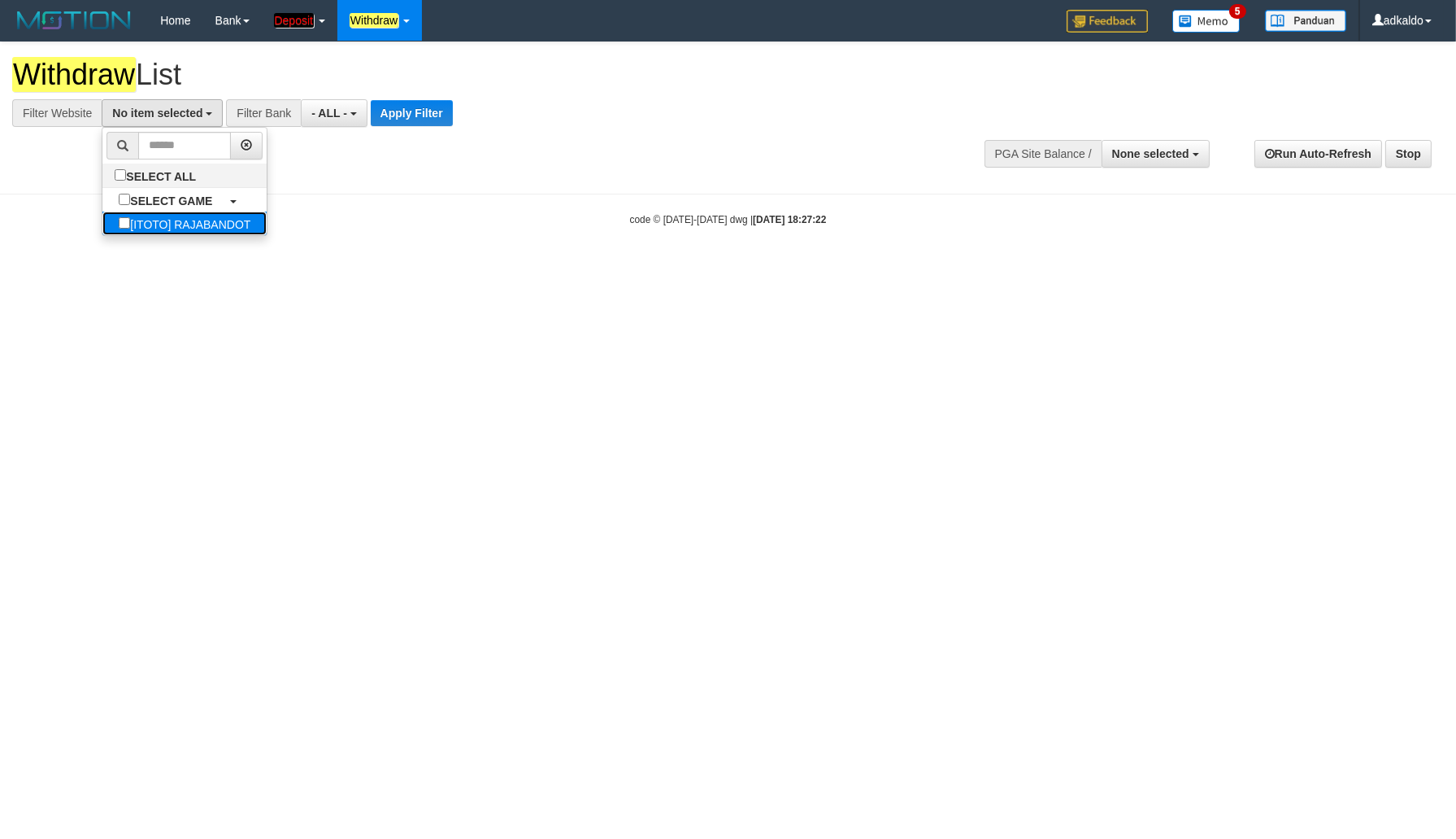
click at [155, 221] on label "[ITOTO] RAJABANDOT" at bounding box center [184, 223] width 164 height 23
select select "***"
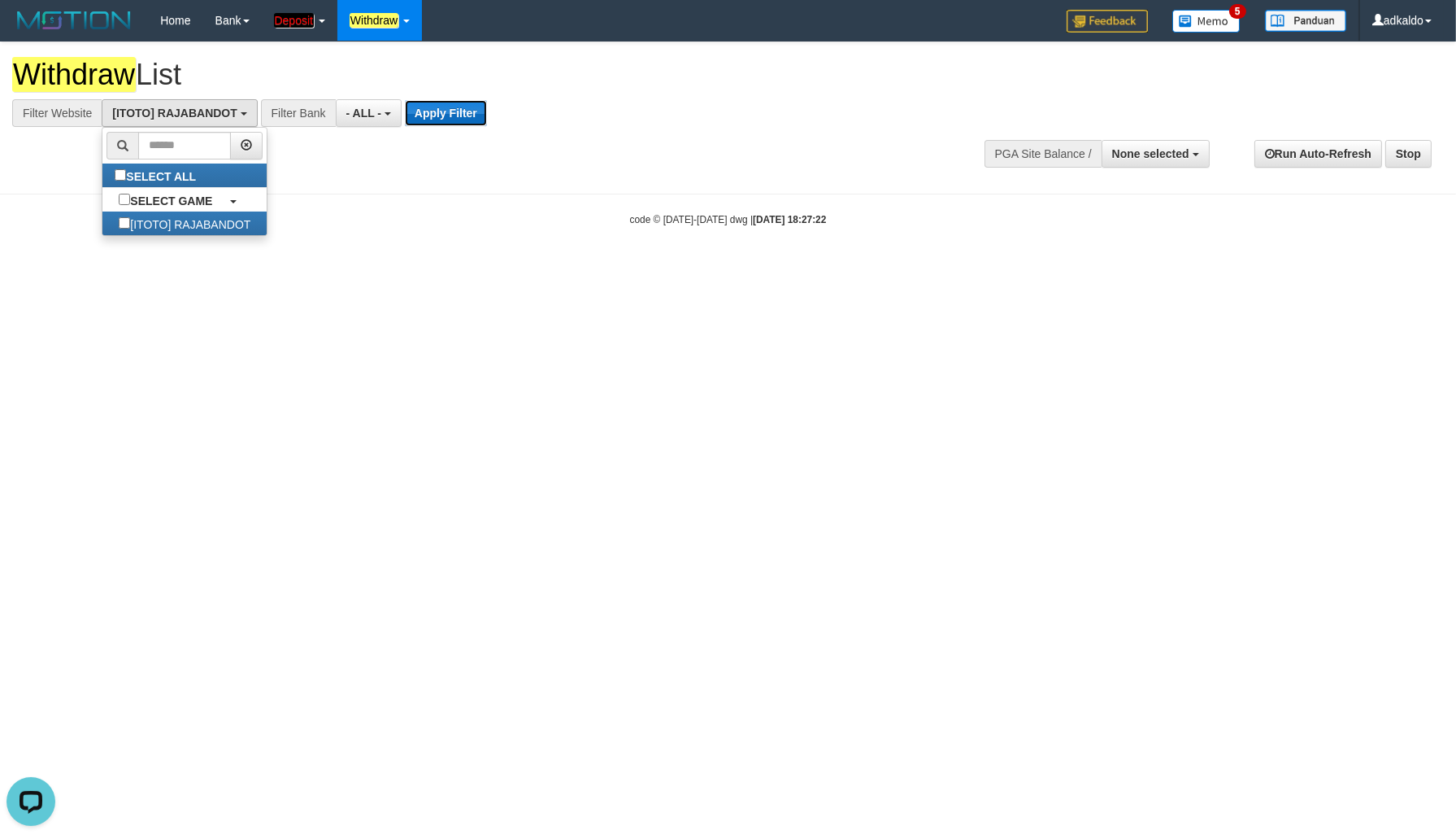
click at [429, 115] on button "Apply Filter" at bounding box center [445, 113] width 82 height 26
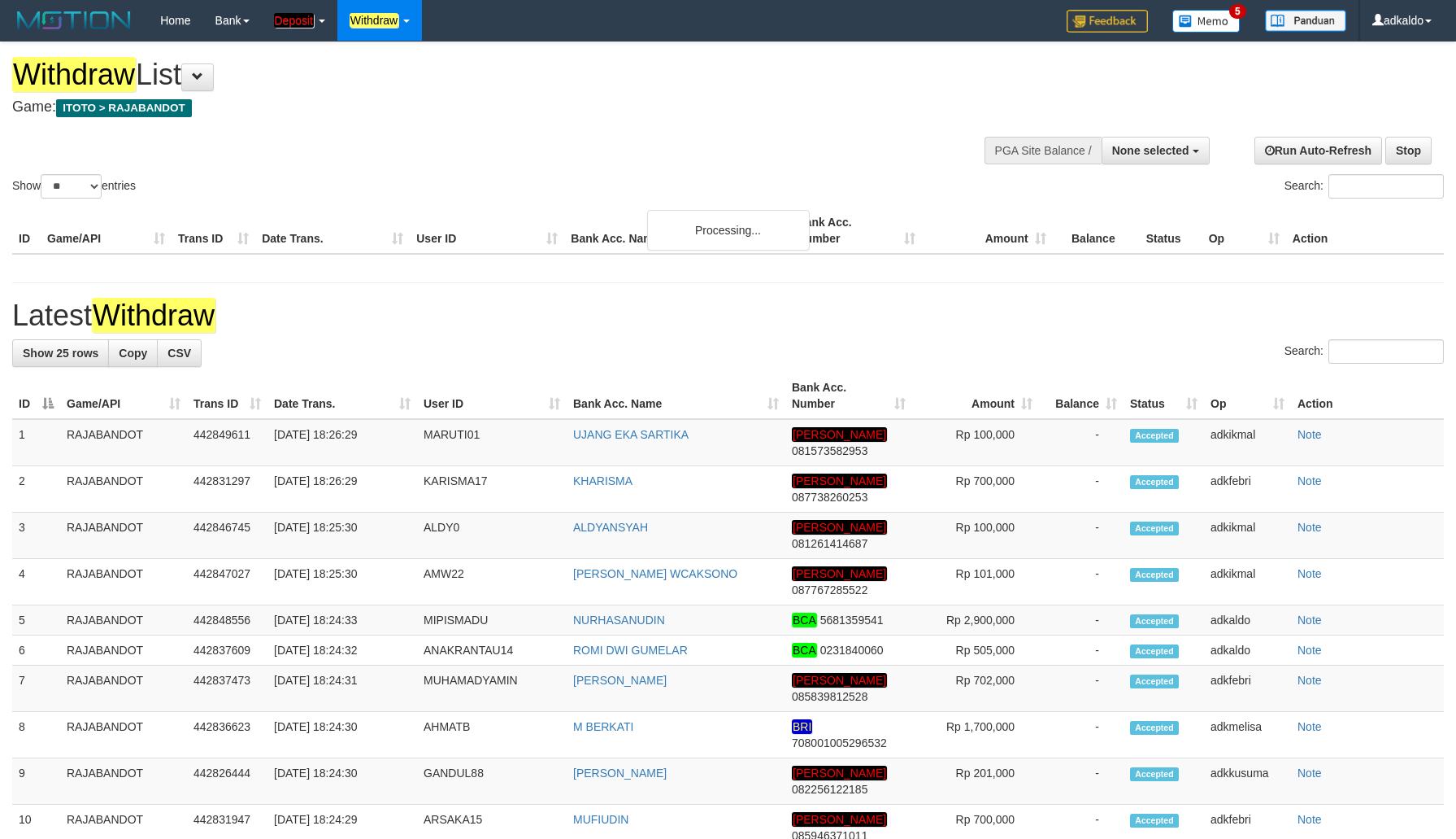
select select
select select "**"
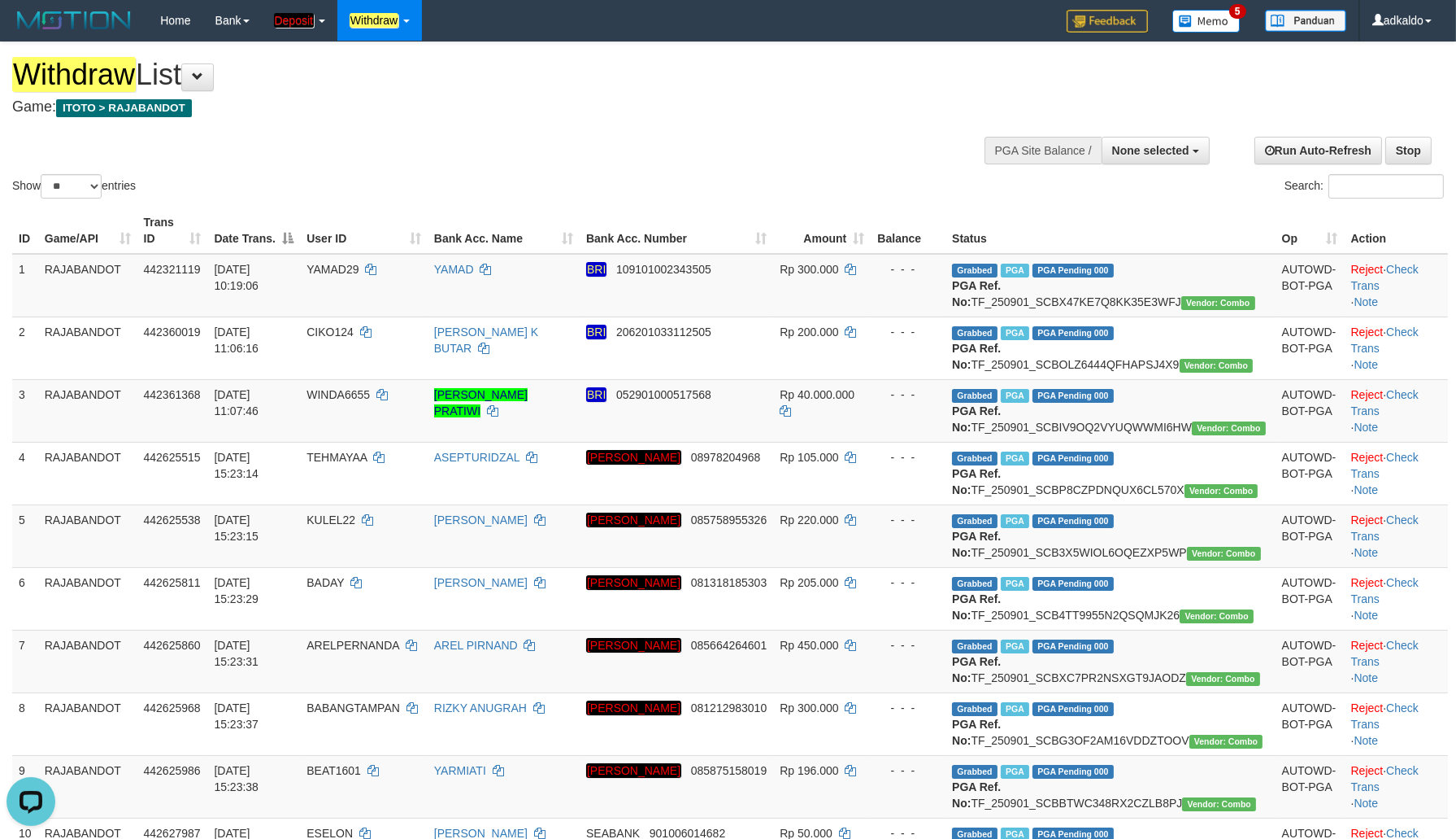
click at [760, 110] on h4 "Game: ITOTO > RAJABANDOT" at bounding box center [483, 107] width 942 height 16
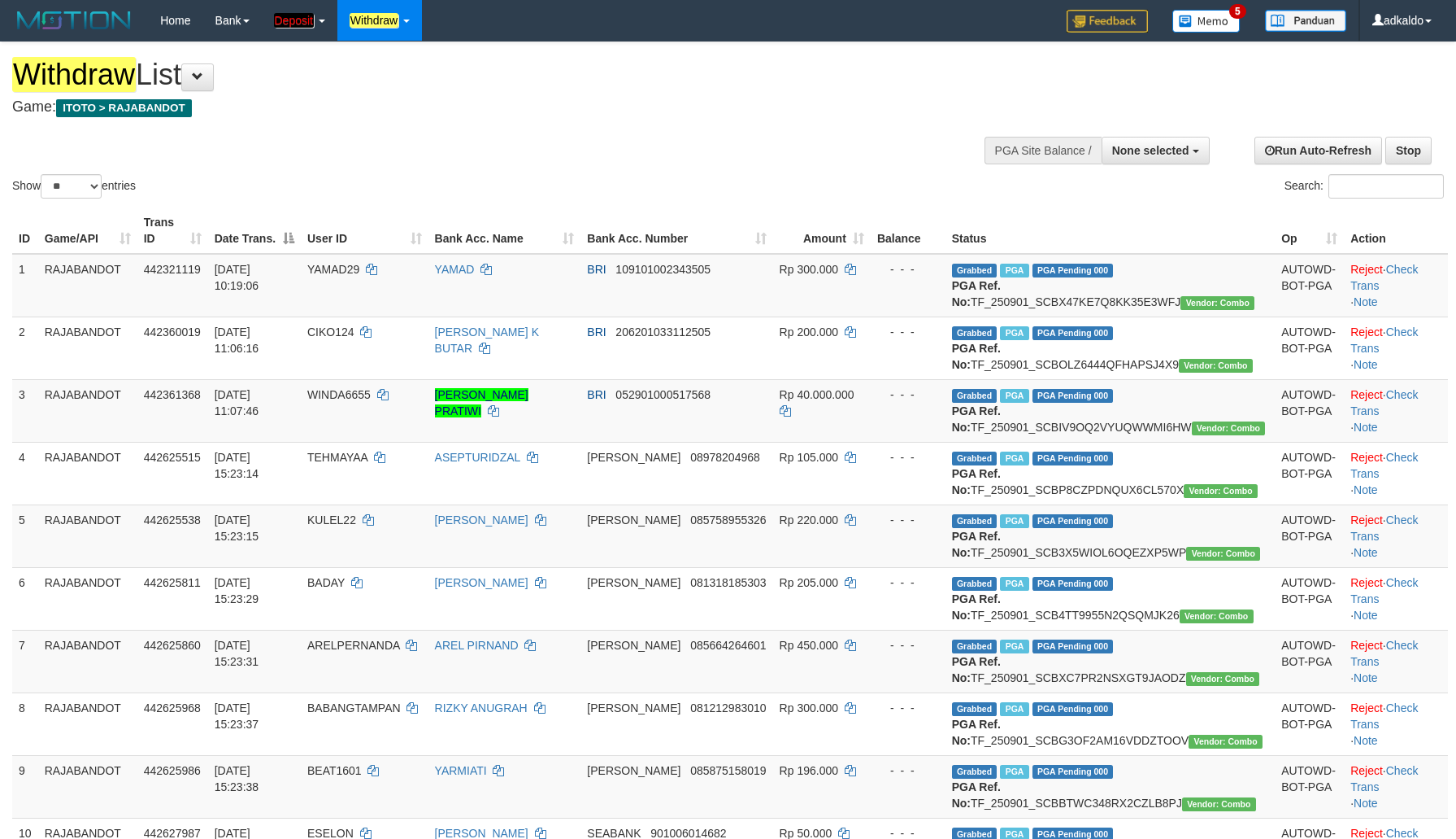
select select
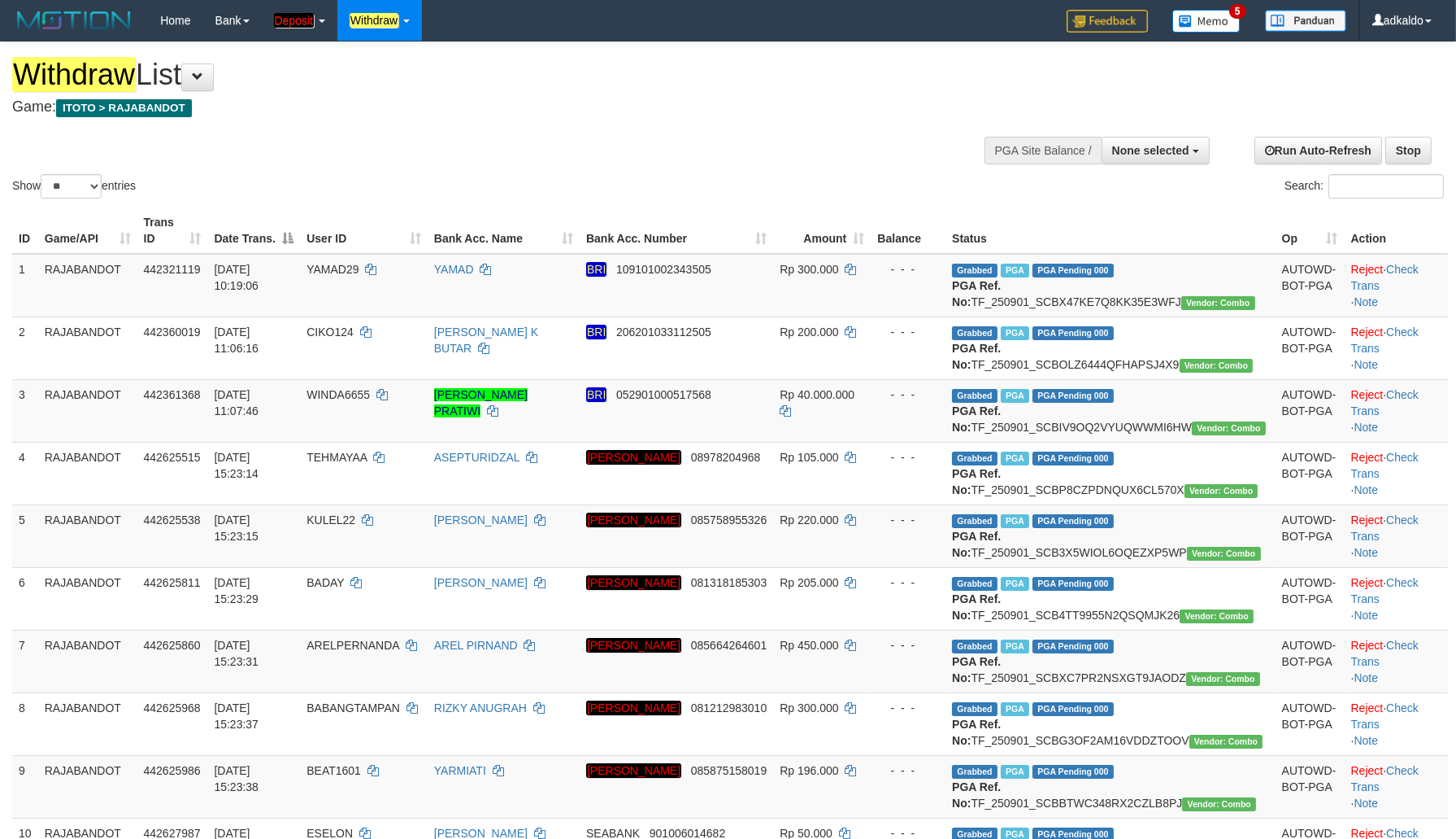
select select "***"
click option "***" at bounding box center [0, 0] width 0 height 0
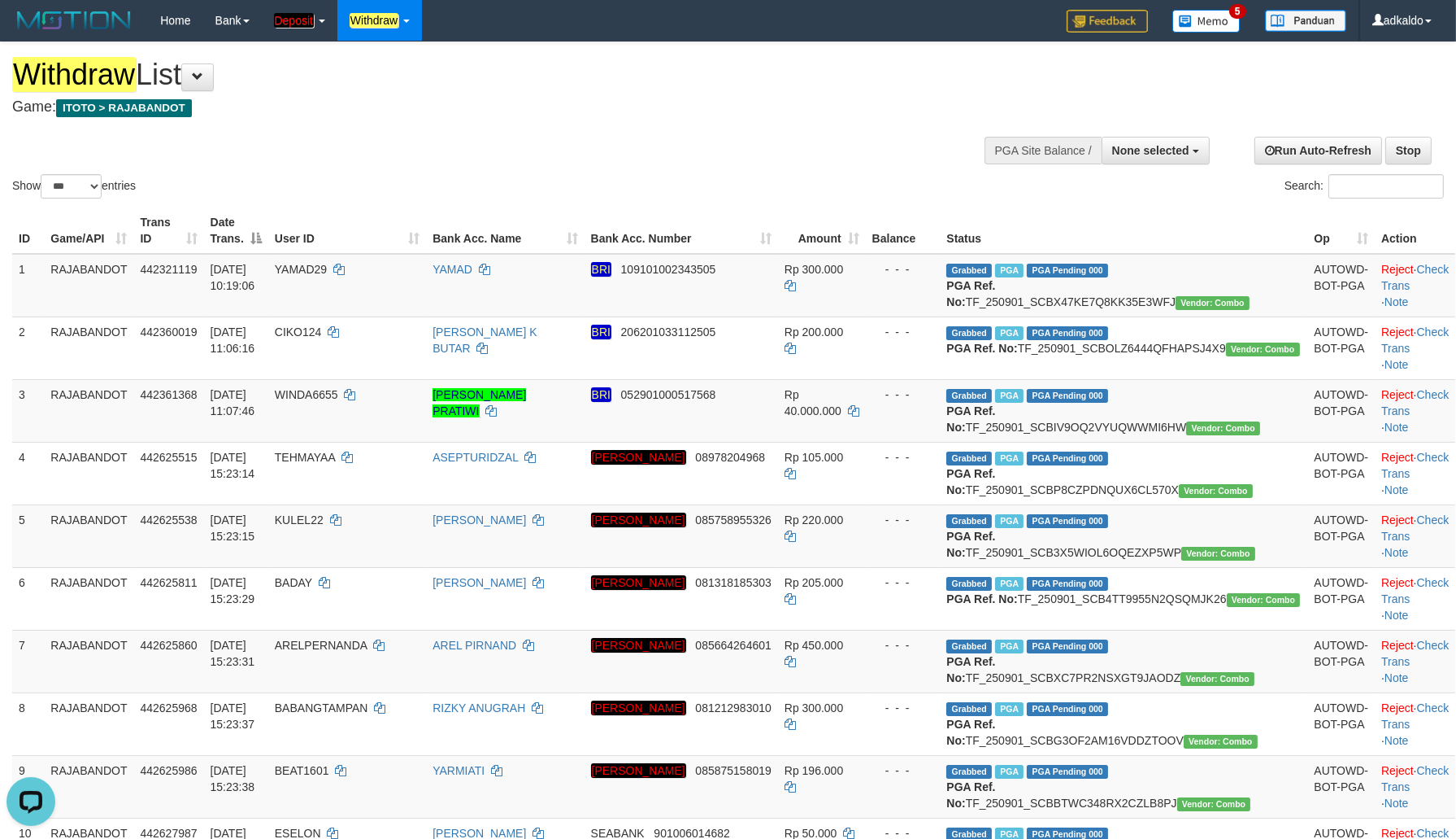
click at [1426, 234] on th "Action" at bounding box center [1415, 231] width 80 height 47
click at [818, 125] on div "Show ** ** ** *** entries Search:" at bounding box center [728, 121] width 1456 height 159
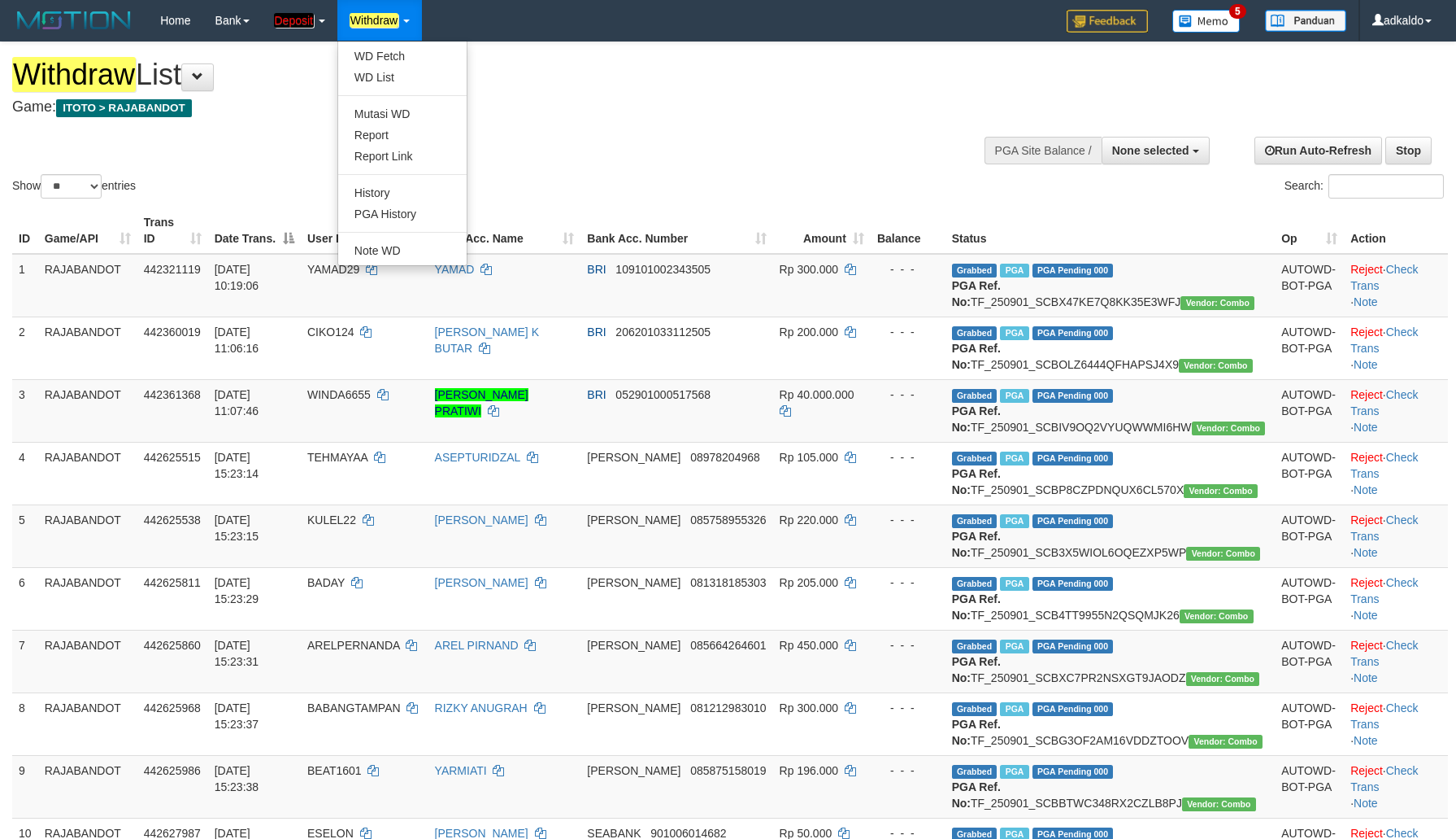
select select
select select "**"
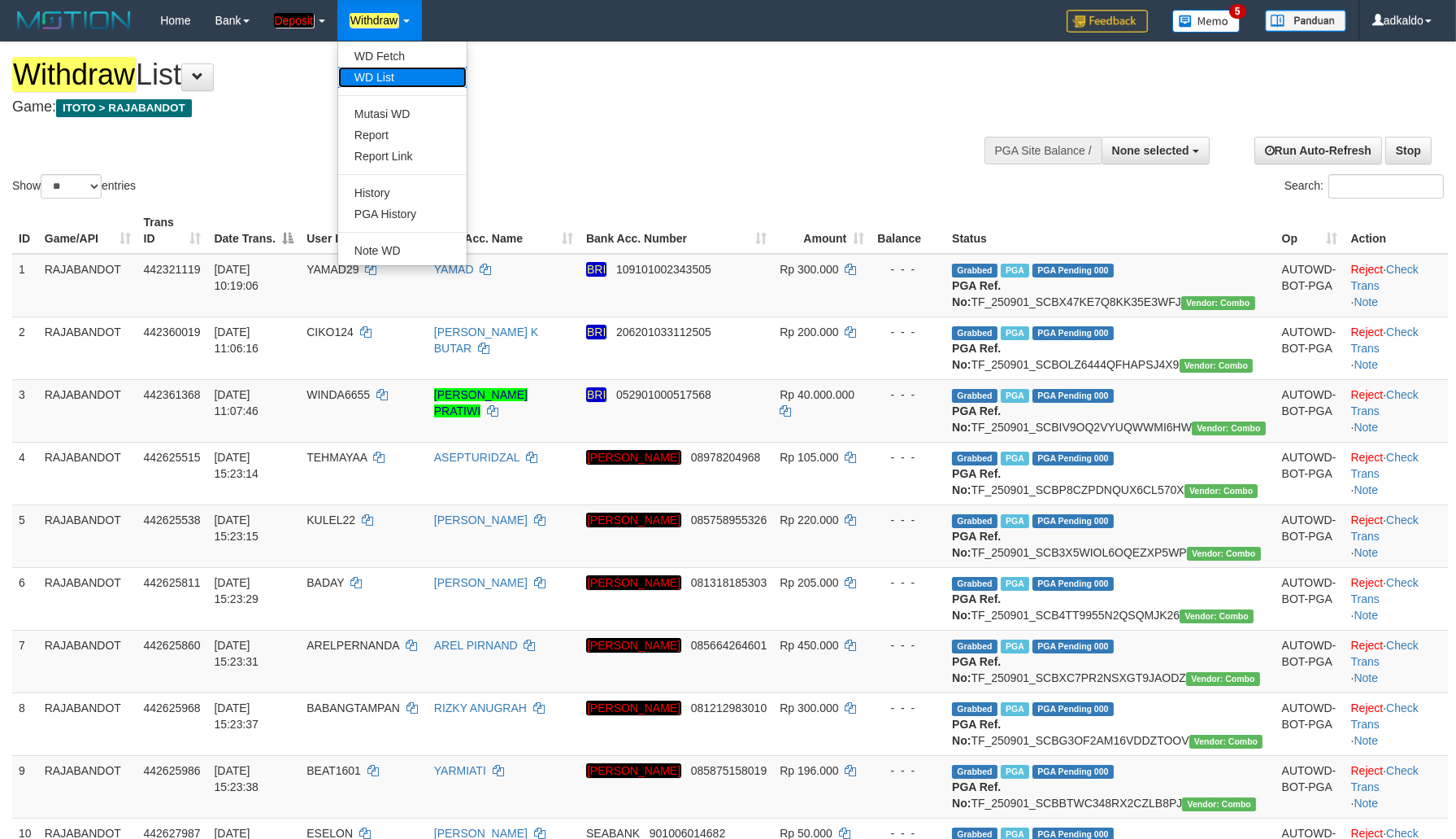
click at [410, 70] on link "WD List" at bounding box center [402, 77] width 128 height 22
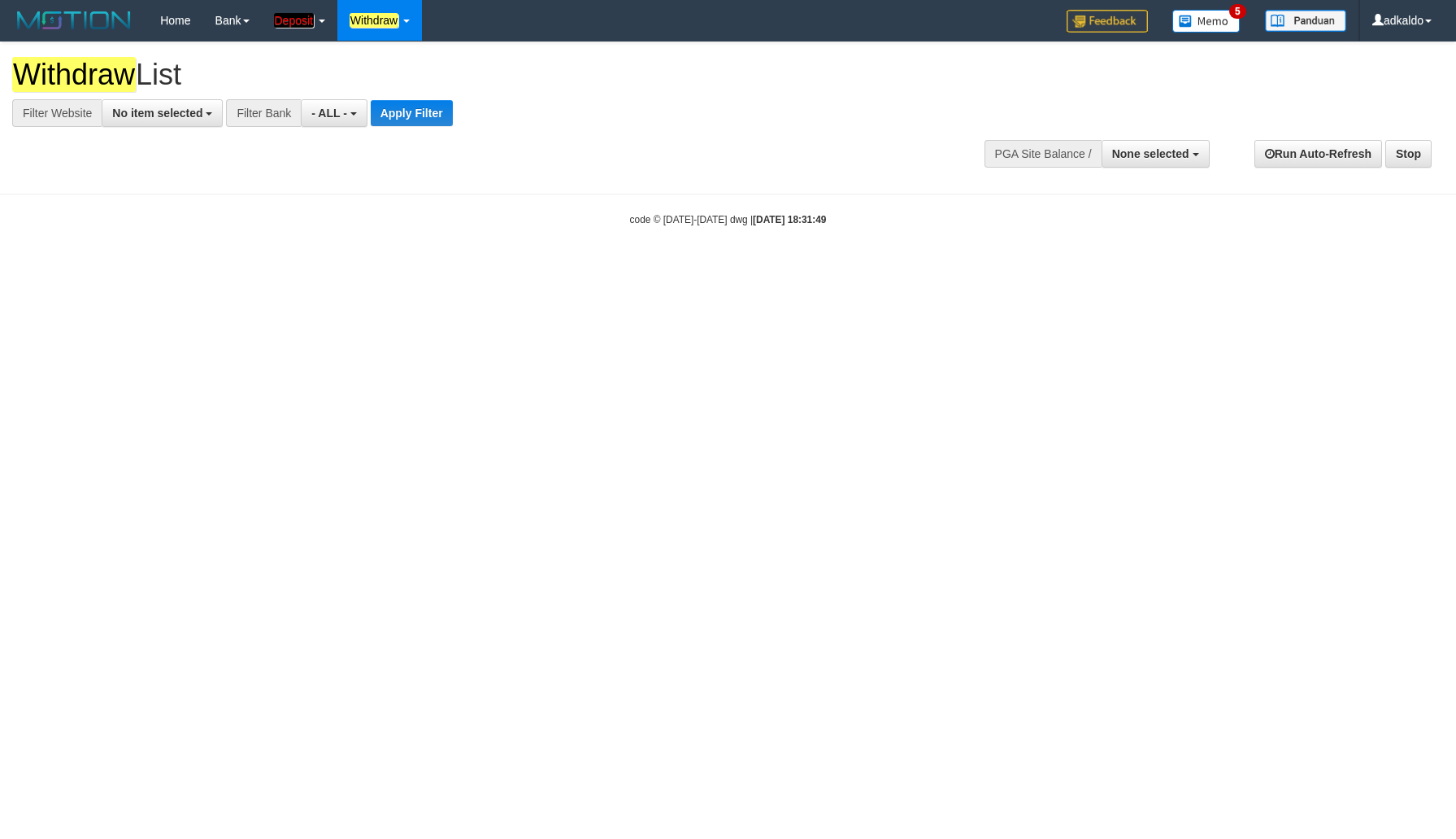
select select
click at [158, 115] on span "No item selected" at bounding box center [157, 113] width 90 height 13
click at [139, 241] on body "Toggle navigation Home Bank Account List Load By Website Group [ITOTO] RAJABAND…" at bounding box center [728, 134] width 1456 height 268
click at [170, 110] on span "No item selected" at bounding box center [157, 113] width 90 height 13
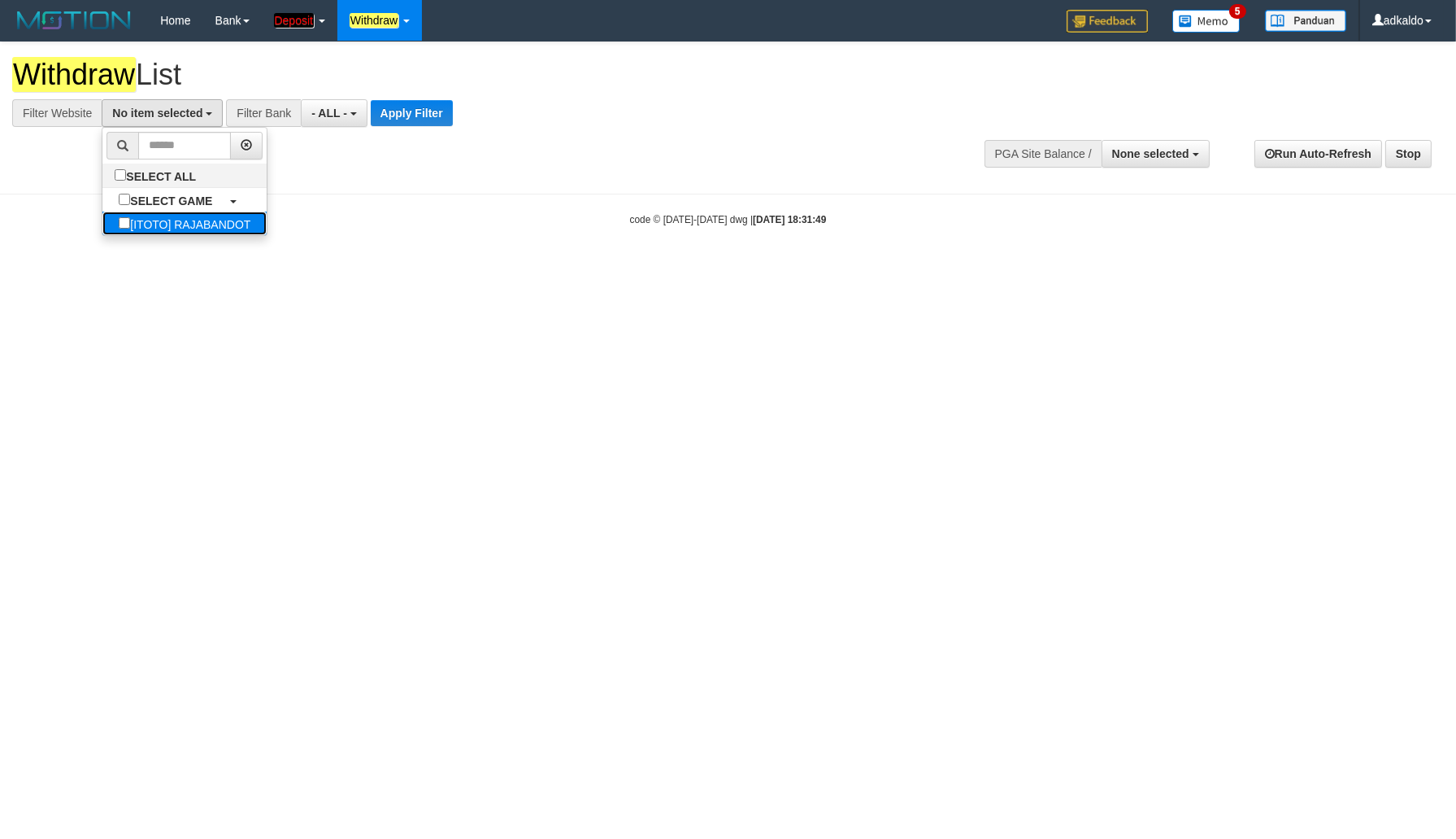
click at [167, 220] on label "[ITOTO] RAJABANDOT" at bounding box center [184, 223] width 164 height 23
click at [133, 226] on label "[ITOTO] RAJABANDOT" at bounding box center [184, 223] width 164 height 23
select select "***"
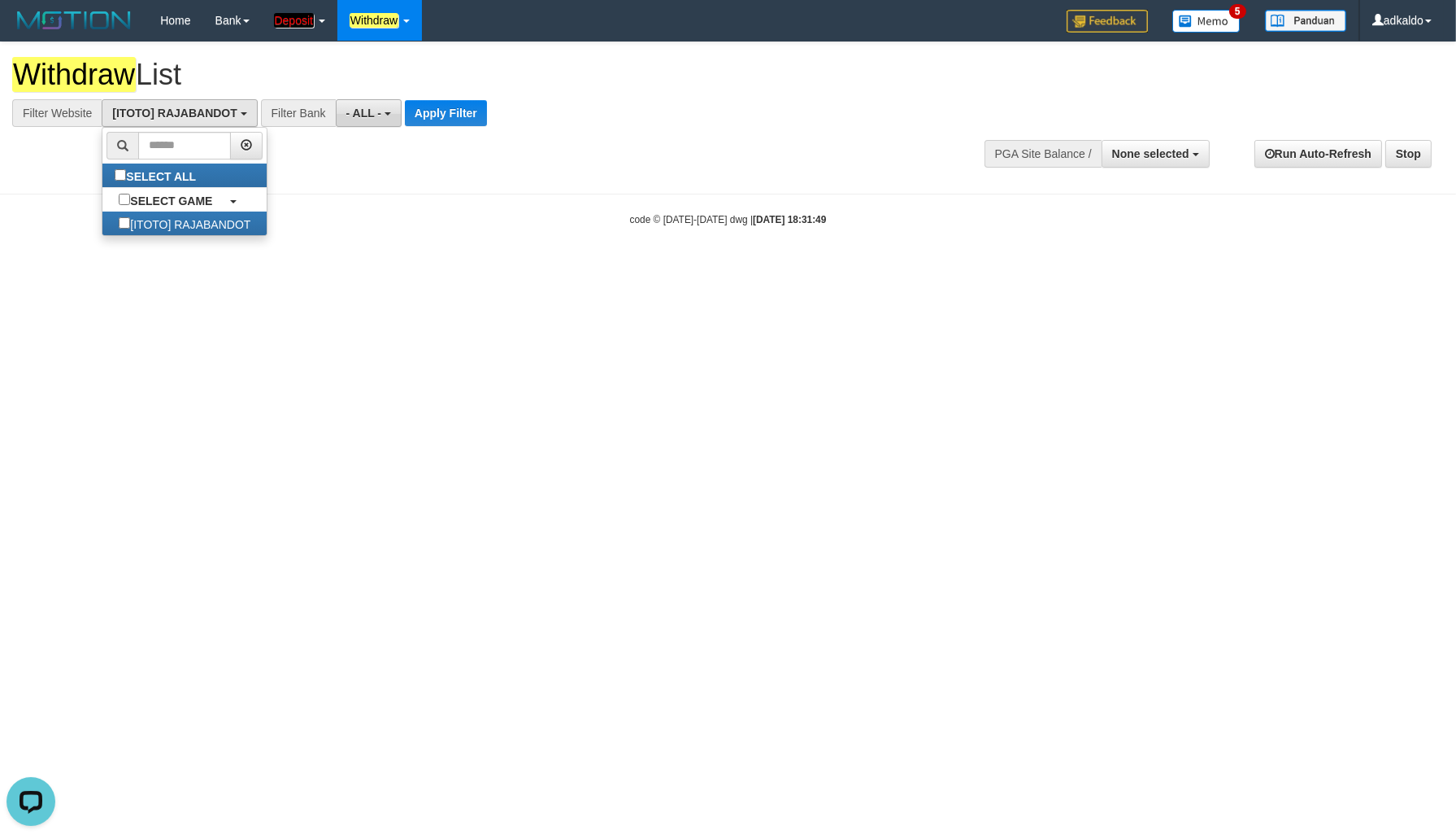
click at [361, 115] on span "- ALL -" at bounding box center [364, 113] width 36 height 13
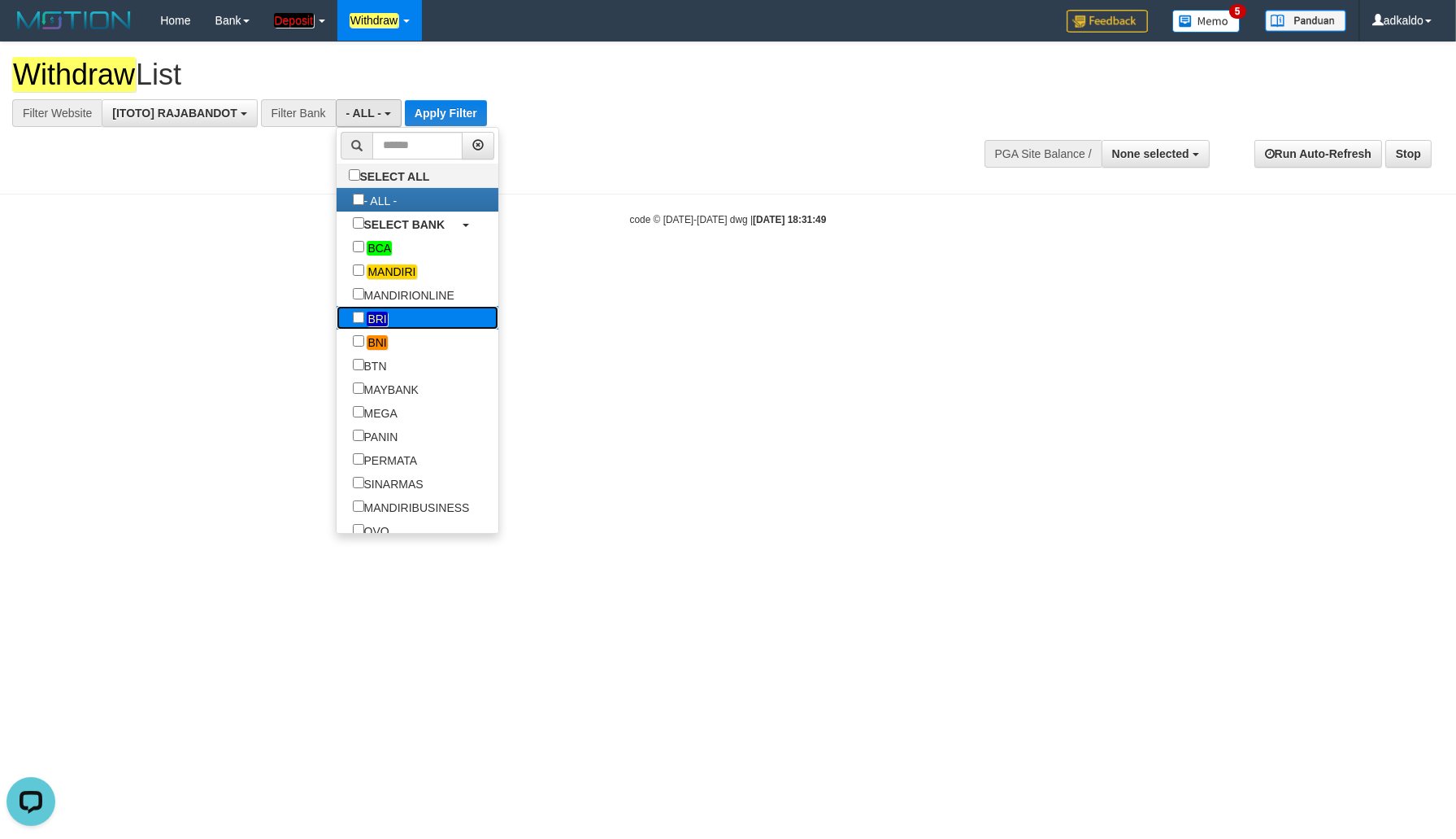
click at [367, 320] on em "BRI" at bounding box center [377, 319] width 21 height 15
select select "***"
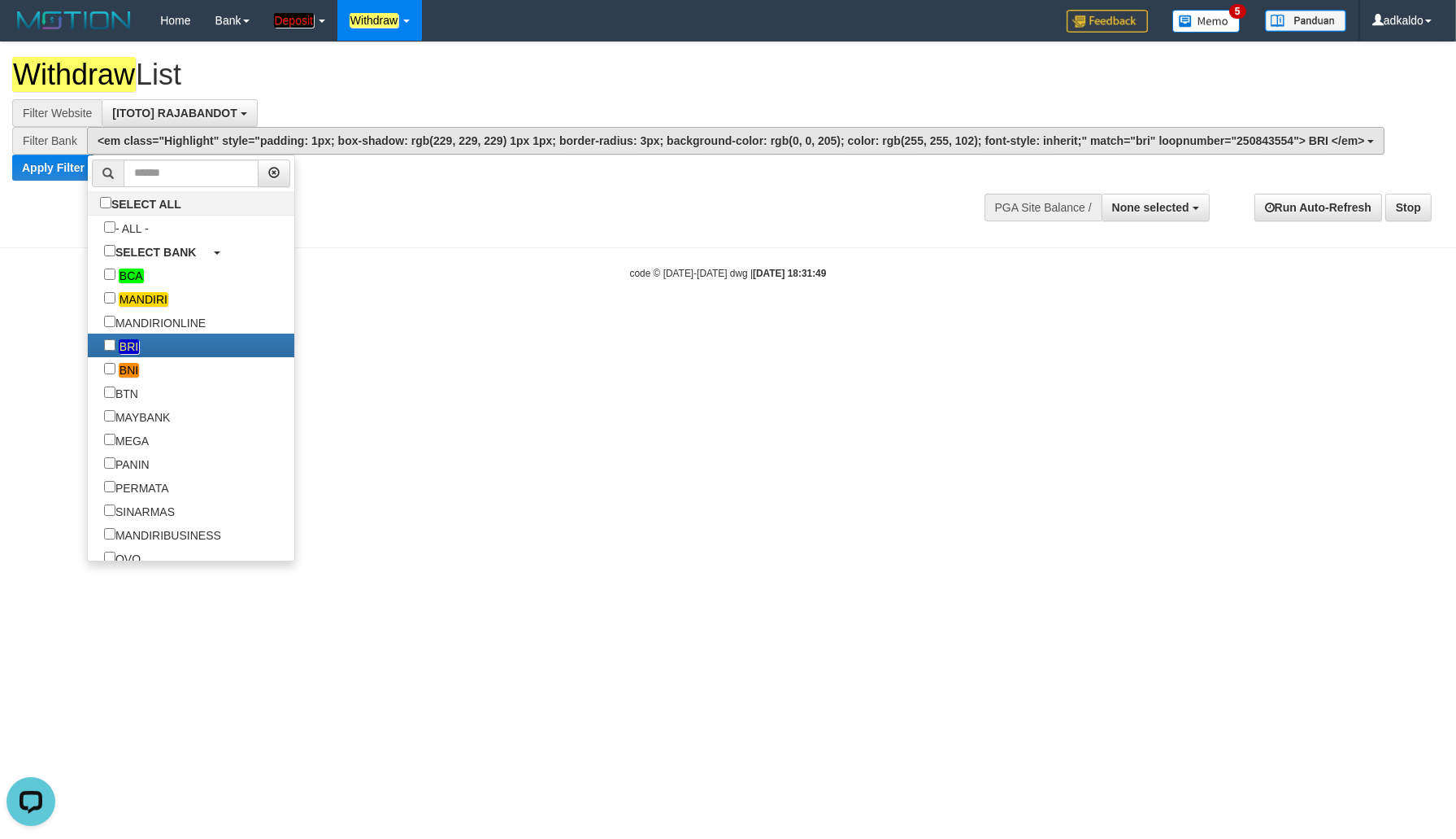
scroll to position [80, 0]
click at [380, 262] on body "Toggle navigation Home Bank Account List Load By Website Group [ITOTO] RAJABAND…" at bounding box center [728, 160] width 1456 height 321
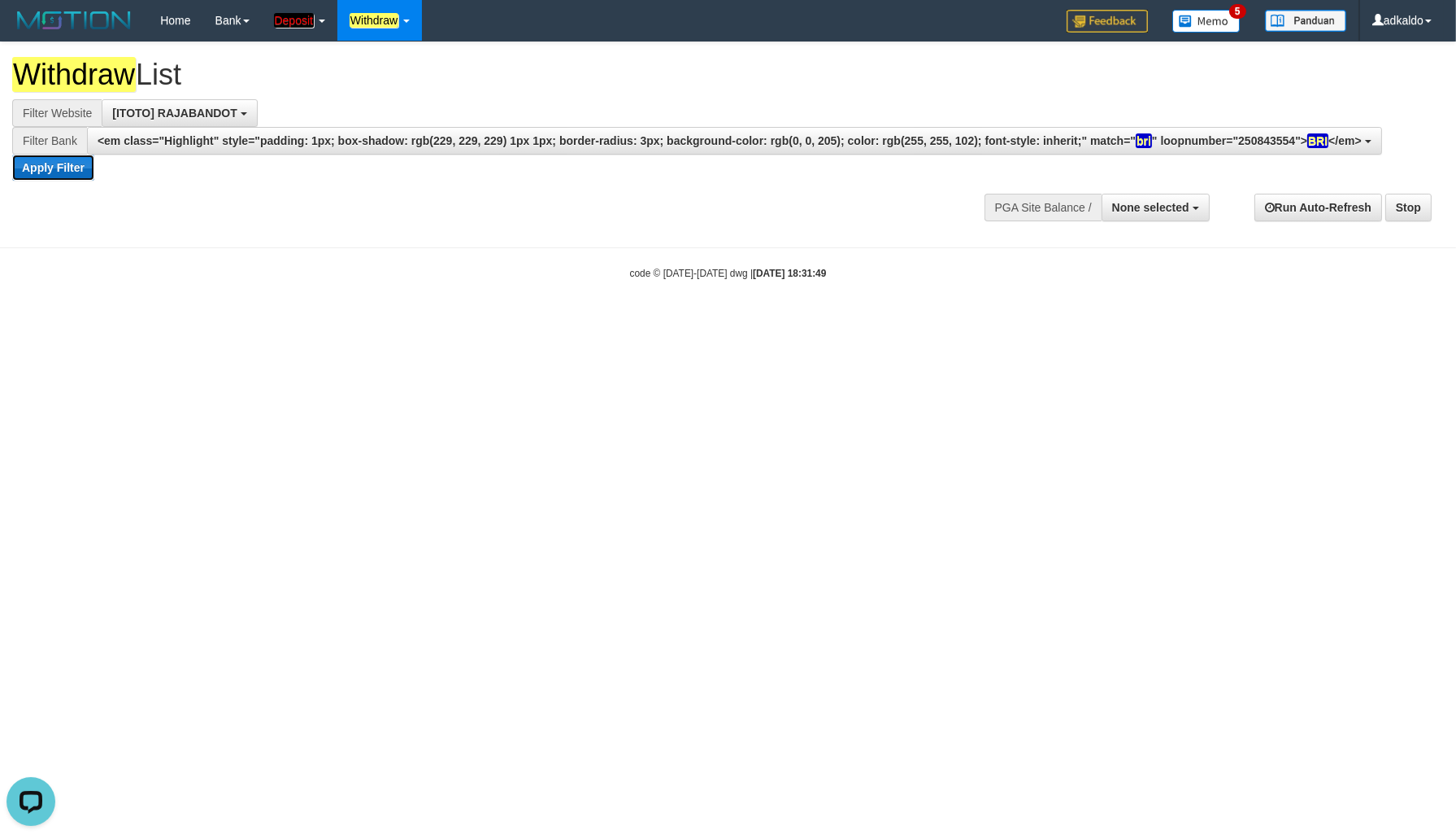
click at [76, 166] on button "Apply Filter" at bounding box center [53, 167] width 82 height 26
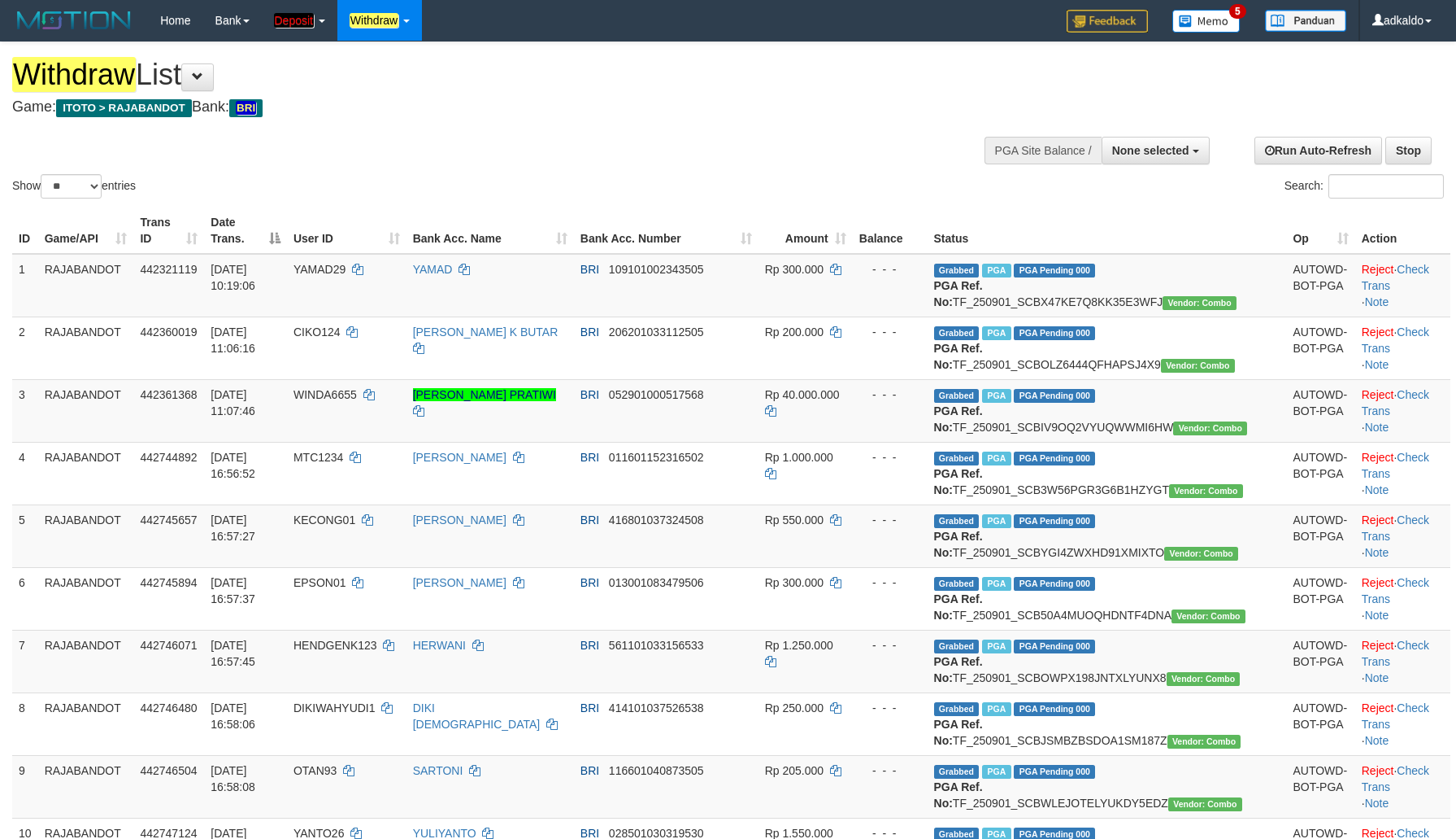
select select
click at [40, 174] on select "** ** ** ***" at bounding box center [71, 186] width 61 height 24
select select "***"
click option "***" at bounding box center [0, 0] width 0 height 0
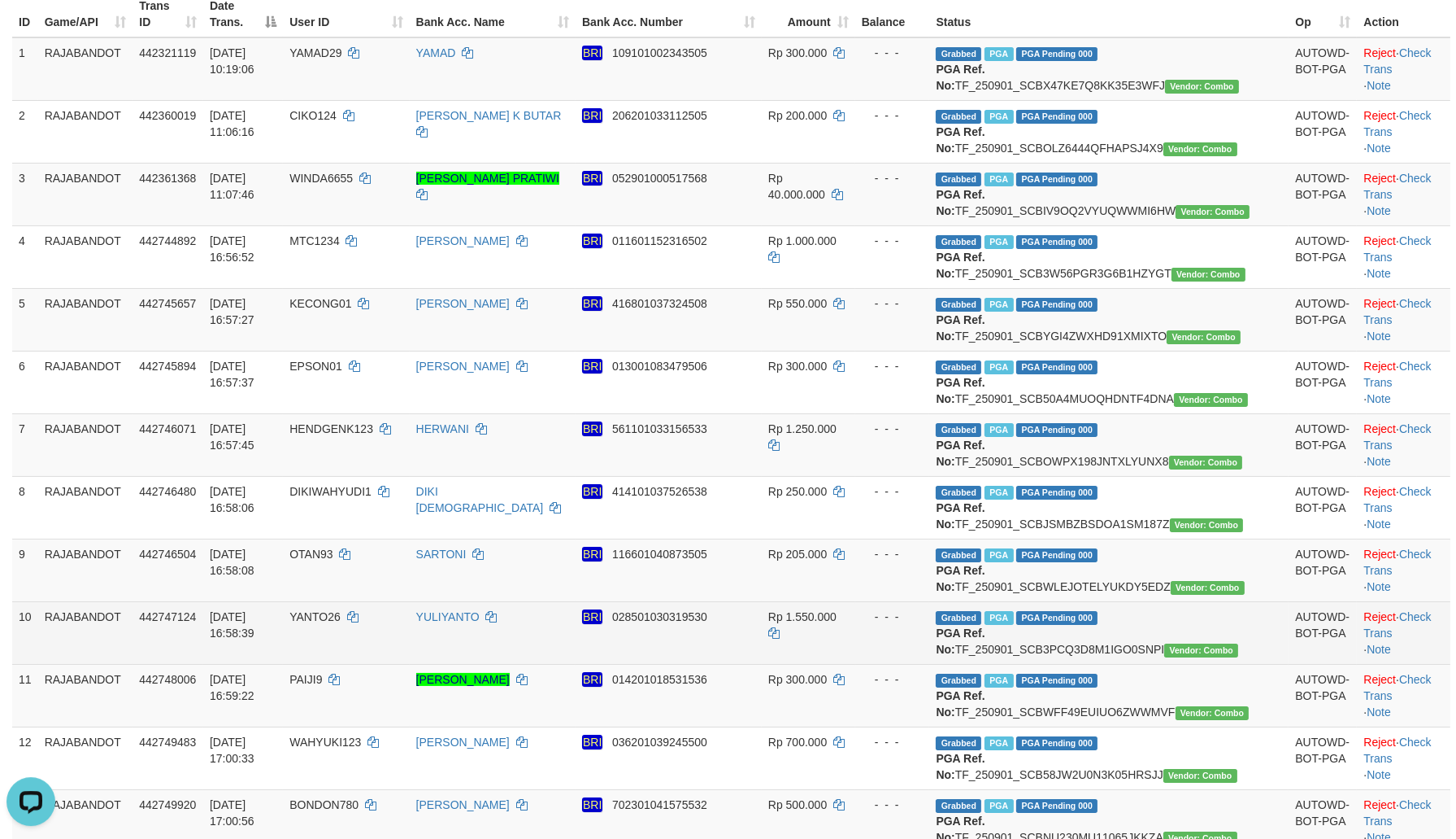
scroll to position [697, 0]
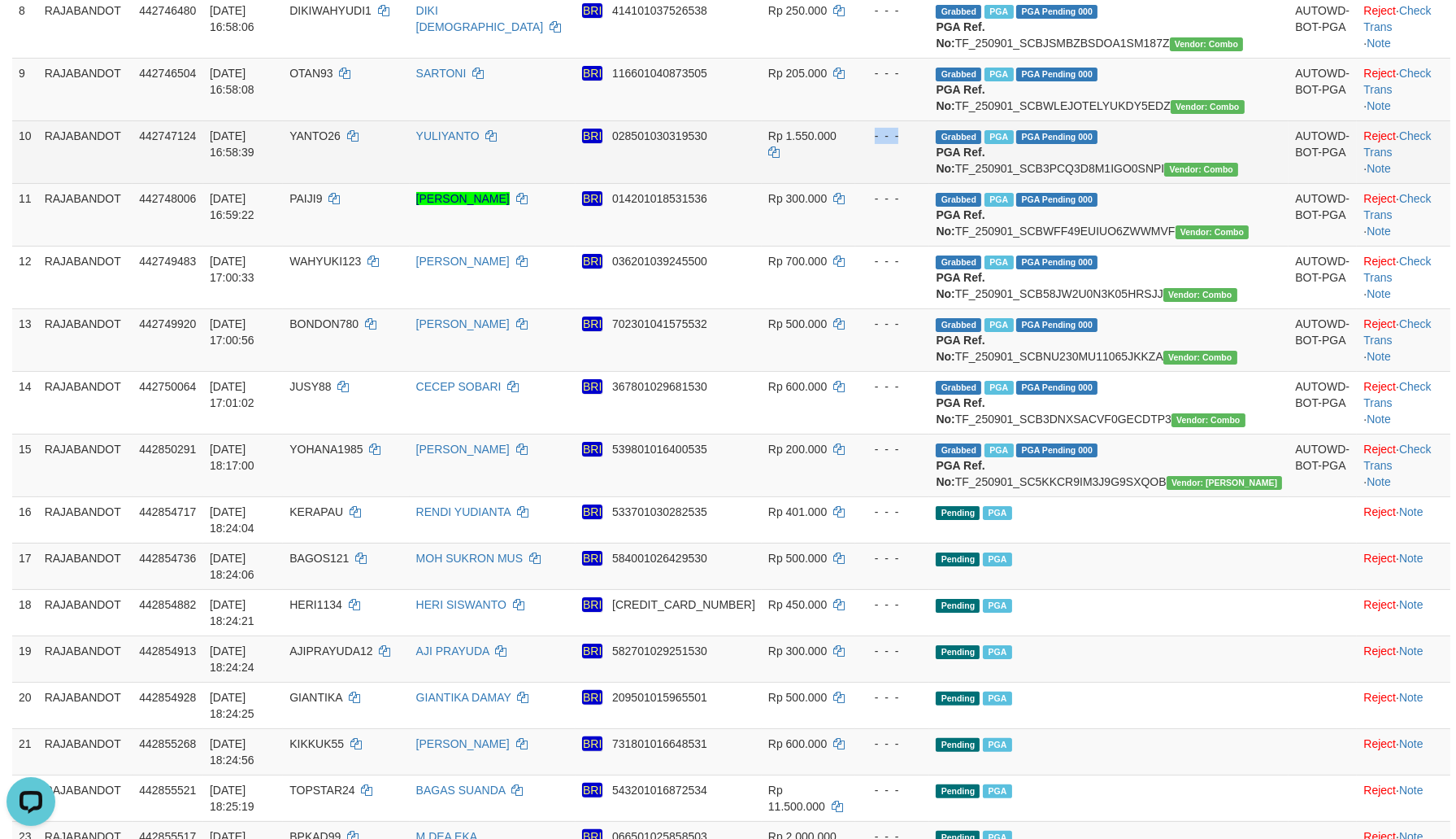
click at [1047, 183] on td "Grabbed PGA PGA Pending 000 {"status":"000","data":{"unique_id":"298-442747124-…" at bounding box center [1108, 152] width 359 height 63
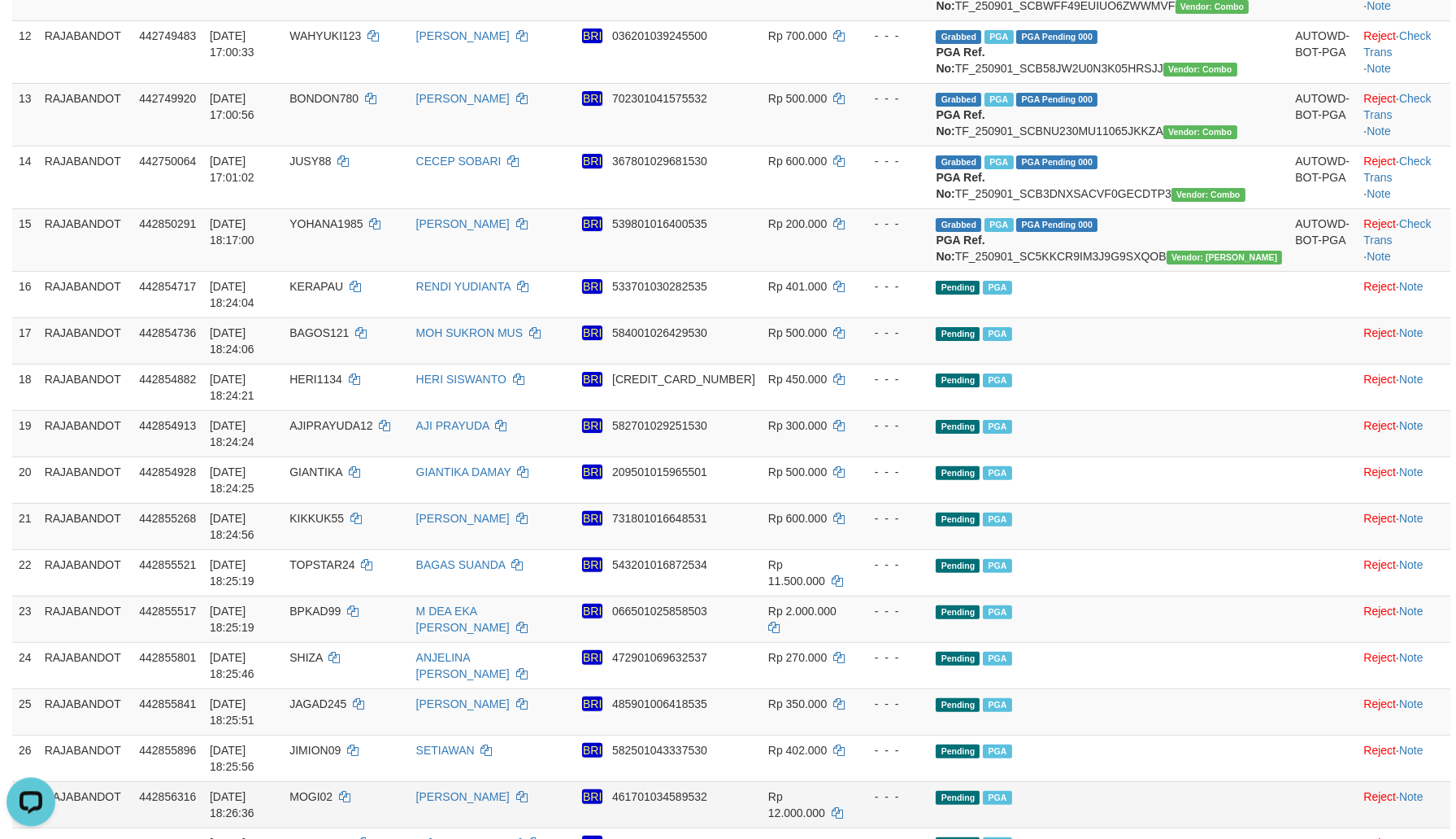
scroll to position [1030, 0]
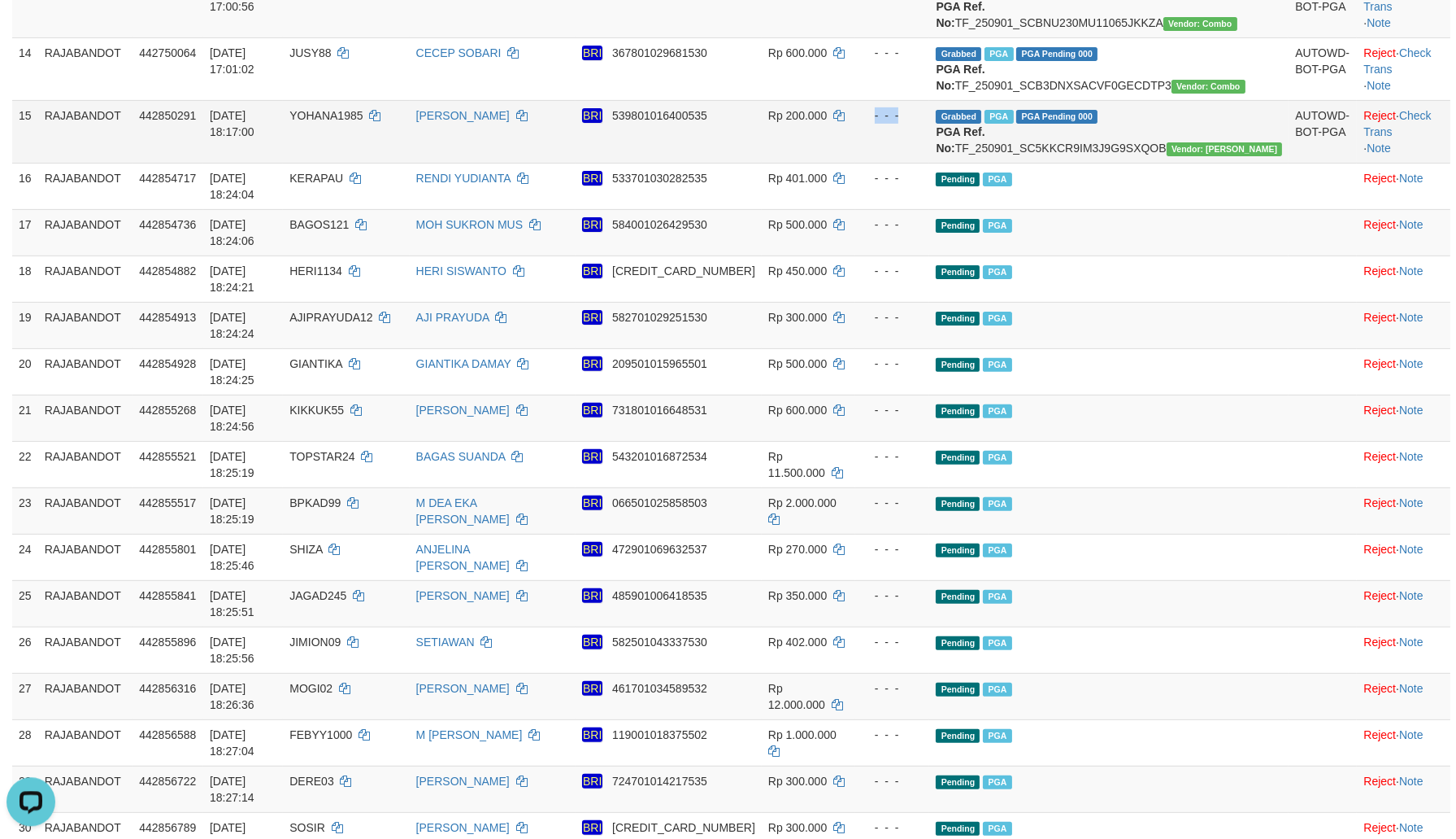
drag, startPoint x: 1217, startPoint y: 399, endPoint x: 1206, endPoint y: 370, distance: 31.0
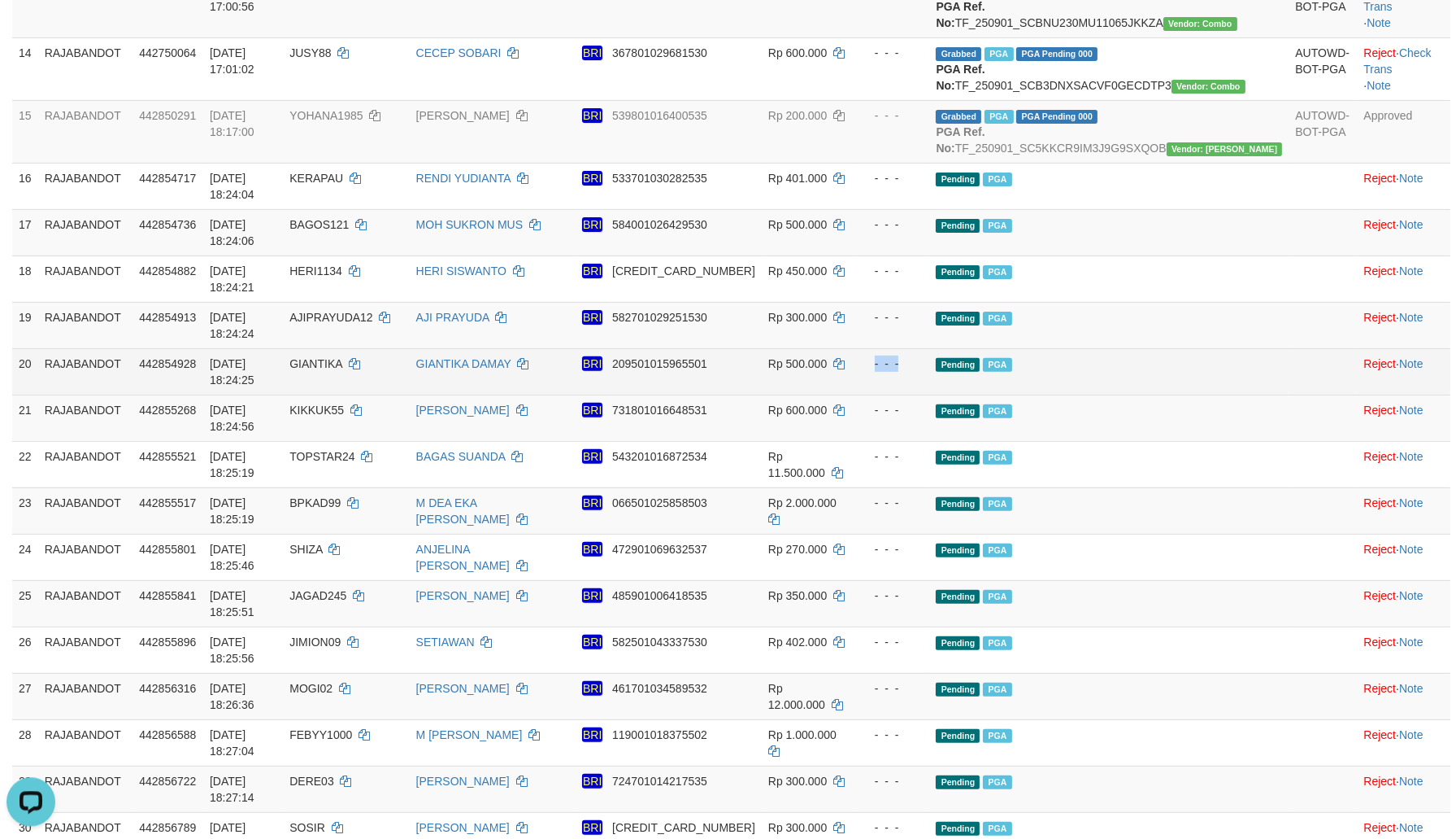
click at [1012, 372] on span "PGA" at bounding box center [997, 364] width 28 height 14
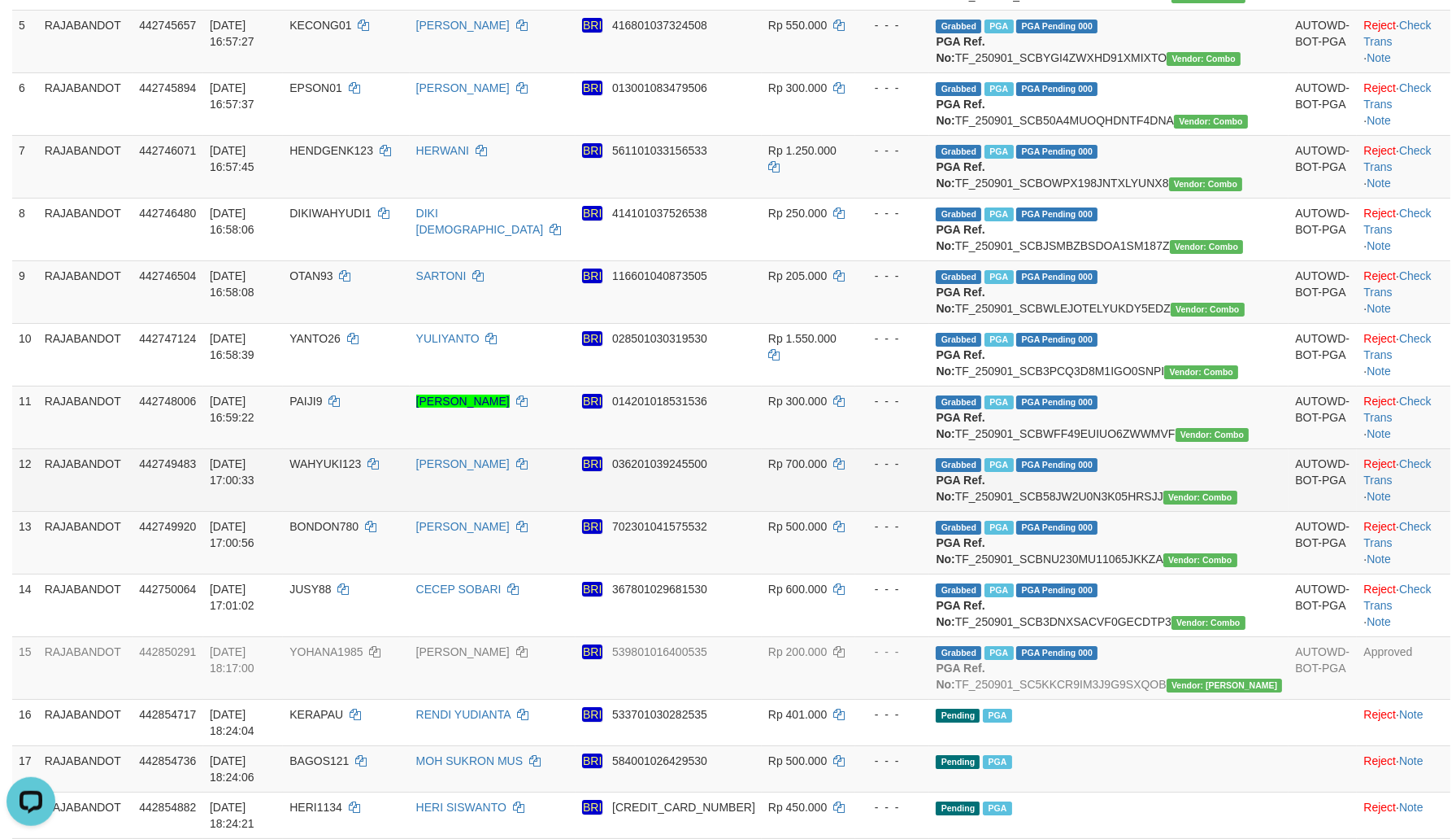
scroll to position [332, 0]
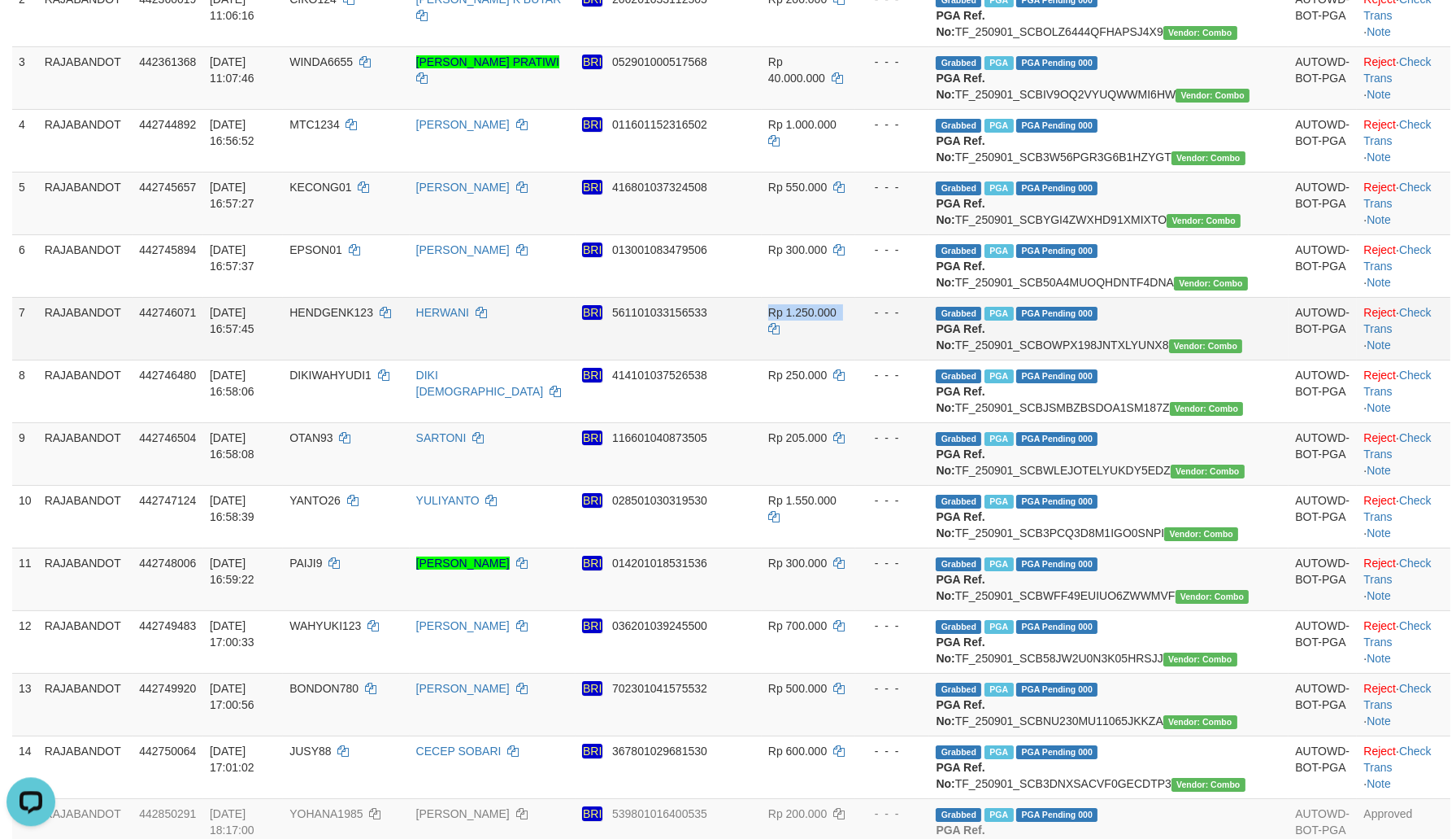
click at [930, 359] on td "- - -" at bounding box center [892, 328] width 75 height 63
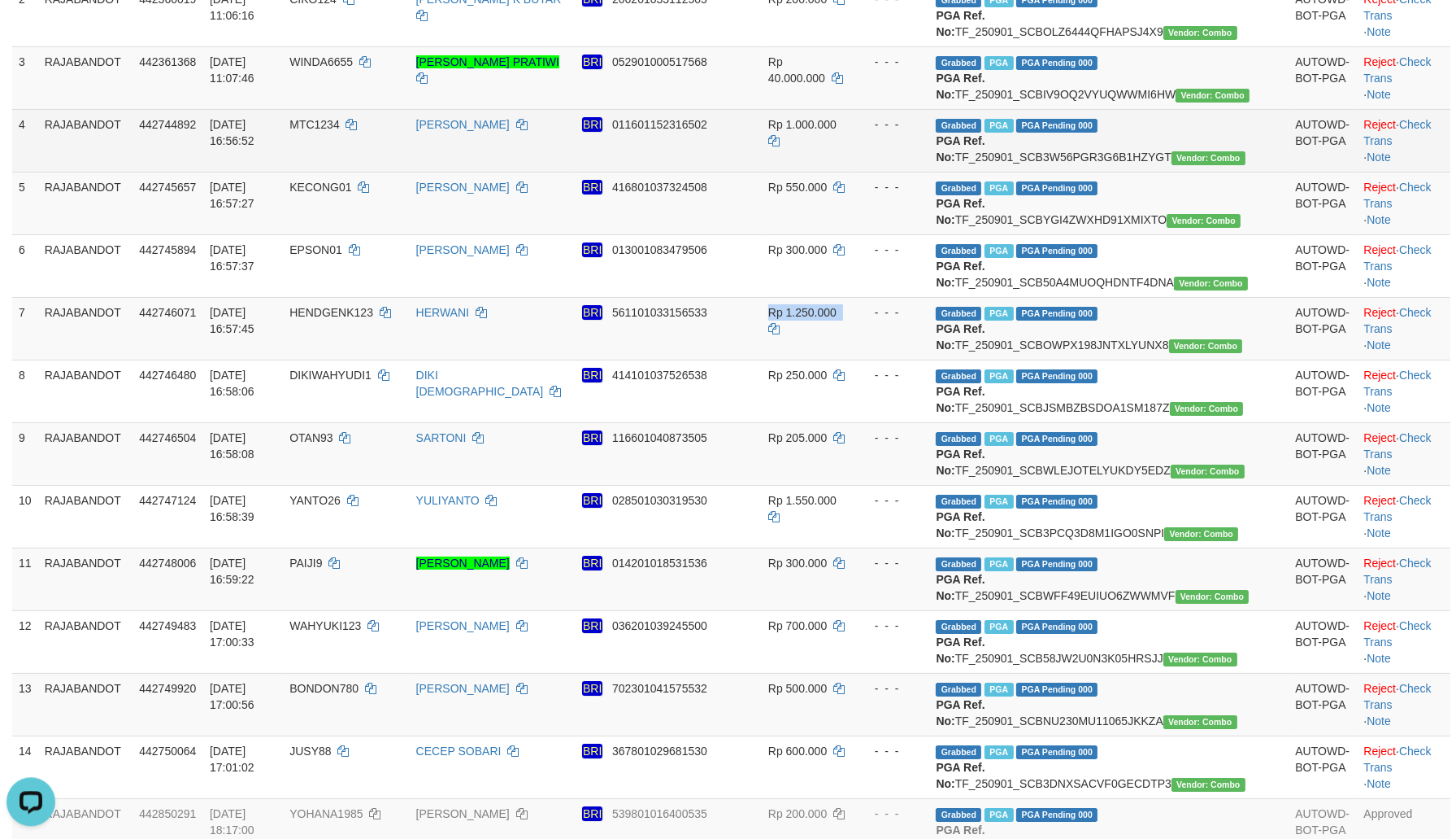
click at [382, 171] on td "MTC1234" at bounding box center [346, 140] width 126 height 63
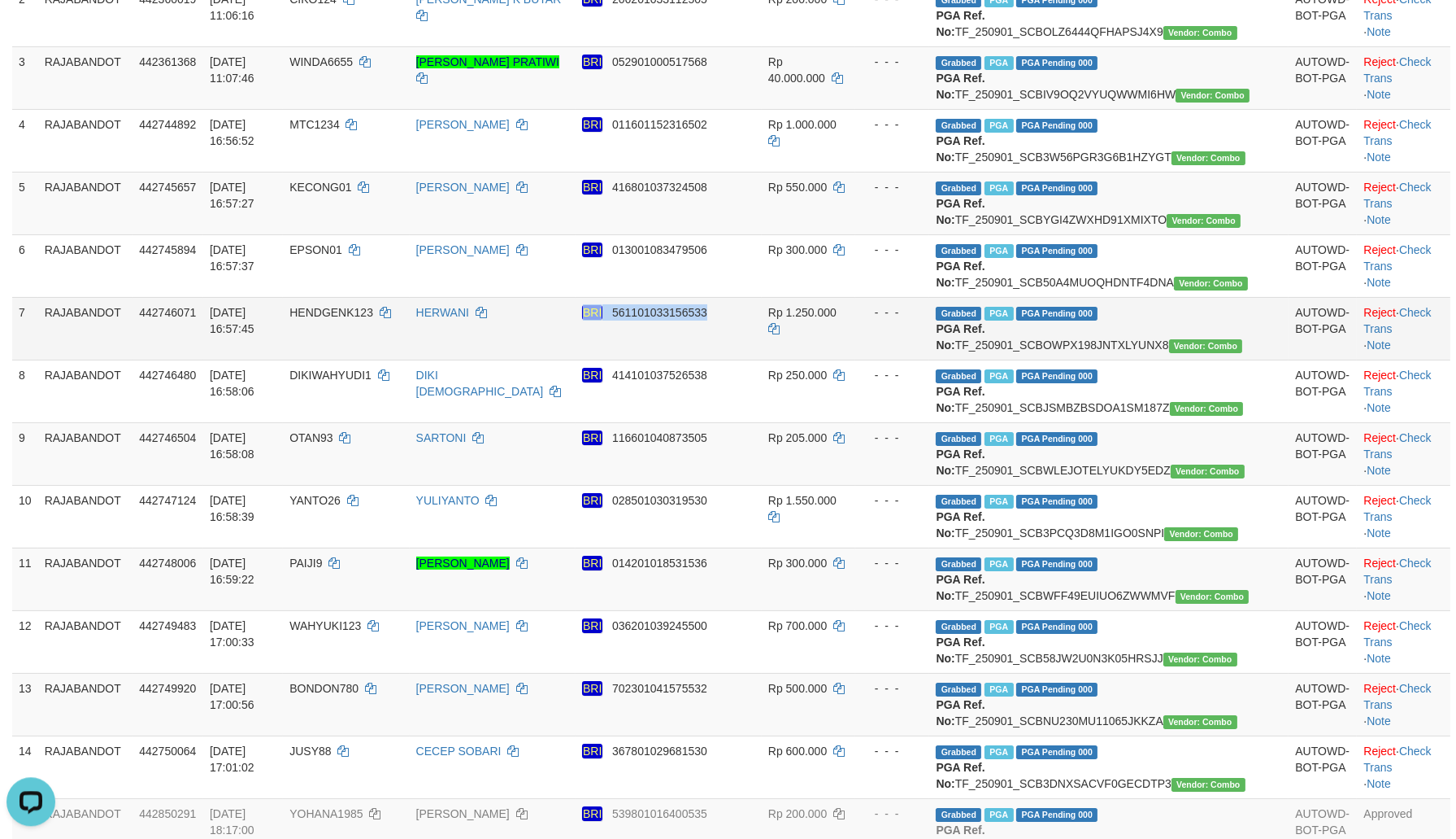
click at [840, 359] on td "Rp 1.250.000" at bounding box center [809, 328] width 94 height 63
click at [351, 194] on span "KECONG01" at bounding box center [320, 187] width 62 height 13
copy td "KECONG01"
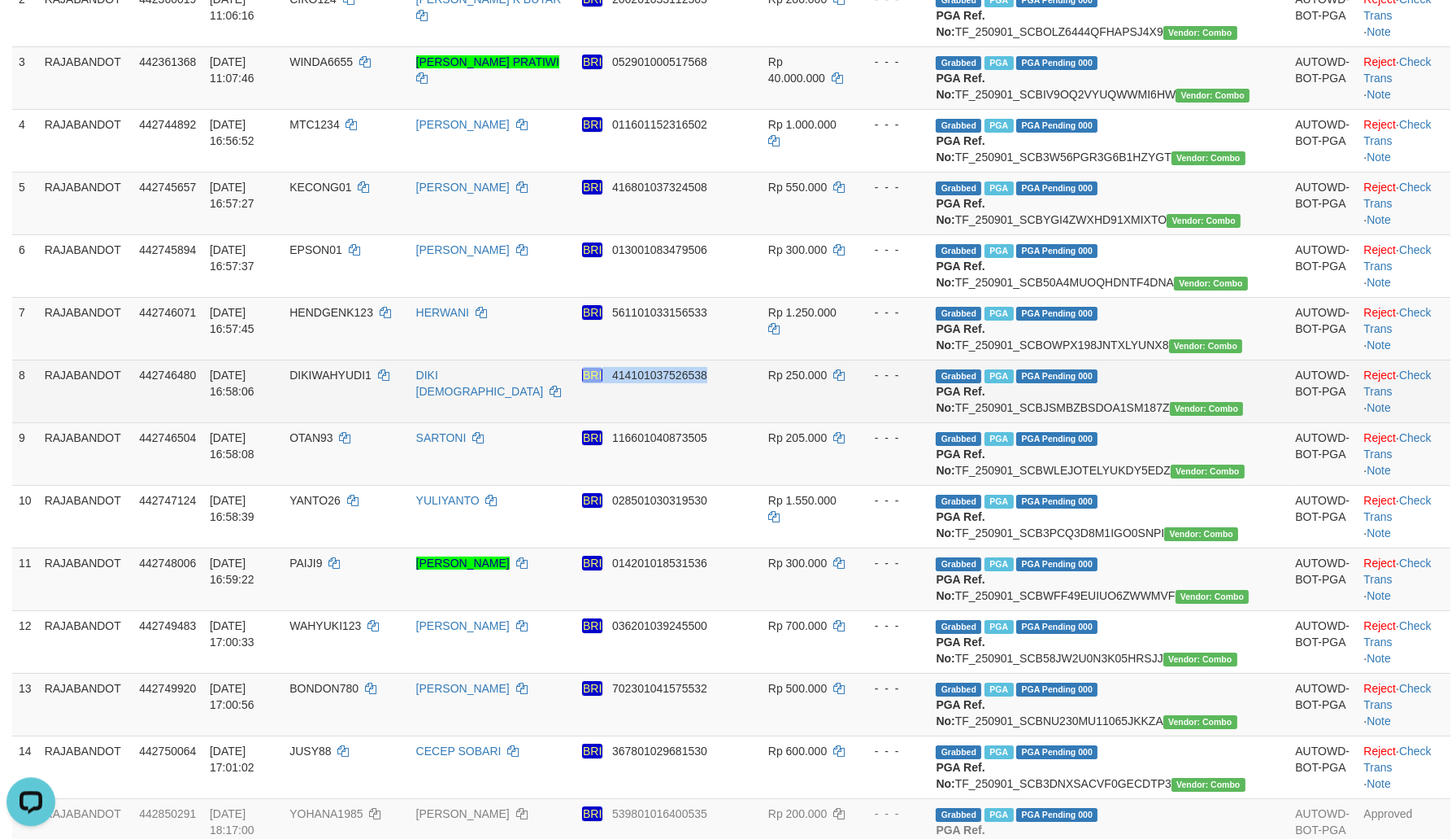
click at [880, 422] on tr "8 RAJABANDOT 442746480 01/09/2025 16:58:06 DIKIWAHYUDI1 DIKI WAHYUDI BRI 414101…" at bounding box center [731, 390] width 1438 height 63
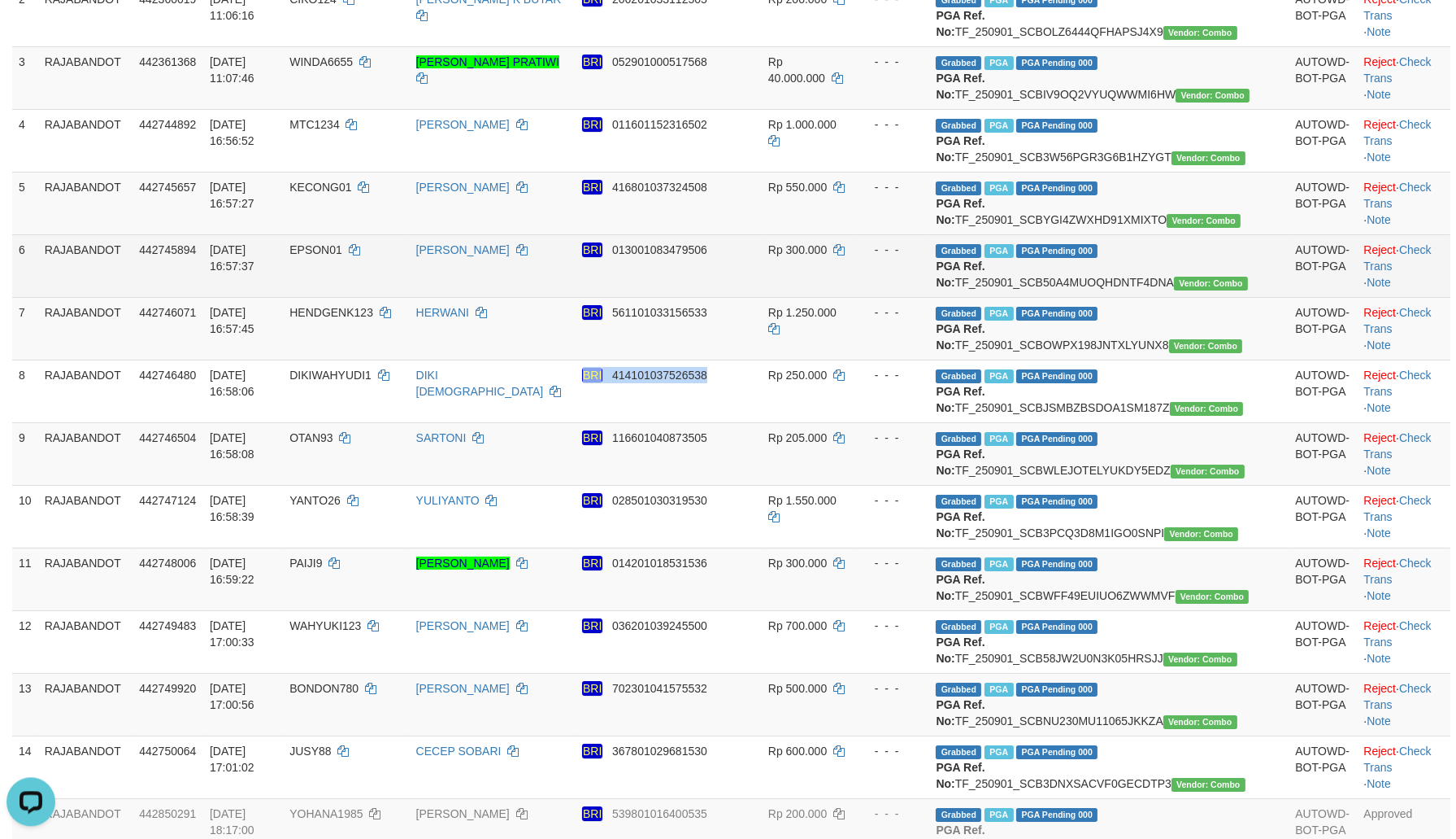
click at [343, 256] on span "EPSON01" at bounding box center [315, 249] width 53 height 13
drag, startPoint x: 393, startPoint y: 326, endPoint x: 405, endPoint y: 334, distance: 14.4
click at [343, 256] on span "EPSON01" at bounding box center [315, 249] width 53 height 13
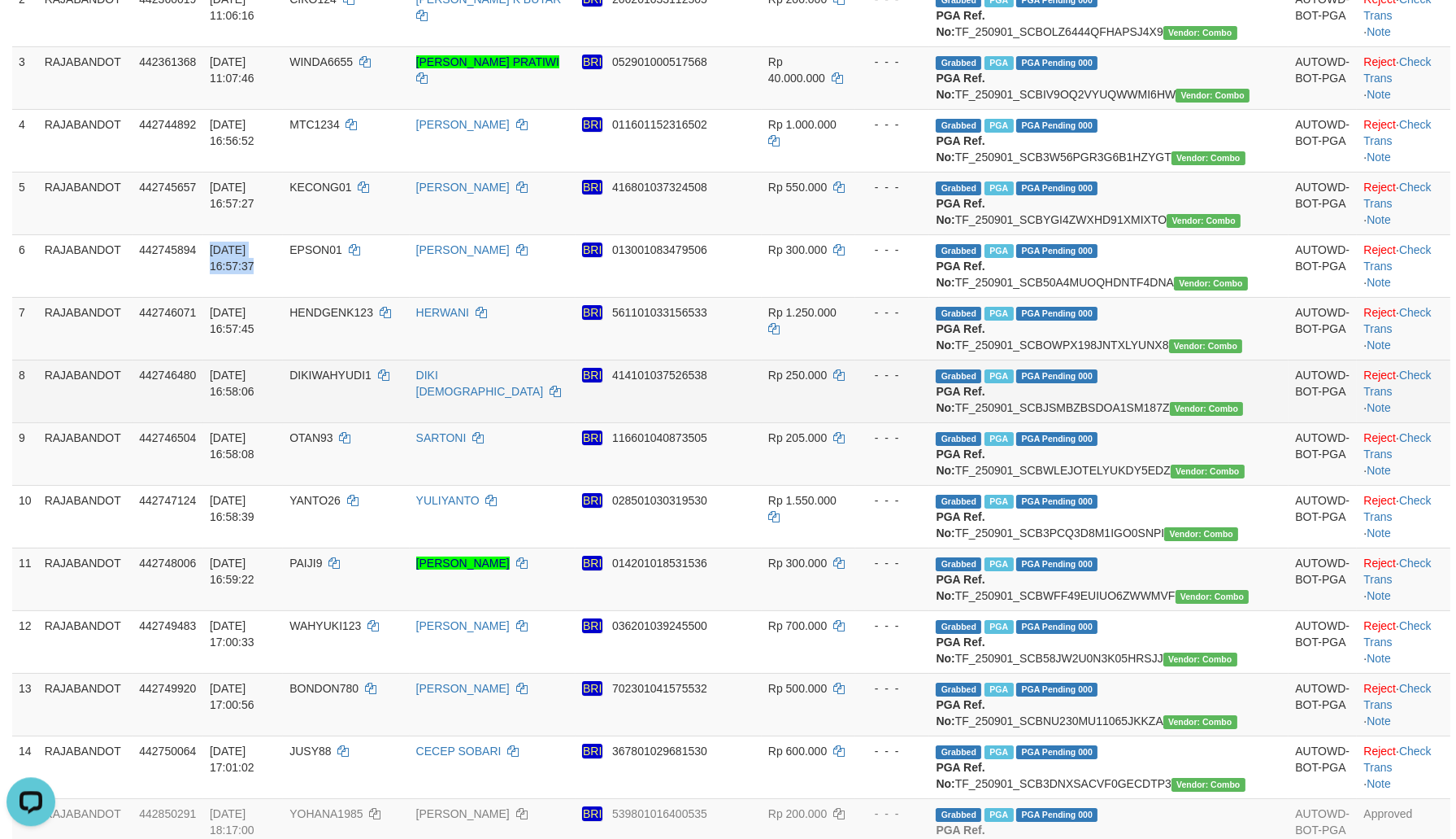
copy td "[DATE] 16:57:37"
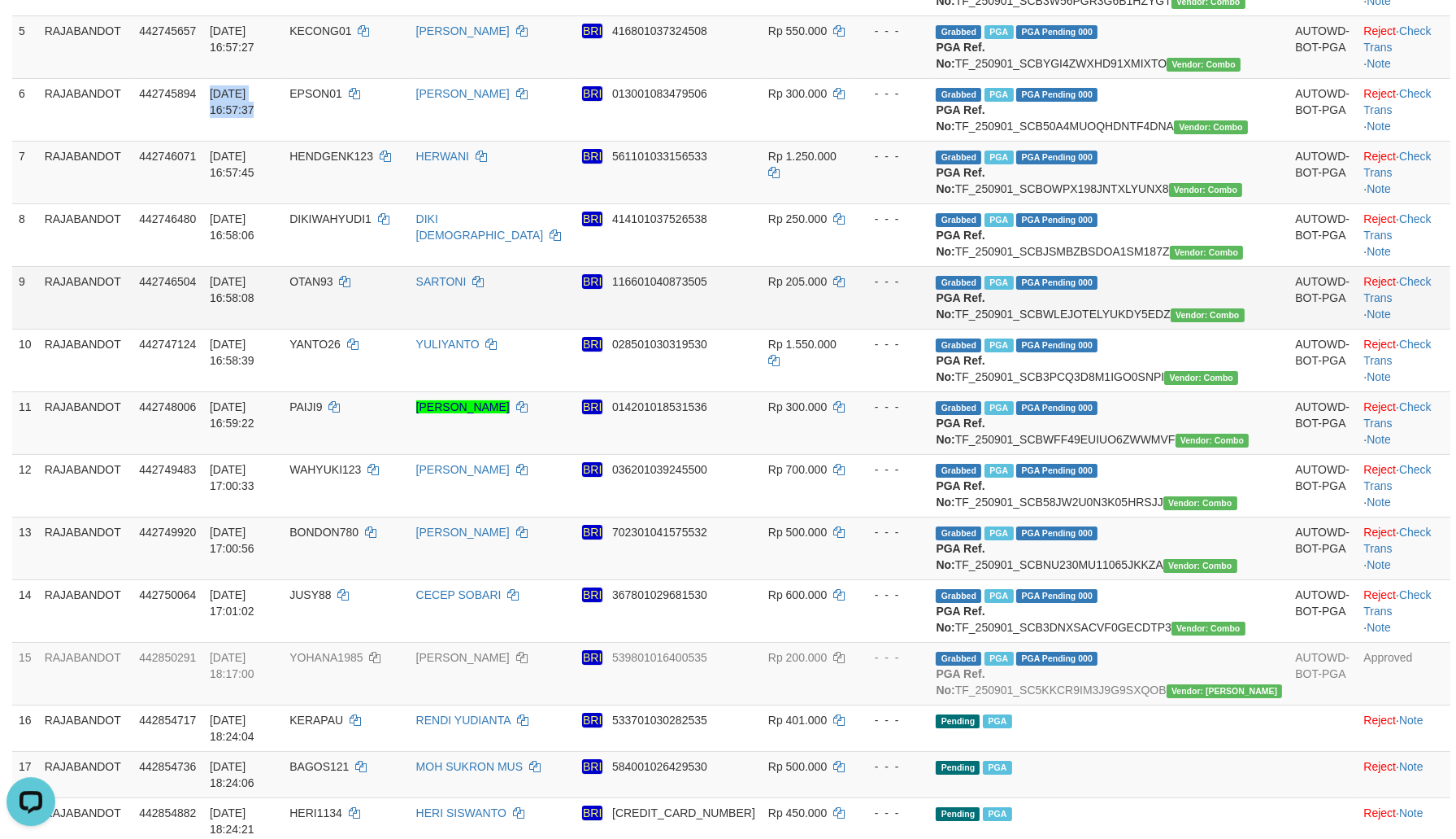
scroll to position [507, 0]
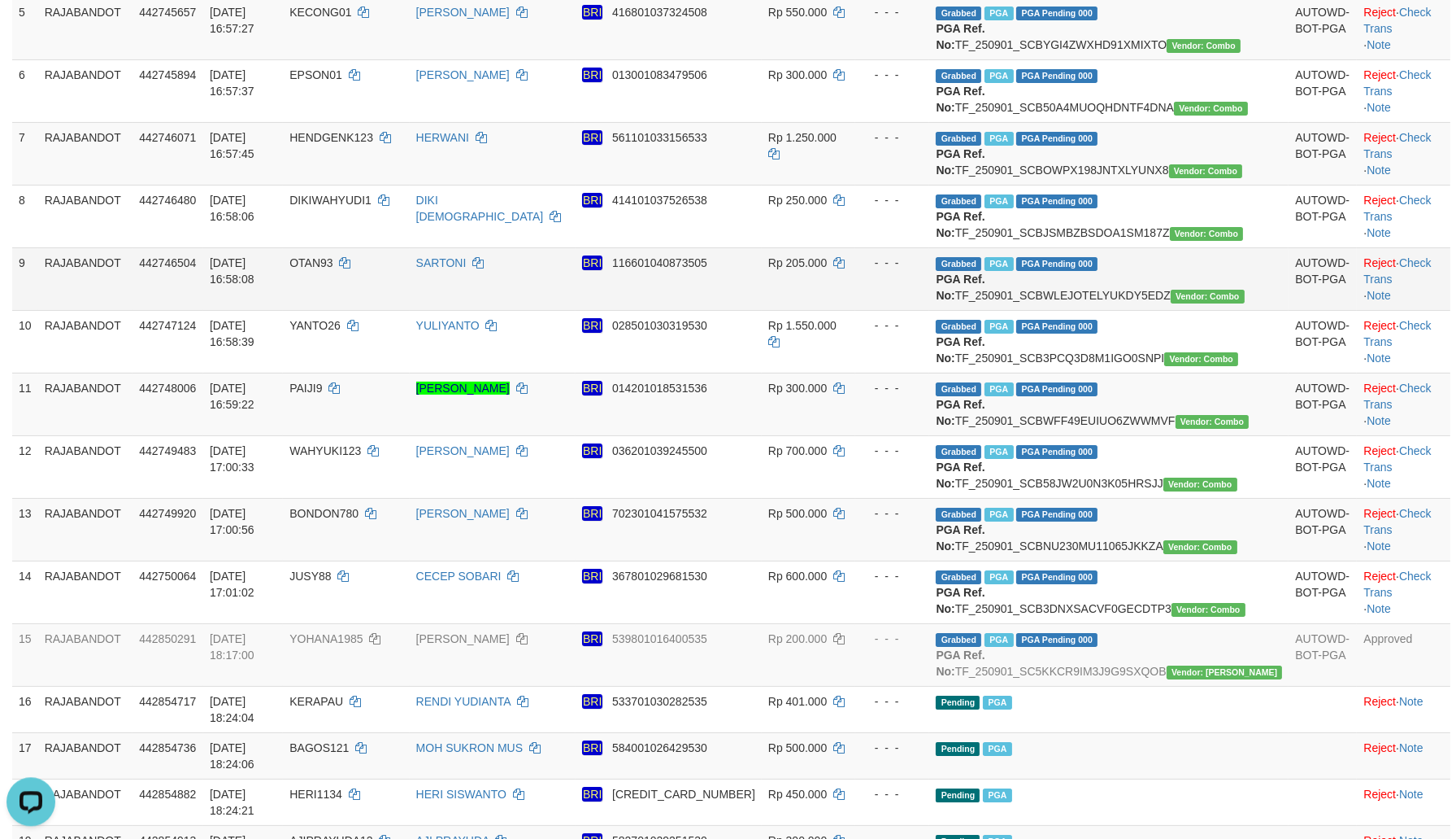
click at [930, 310] on td "- - -" at bounding box center [892, 278] width 75 height 63
click at [409, 184] on td "HENDGENK123" at bounding box center [346, 153] width 126 height 63
copy td "HENDGENK123"
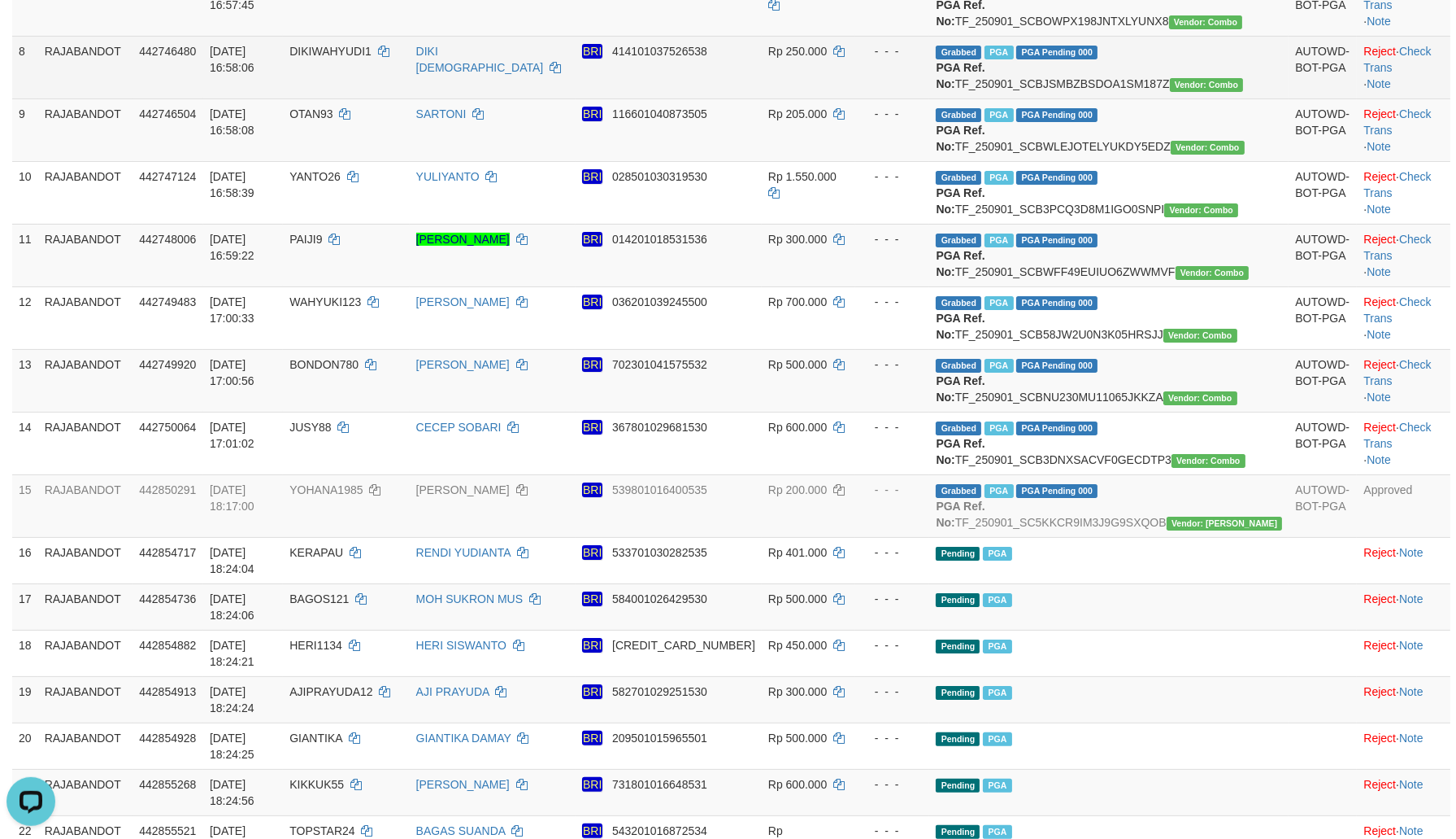
scroll to position [681, 0]
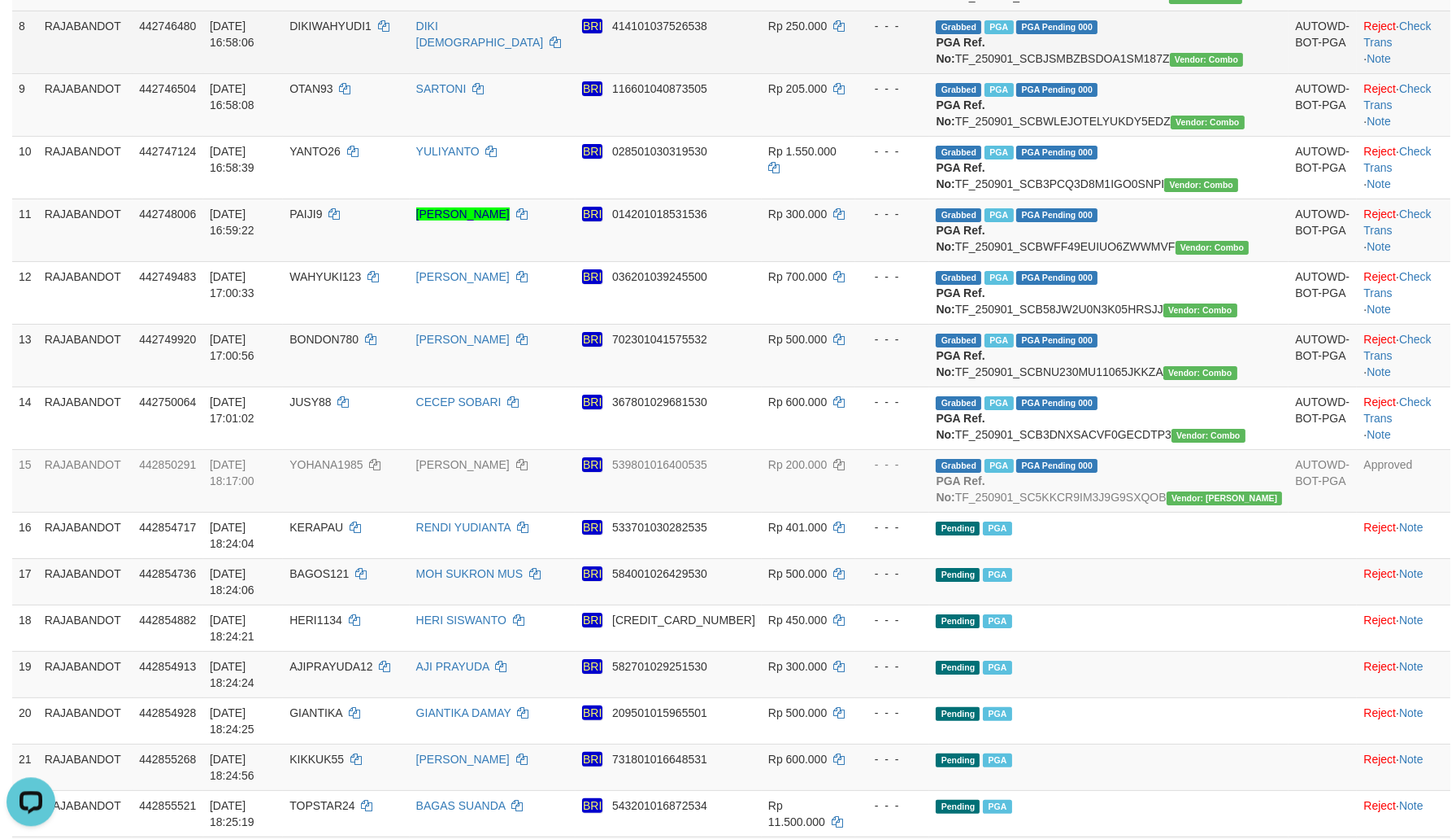
click at [852, 198] on td "Rp 1.550.000" at bounding box center [809, 167] width 94 height 63
click at [372, 33] on span "DIKIWAHYUDI1" at bounding box center [330, 26] width 82 height 13
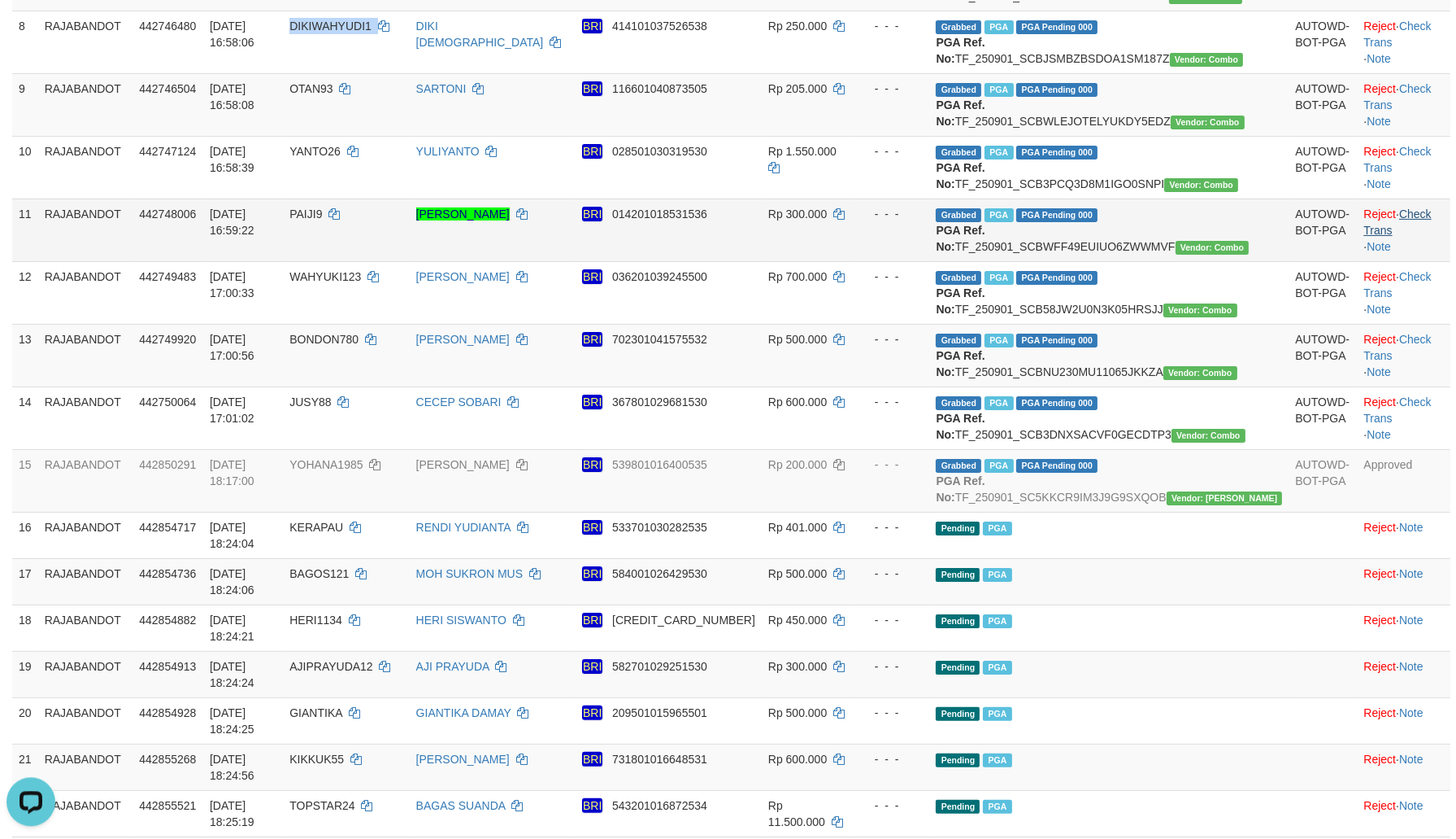
copy td "DIKIWAHYUDI1"
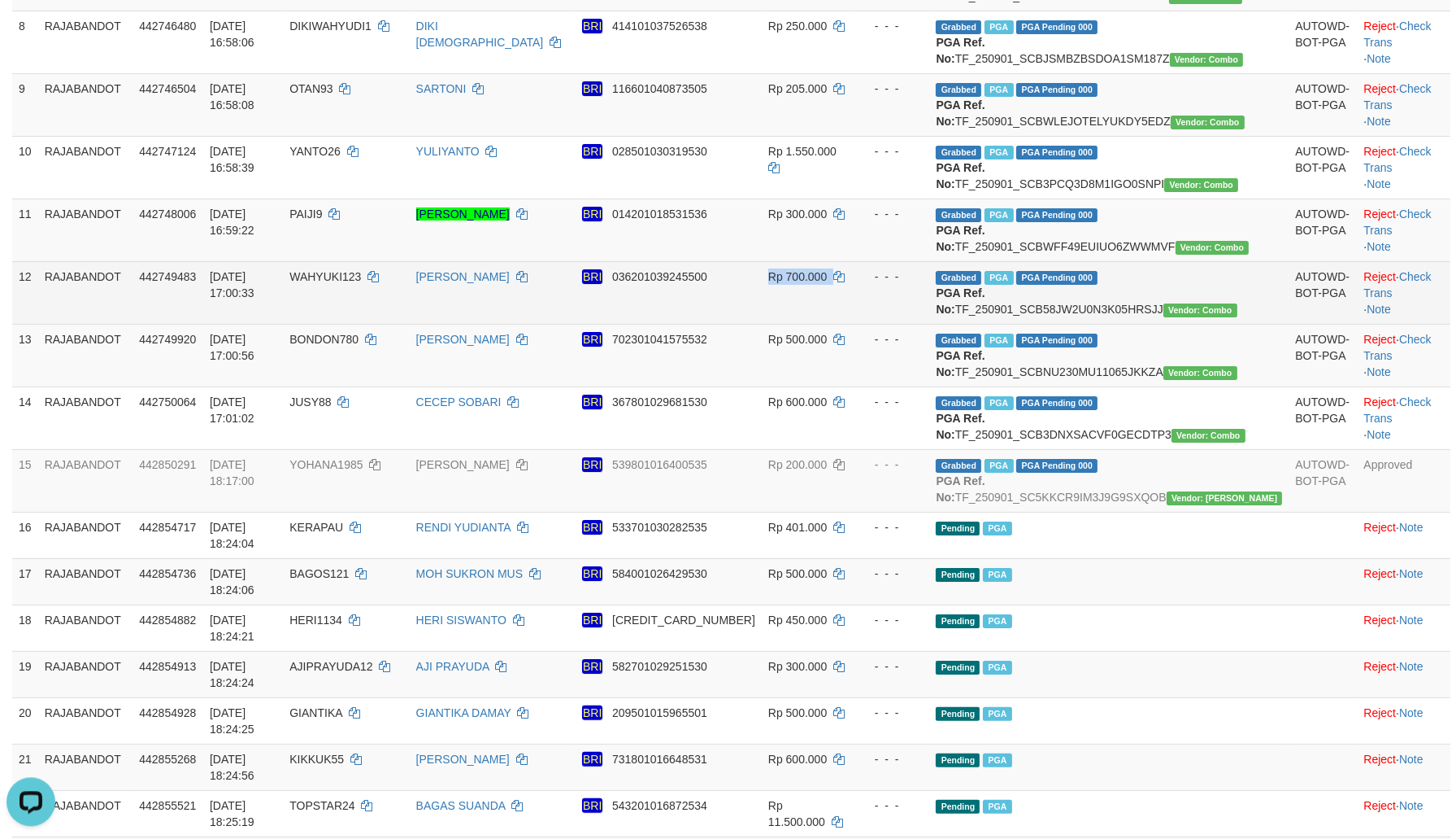
drag, startPoint x: 993, startPoint y: 502, endPoint x: 979, endPoint y: 503, distance: 14.0
click at [988, 324] on tr "12 RAJABANDOT 442749483 01/09/2025 17:00:33 WAHYUKI123 WAHYUKI PUTRA BRI 036201…" at bounding box center [731, 292] width 1438 height 63
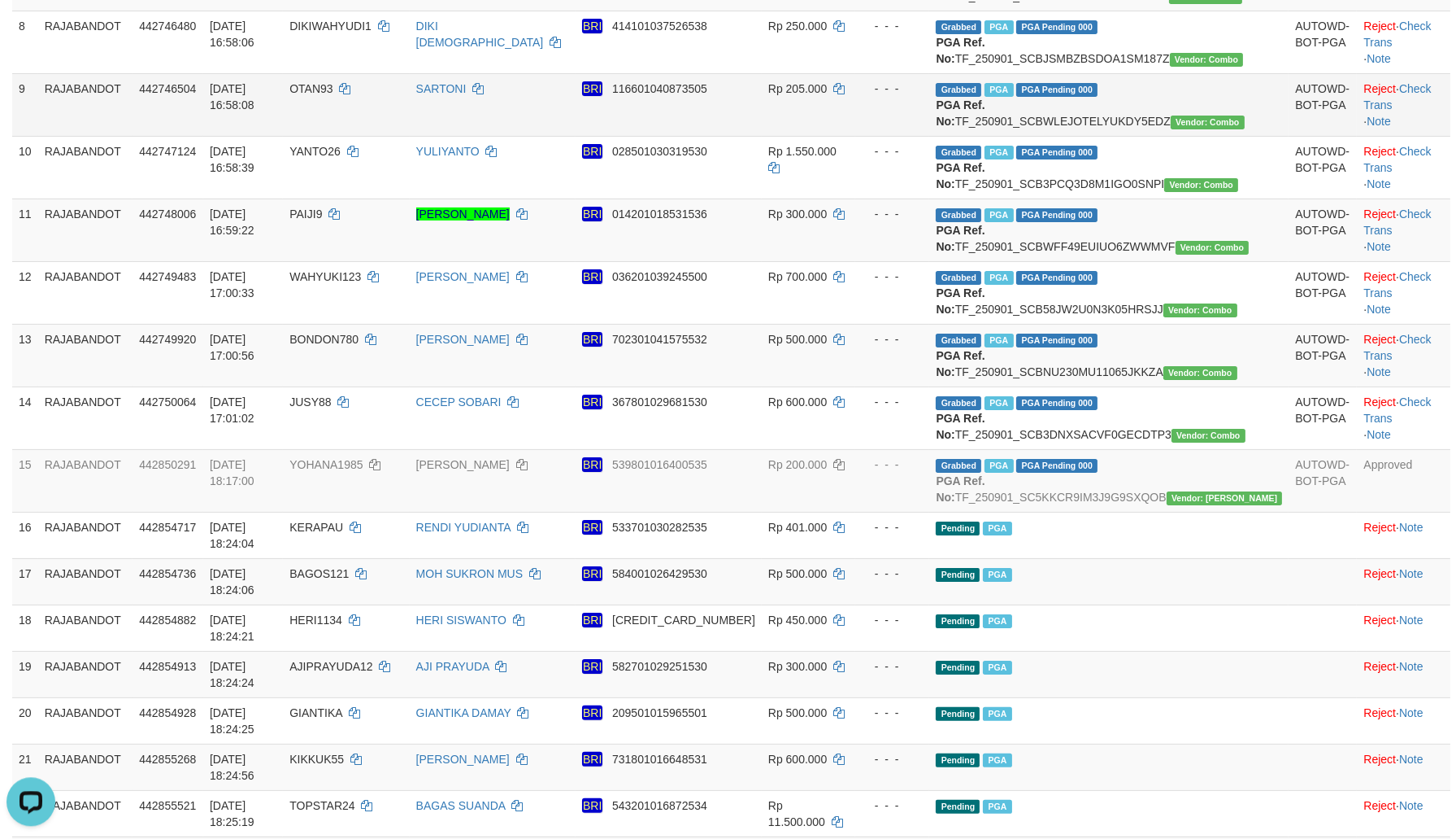
click at [376, 136] on td "OTAN93" at bounding box center [346, 104] width 126 height 63
copy td "OTAN93"
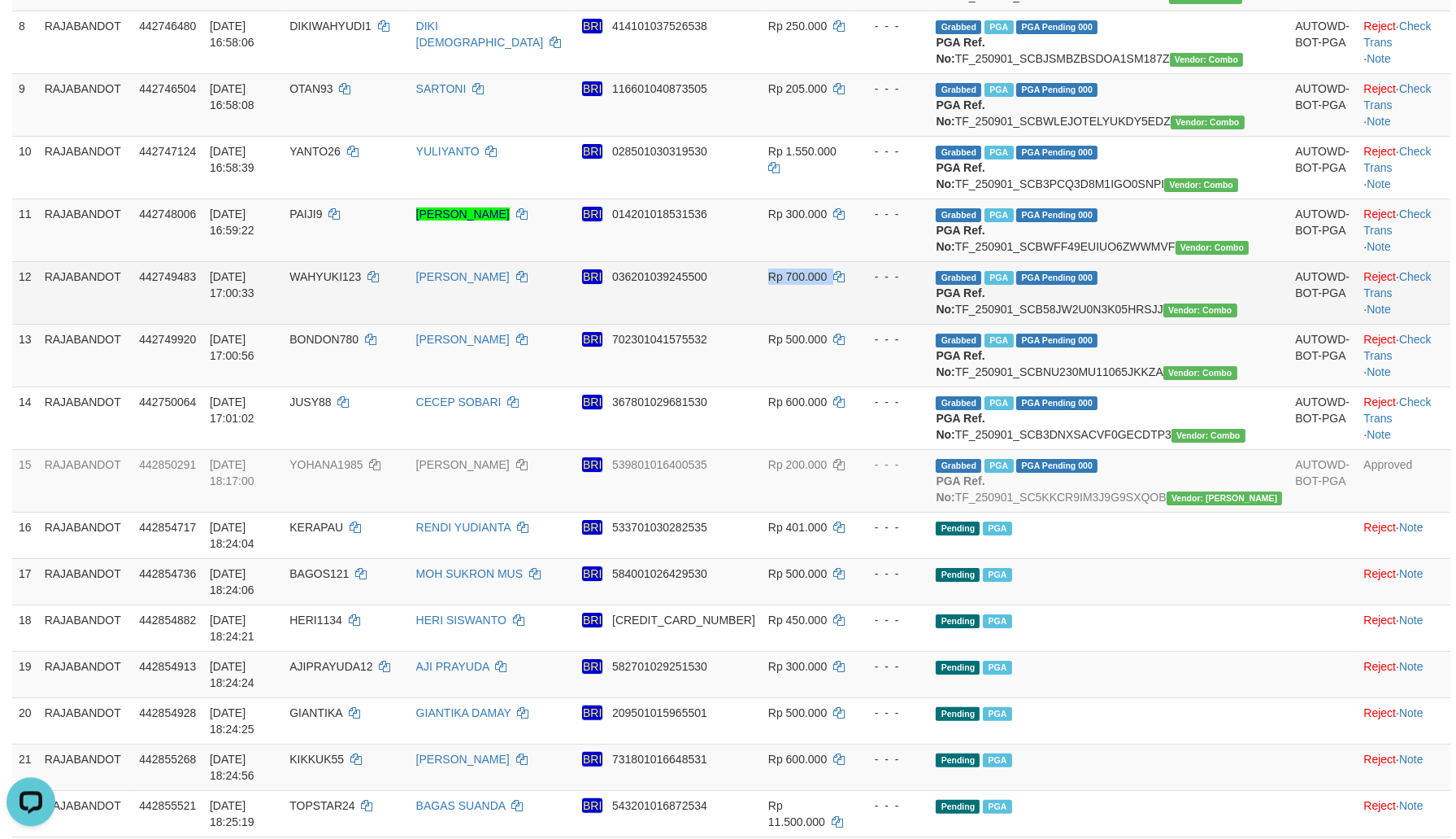
drag, startPoint x: 954, startPoint y: 514, endPoint x: 941, endPoint y: 517, distance: 13.3
click at [930, 324] on td "- - -" at bounding box center [892, 292] width 75 height 63
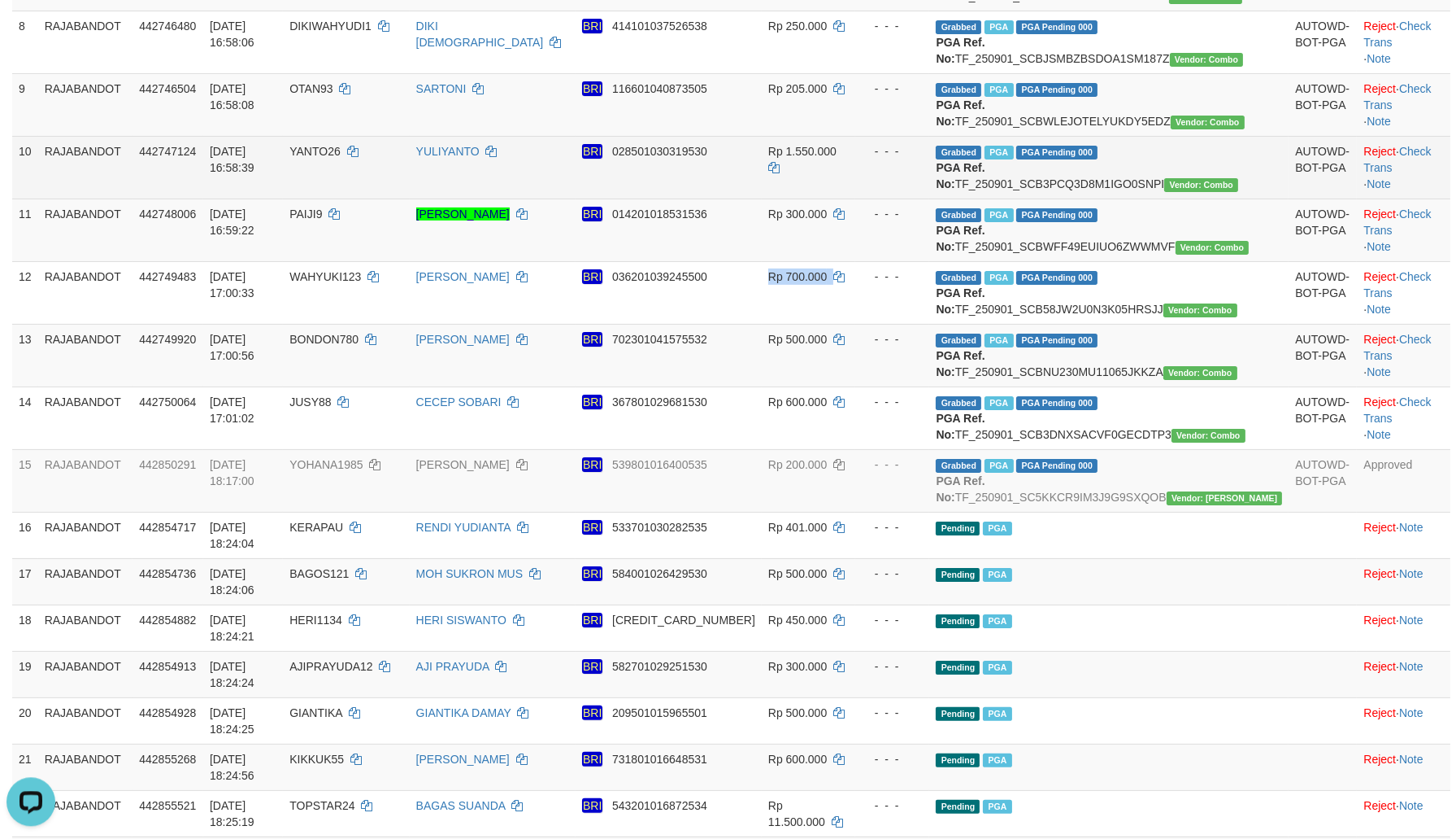
click at [369, 198] on td "YANTO26" at bounding box center [346, 167] width 126 height 63
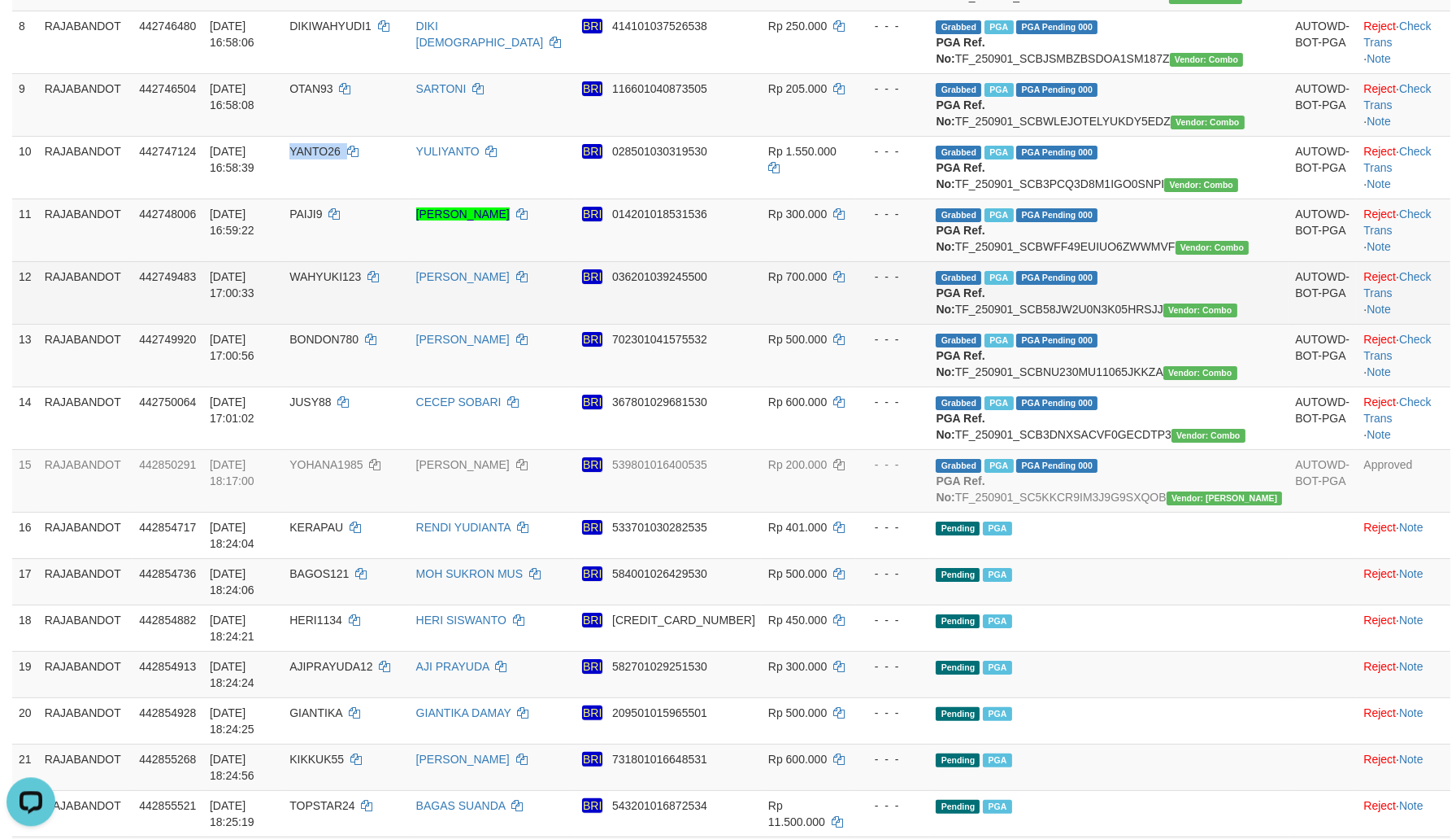
copy td "YANTO26"
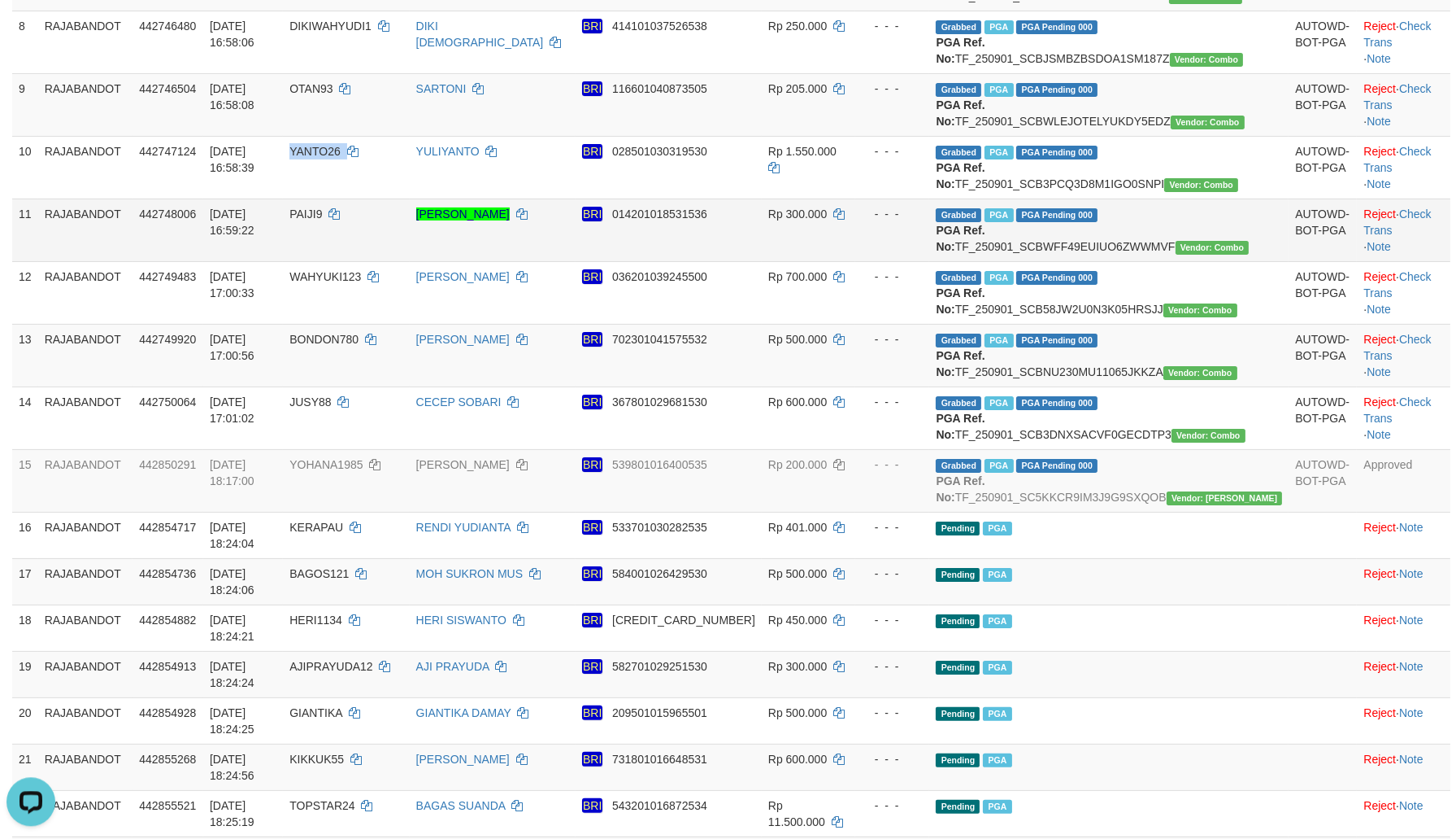
click at [373, 261] on td "PAIJI9" at bounding box center [346, 229] width 126 height 63
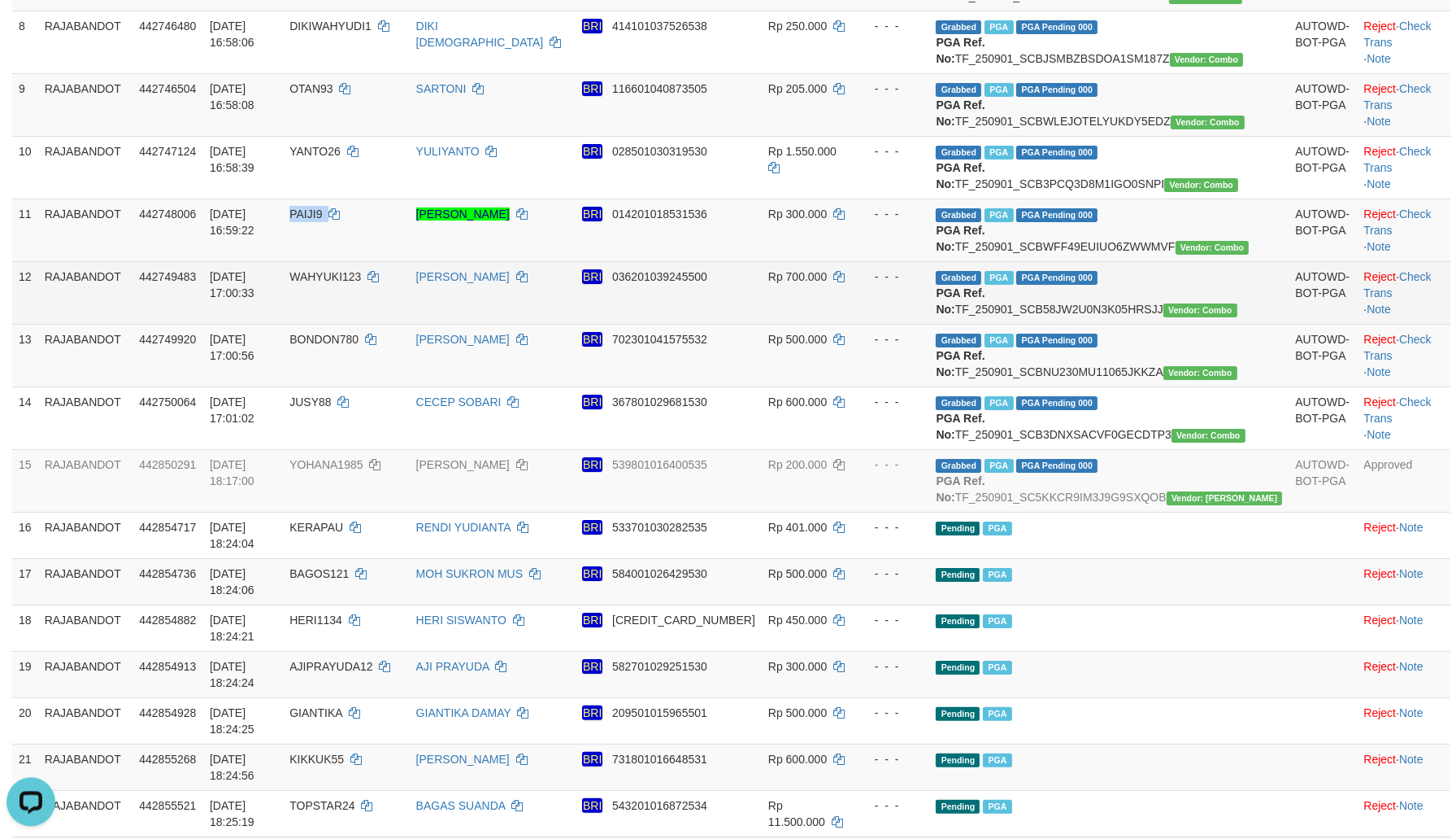
copy td "PAIJI9"
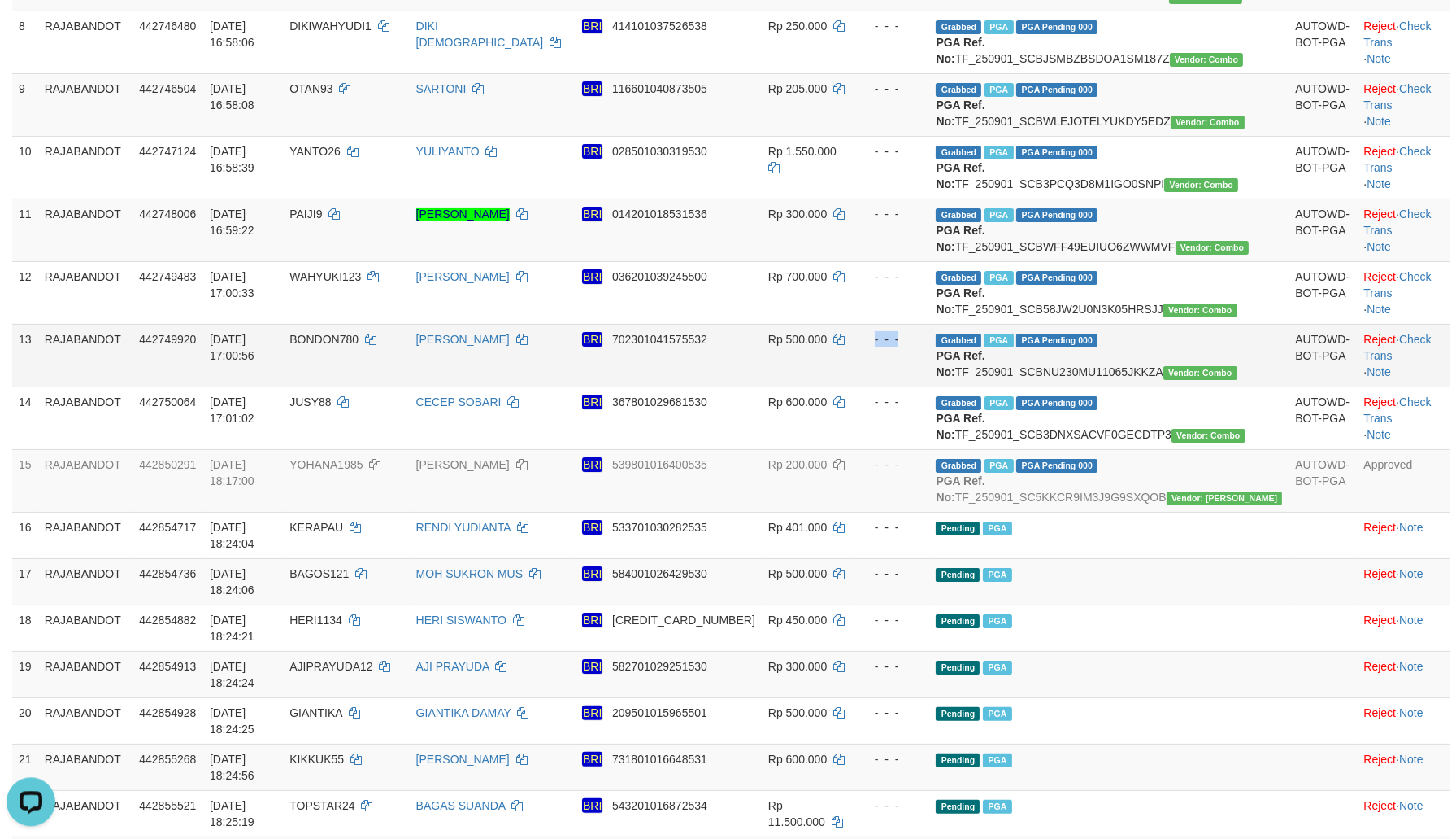
click at [982, 347] on span "Grabbed" at bounding box center [958, 340] width 46 height 14
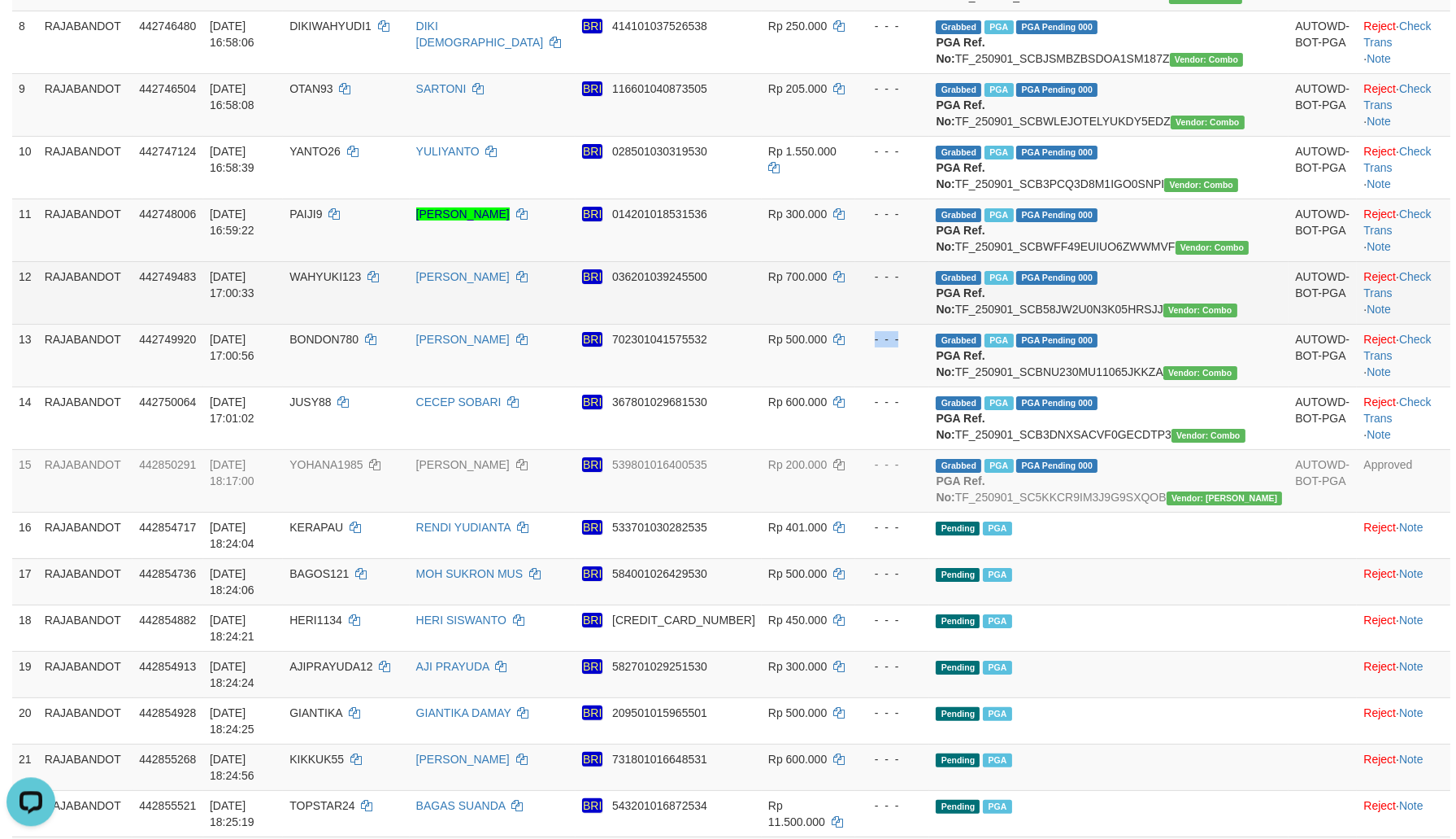
click at [361, 283] on span "WAHYUKI123" at bounding box center [325, 276] width 71 height 13
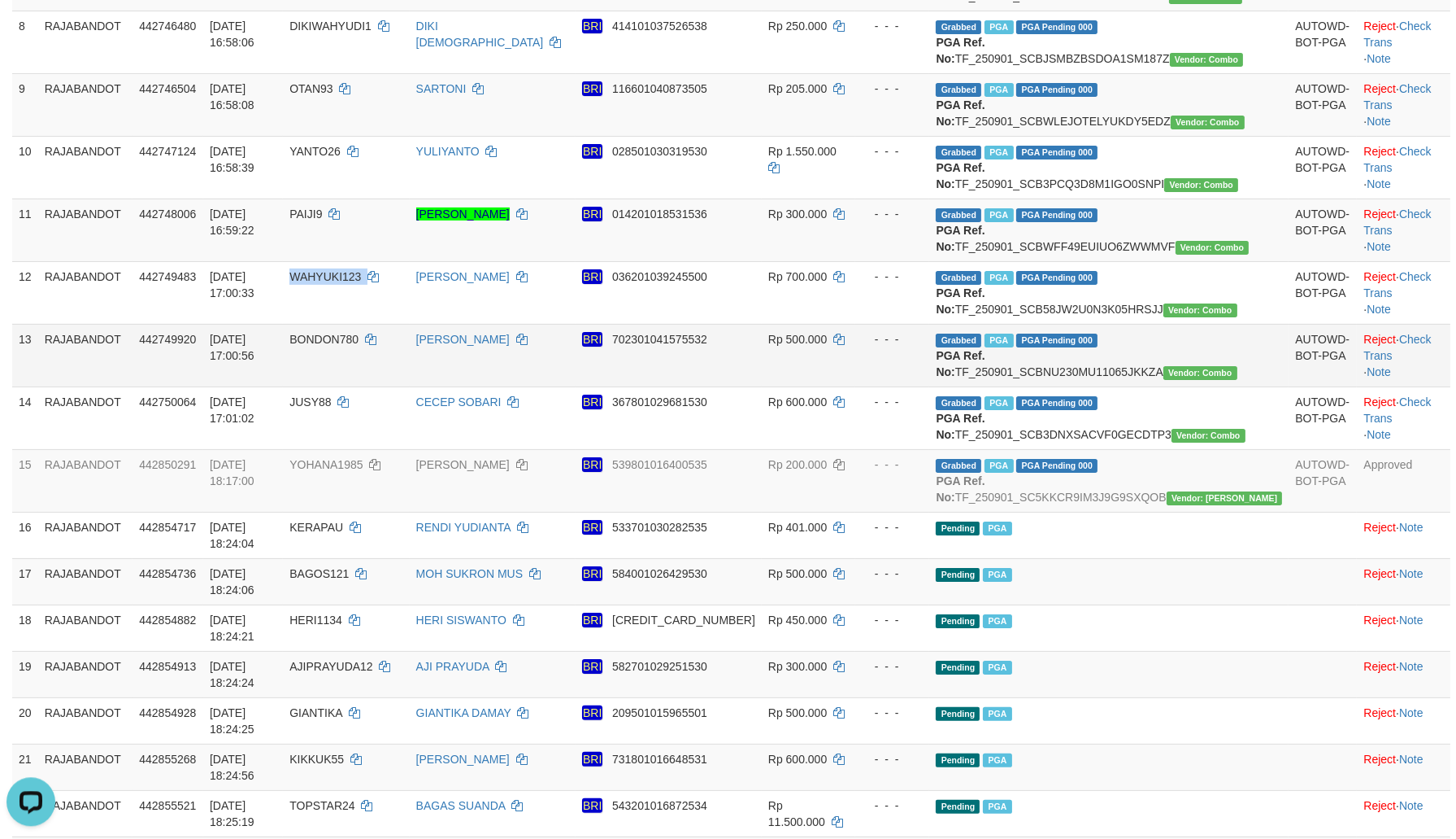
copy td "WAHYUKI123"
drag, startPoint x: 917, startPoint y: 581, endPoint x: 903, endPoint y: 585, distance: 14.6
click at [903, 387] on tr "13 RAJABANDOT 442749920 01/09/2025 17:00:56 BONDON780 DEDE RUSLAN BRI 702301041…" at bounding box center [731, 355] width 1438 height 63
click at [358, 345] on span "BONDON780" at bounding box center [324, 339] width 69 height 13
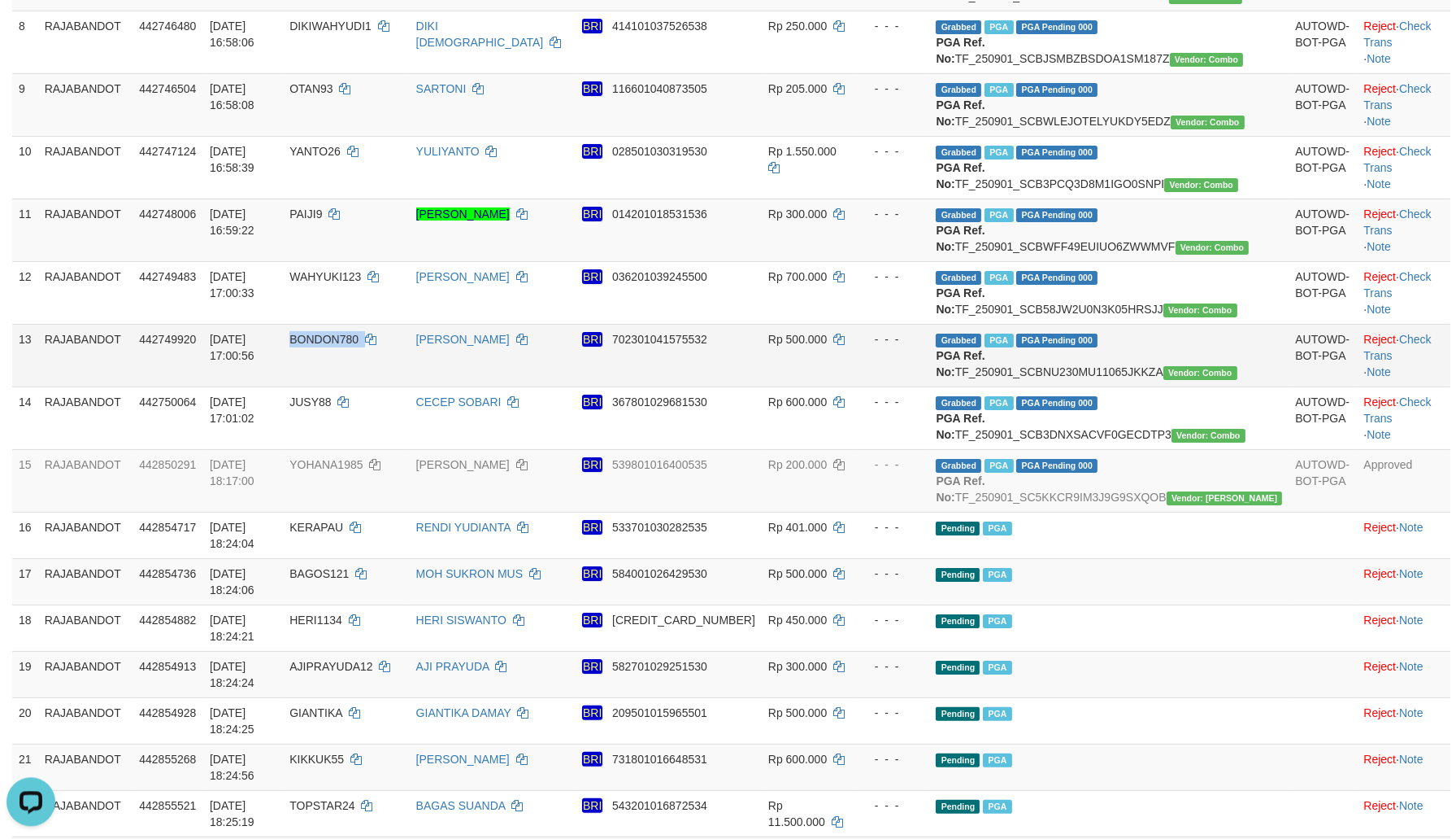
copy td "BONDON780"
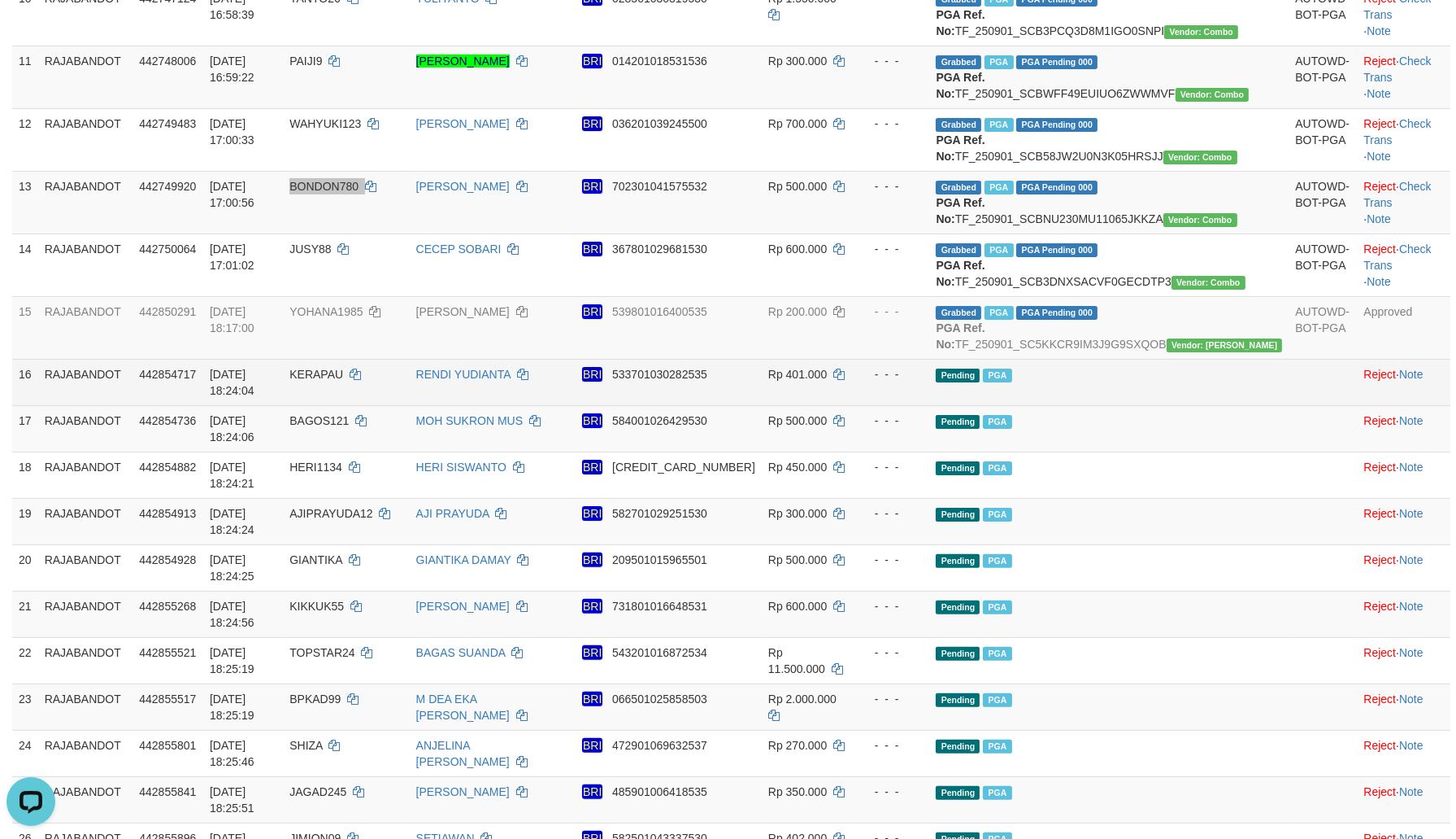
scroll to position [856, 0]
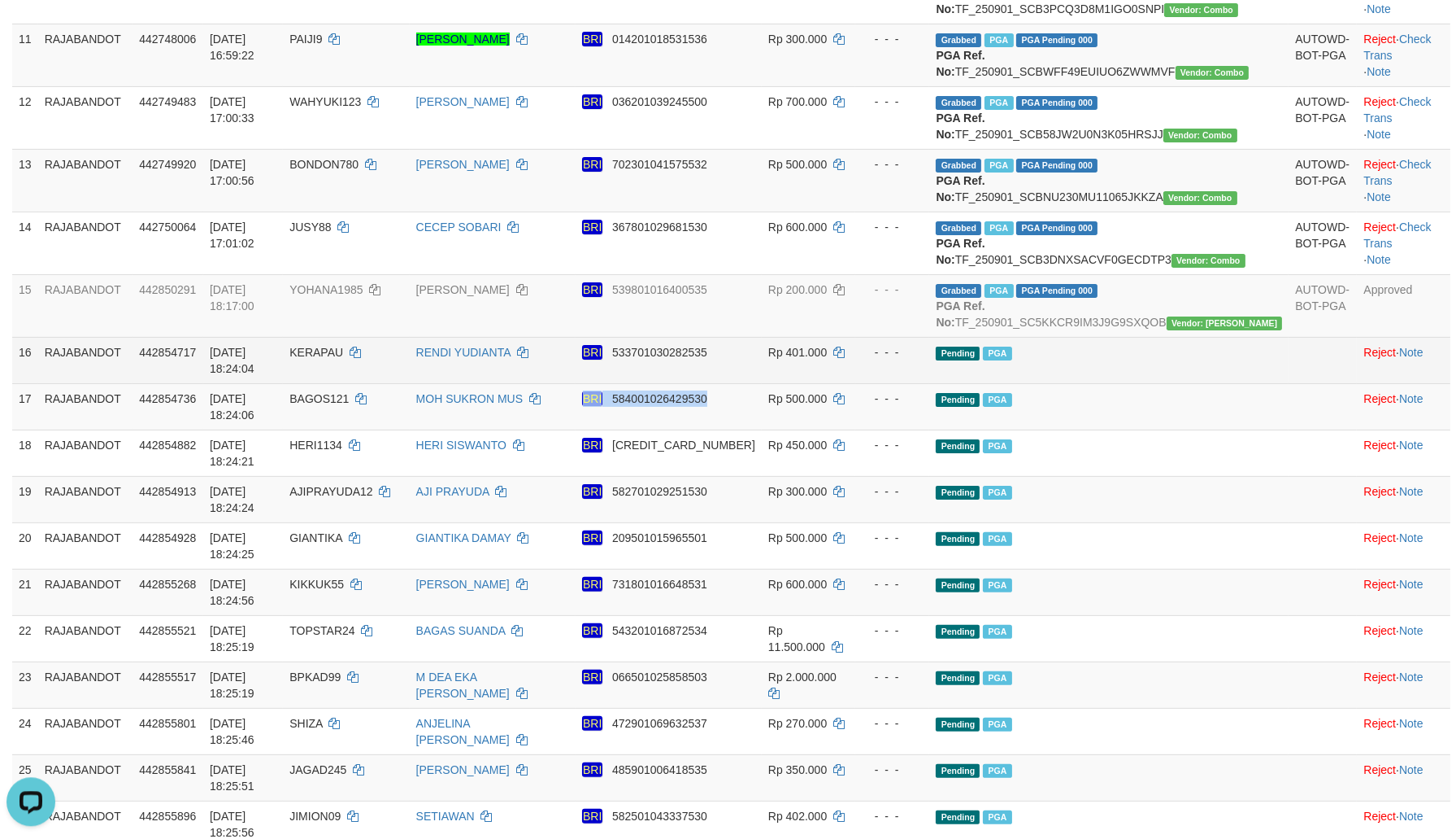
click at [855, 430] on td "Rp 500.000" at bounding box center [809, 407] width 94 height 47
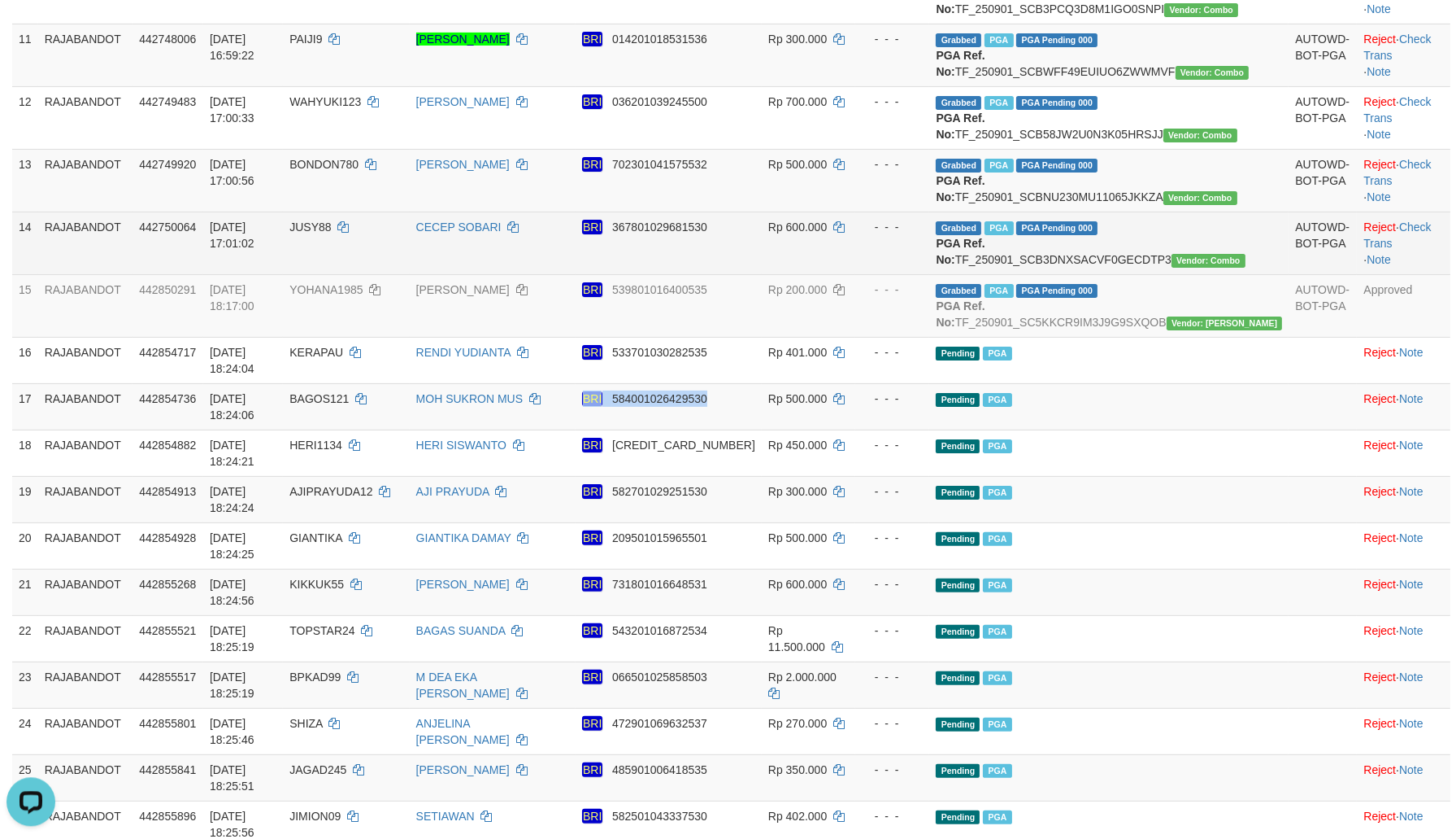
click at [382, 274] on td "JUSY88" at bounding box center [346, 243] width 126 height 63
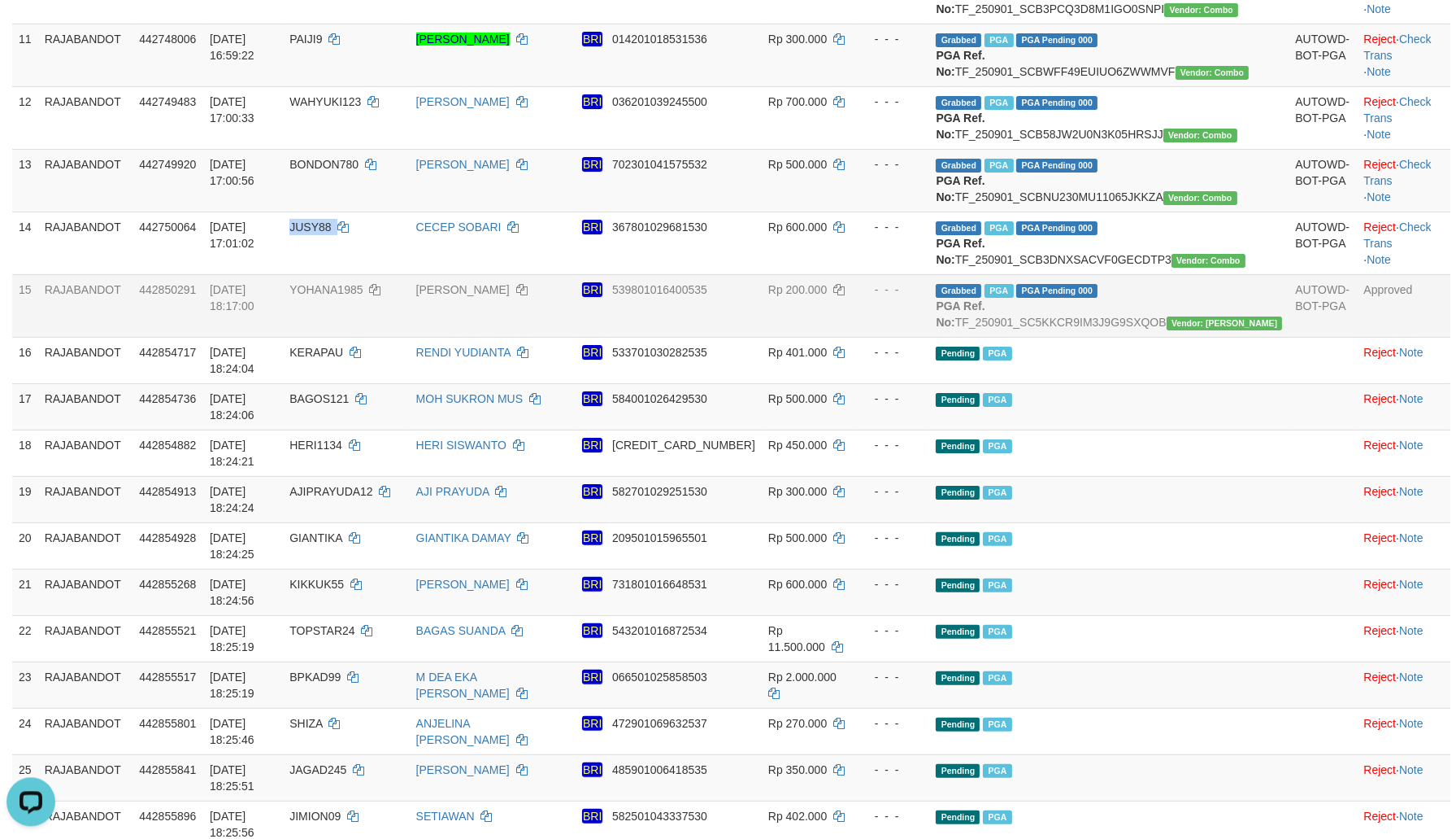
copy td "JUSY88"
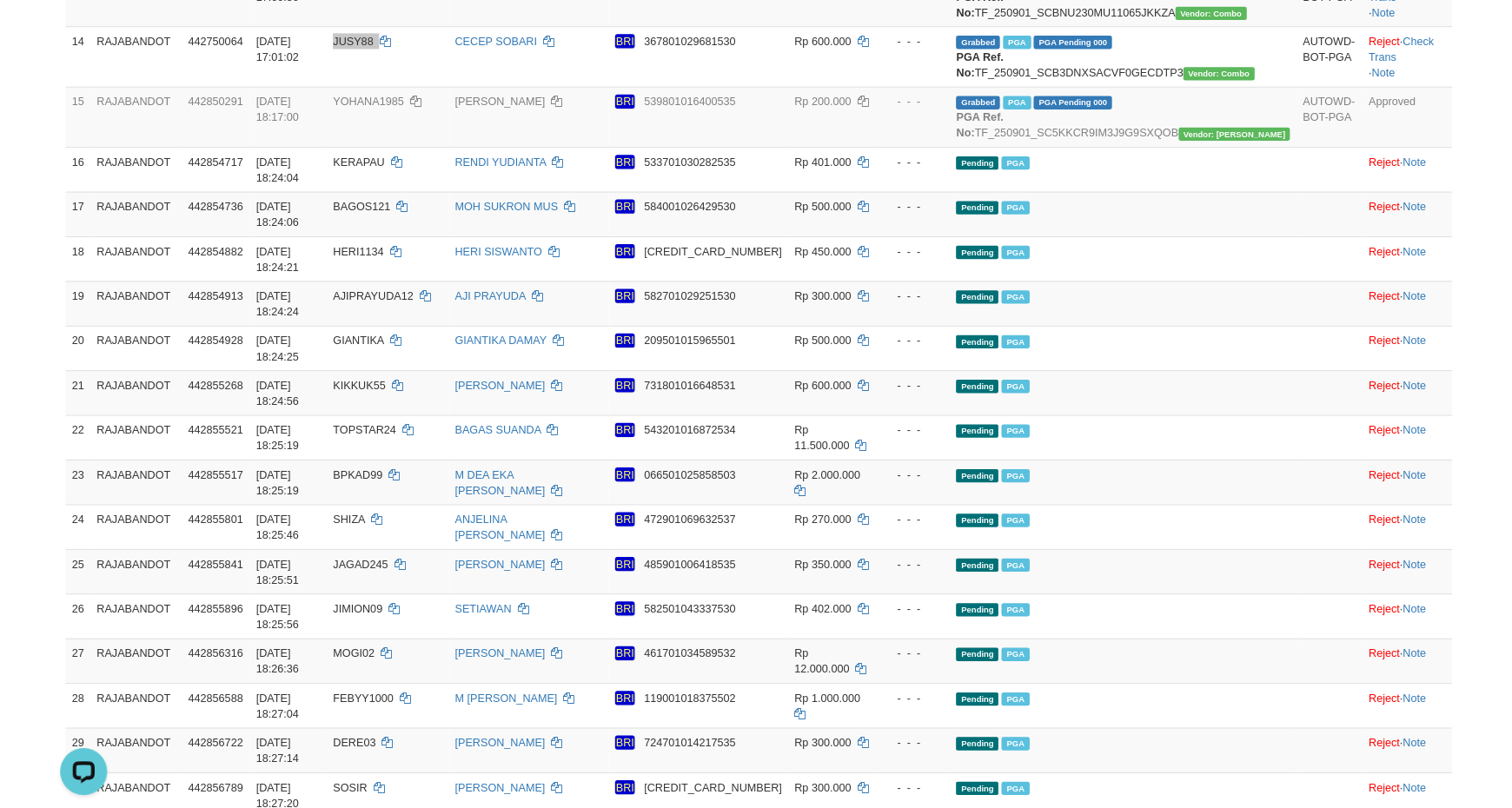
scroll to position [728, 0]
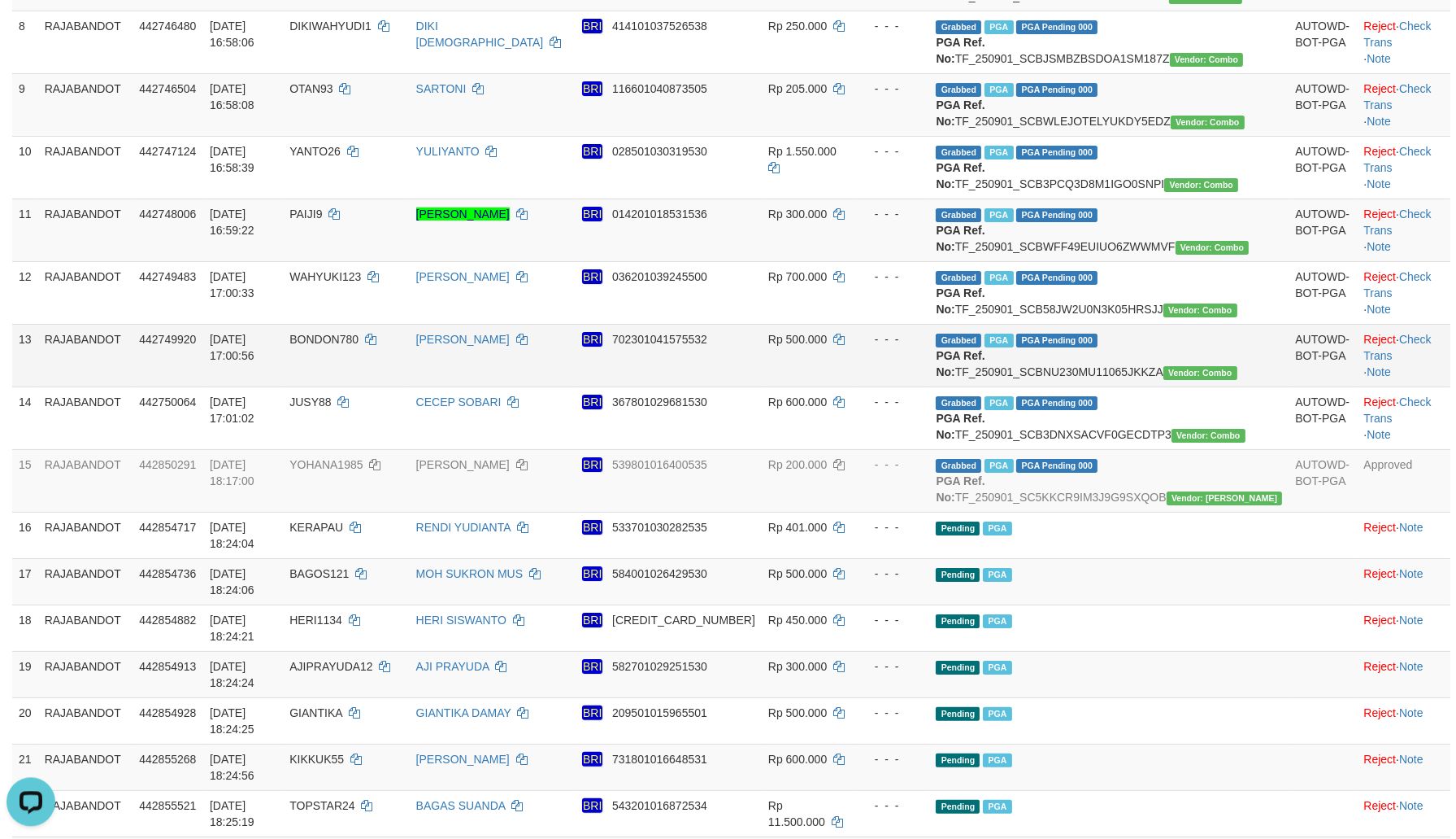
click at [930, 387] on td "- - -" at bounding box center [892, 355] width 75 height 63
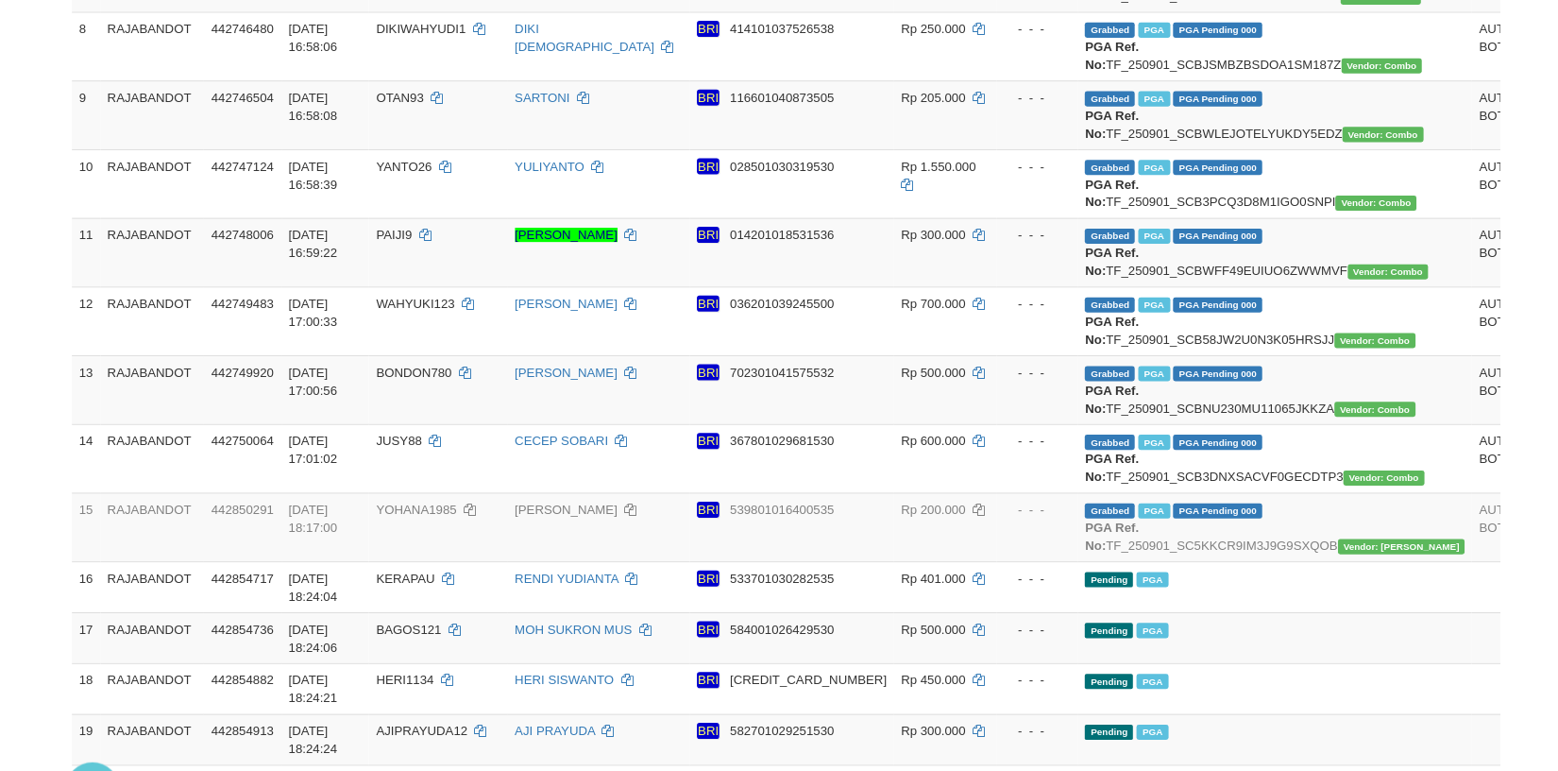
scroll to position [814, 0]
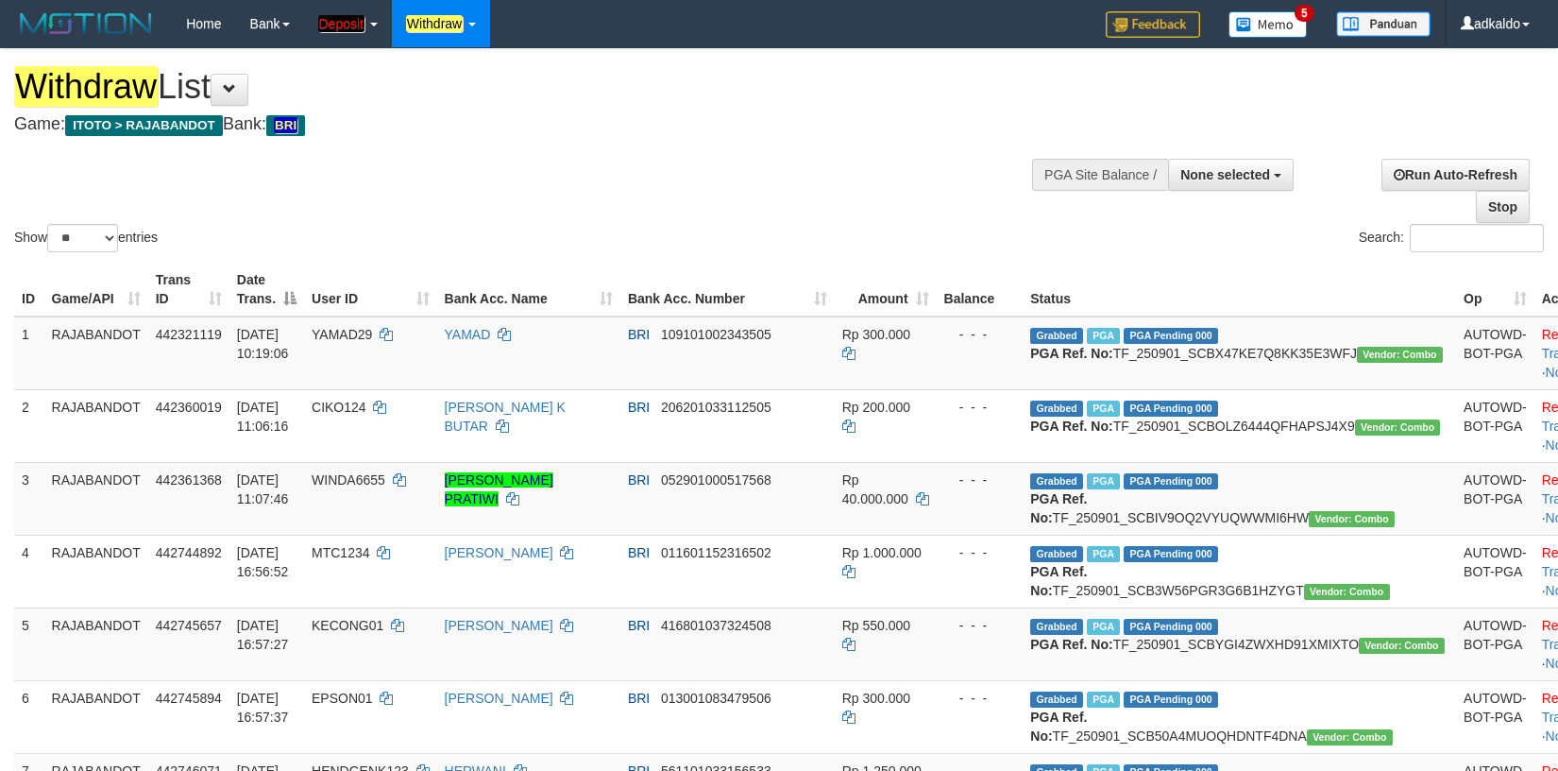
select select
select select "**"
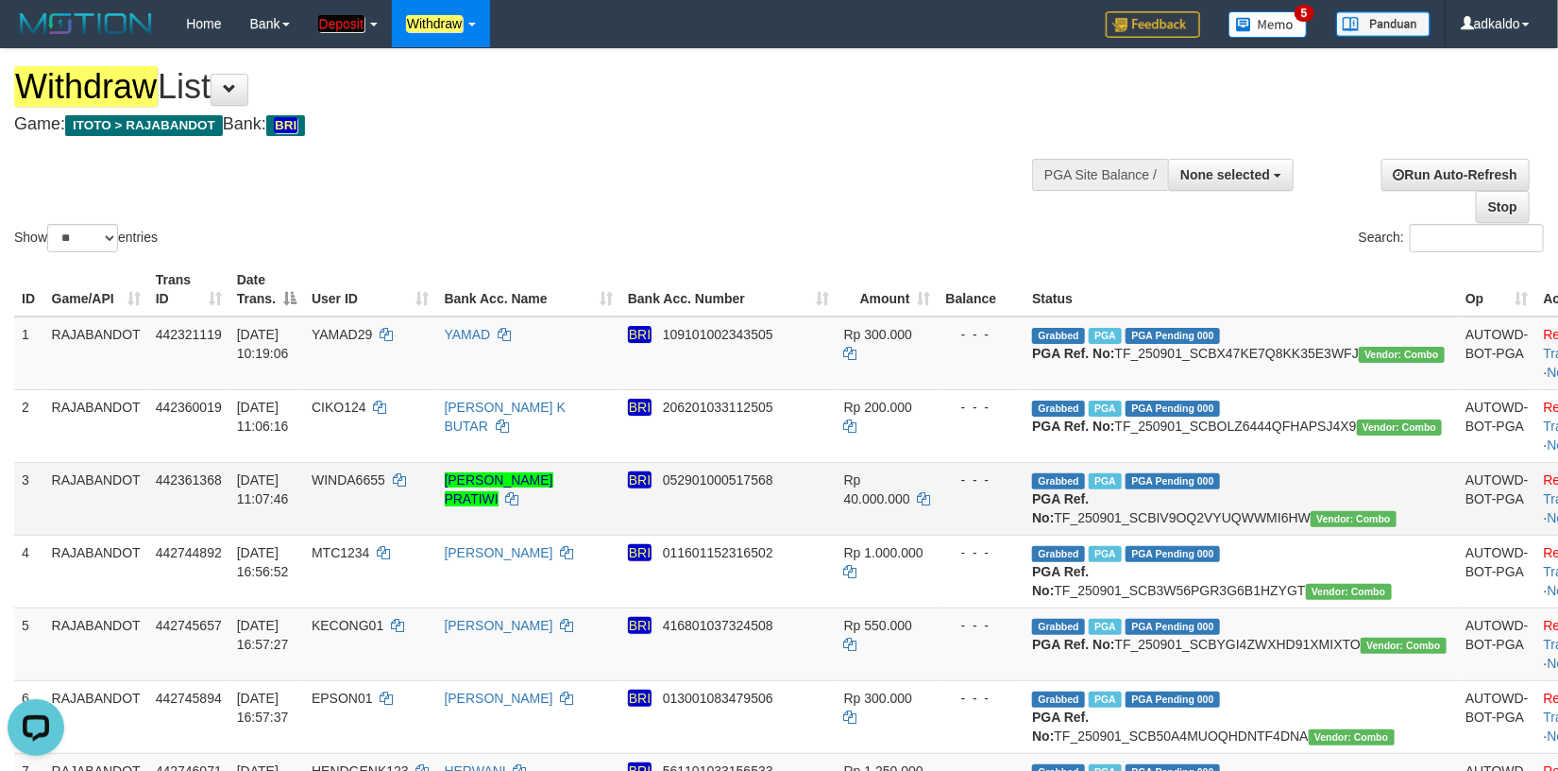
click at [974, 534] on td "- - -" at bounding box center [982, 498] width 87 height 73
